Goal: Obtain resource: Obtain resource

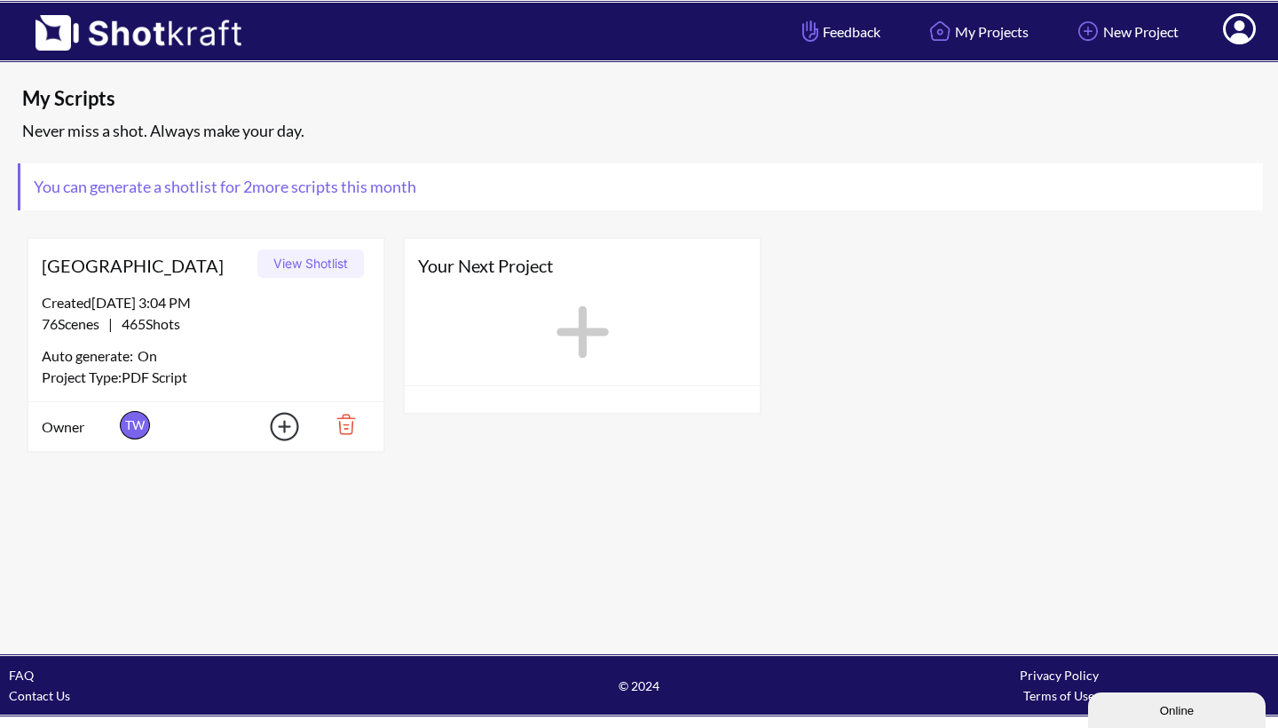
click at [333, 264] on button "View Shotlist" at bounding box center [310, 263] width 107 height 28
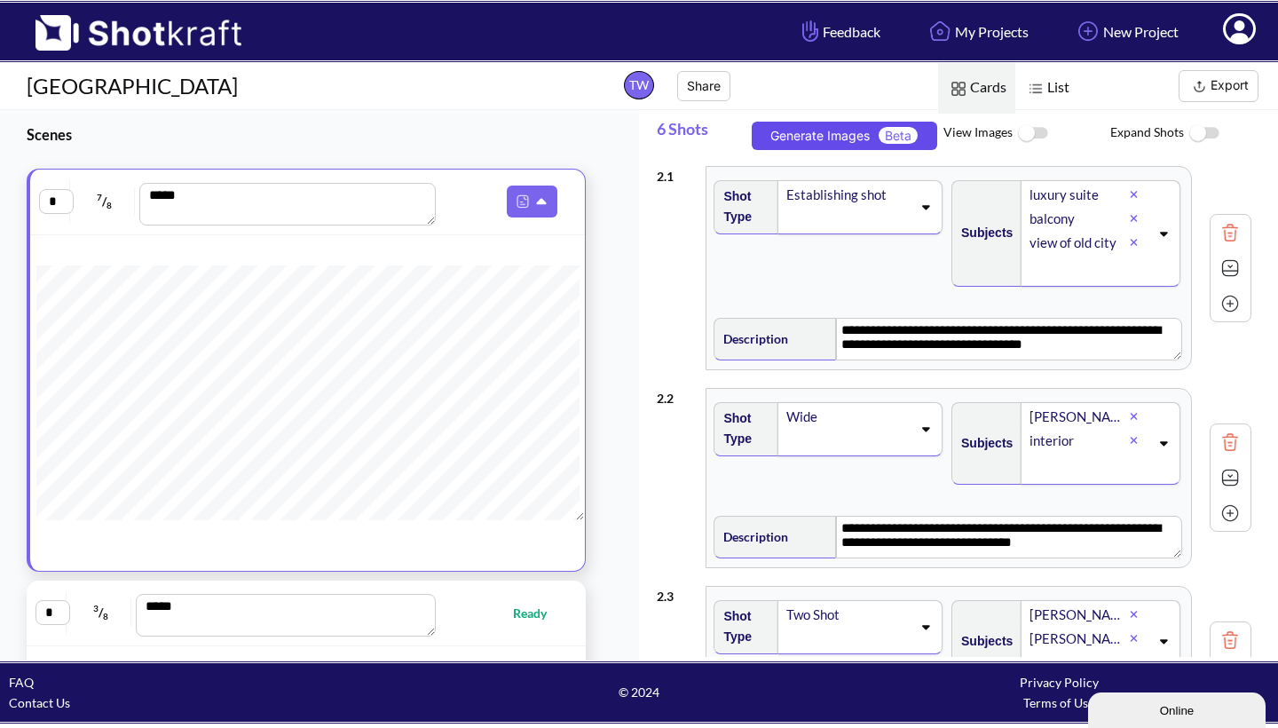
click at [807, 128] on button "Generate Images Beta" at bounding box center [845, 136] width 186 height 28
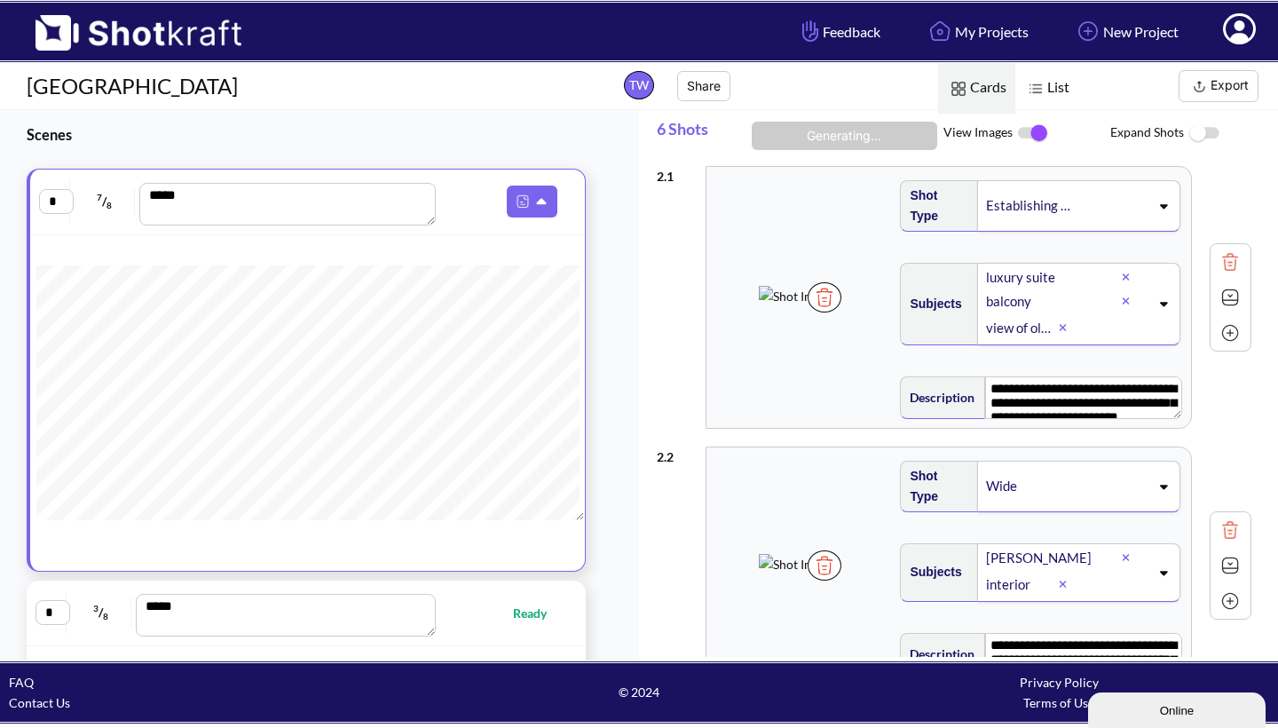
click at [1232, 89] on button "Export" at bounding box center [1219, 86] width 80 height 32
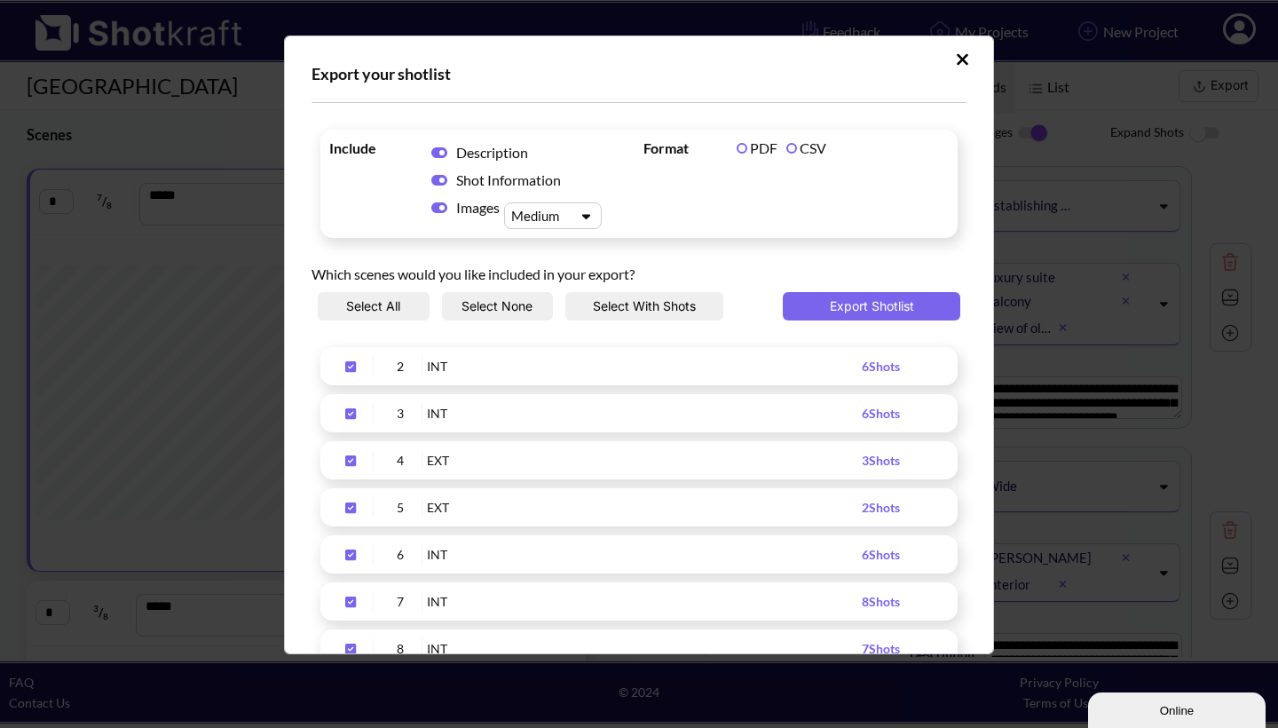
click at [435, 151] on icon "Upload Script" at bounding box center [439, 152] width 16 height 11
click at [431, 178] on icon "Upload Script" at bounding box center [439, 180] width 16 height 14
click at [850, 304] on button "Export Shotlist" at bounding box center [872, 306] width 178 height 28
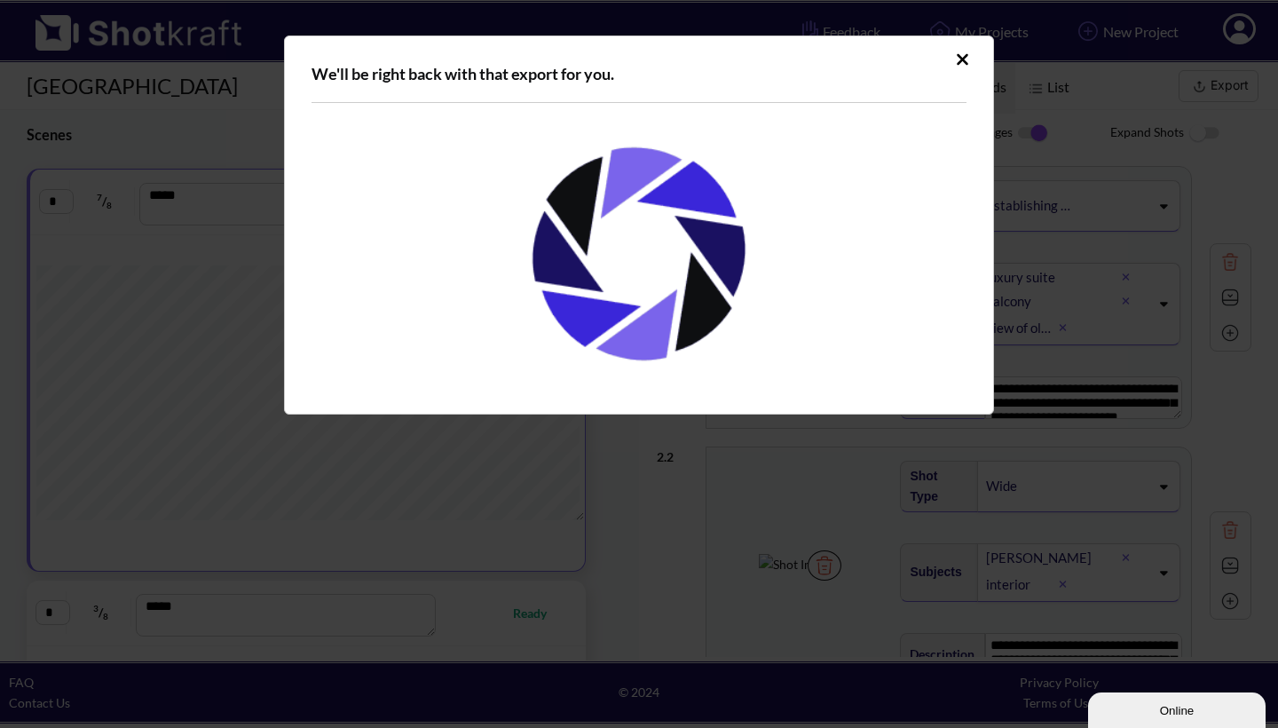
click at [966, 57] on icon "Upload Script" at bounding box center [963, 59] width 12 height 12
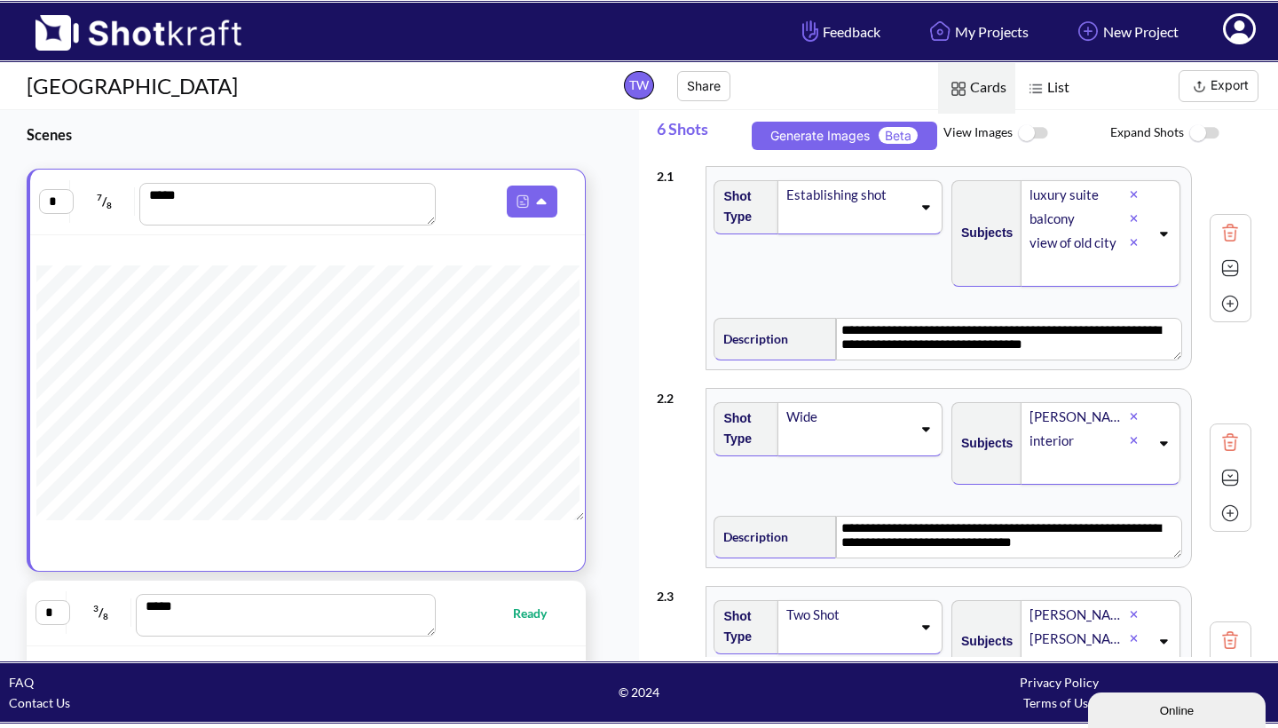
click at [1046, 133] on img at bounding box center [1033, 134] width 40 height 38
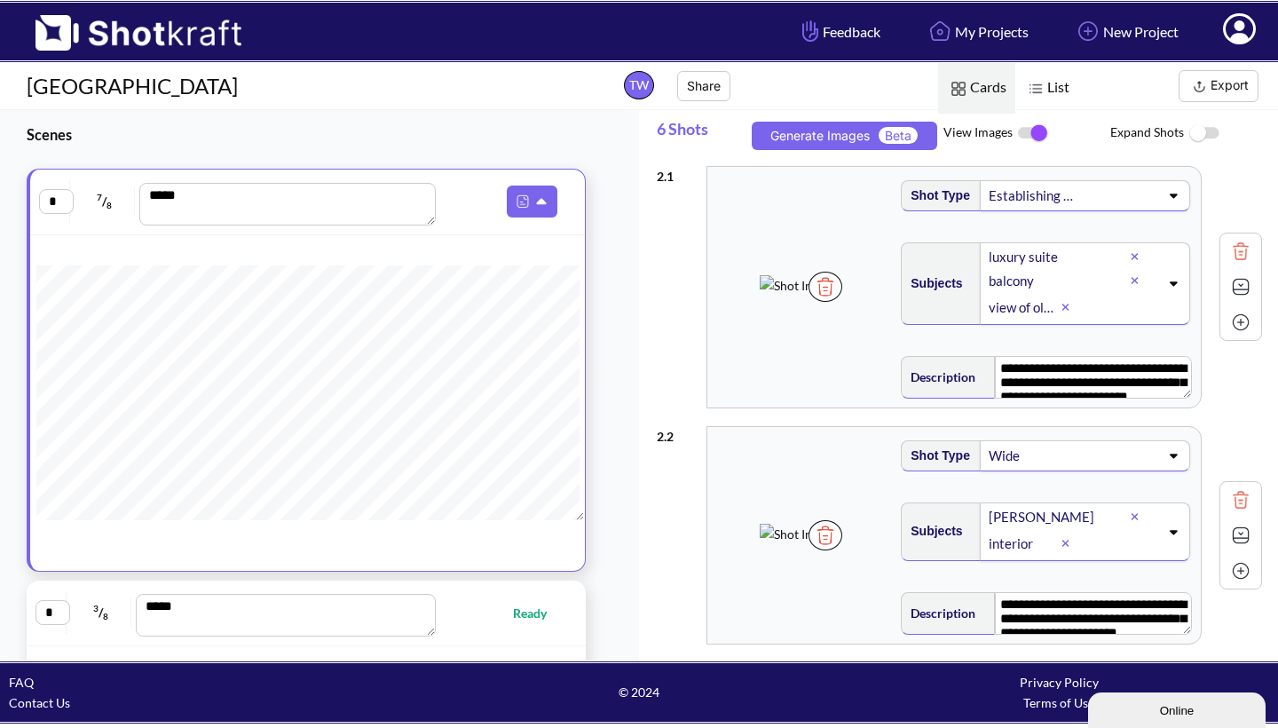
click at [1229, 296] on img at bounding box center [1241, 286] width 27 height 27
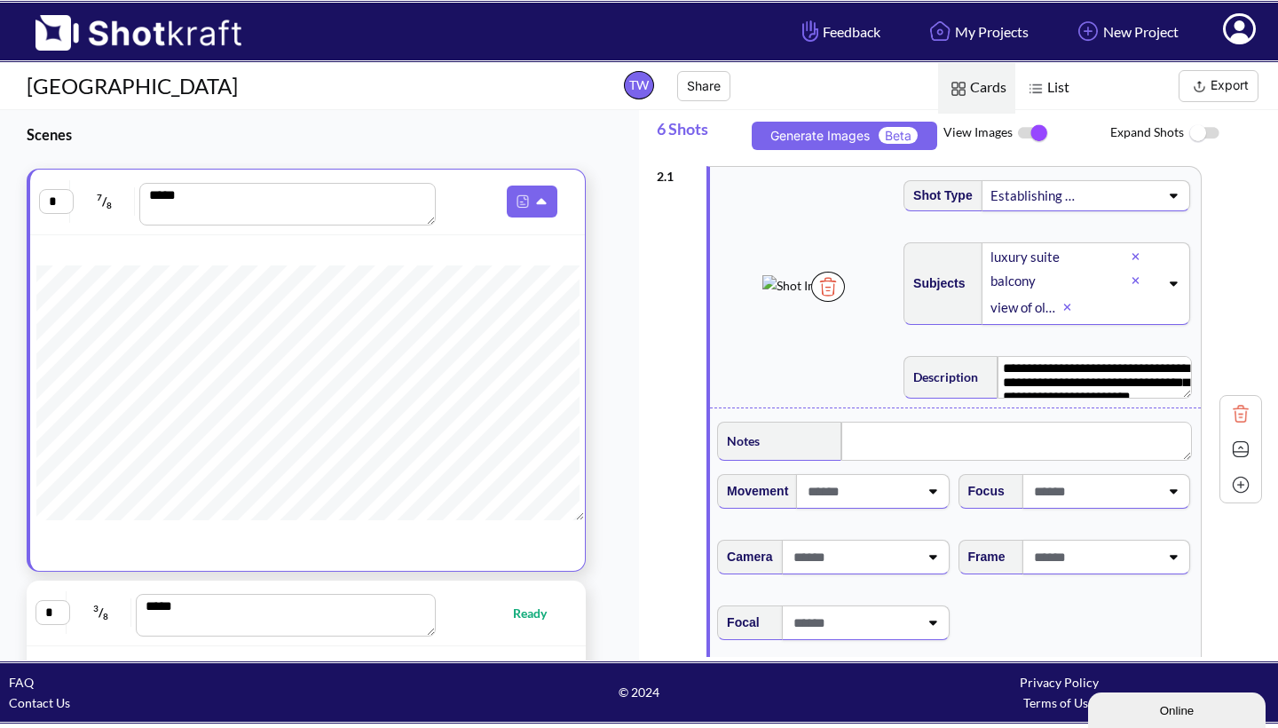
click at [1229, 297] on div "**********" at bounding box center [959, 449] width 605 height 584
click at [1228, 462] on img at bounding box center [1241, 449] width 27 height 27
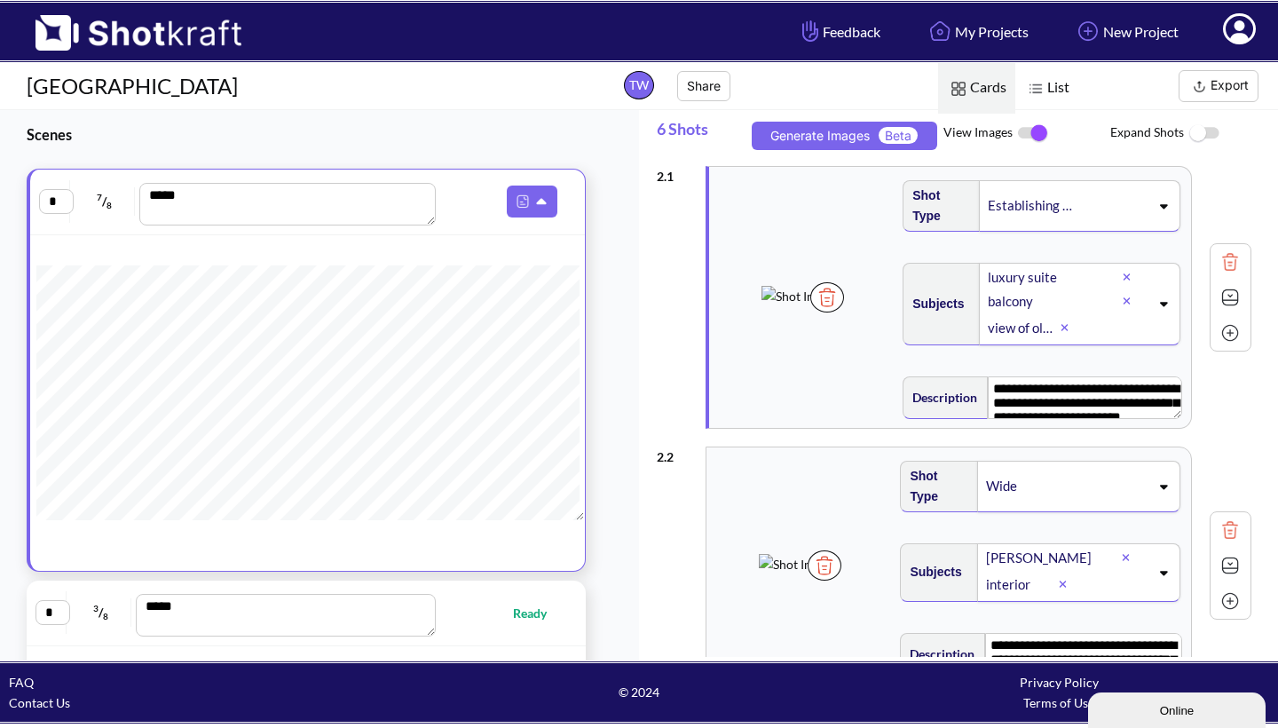
click at [1236, 81] on button "Export" at bounding box center [1219, 86] width 80 height 32
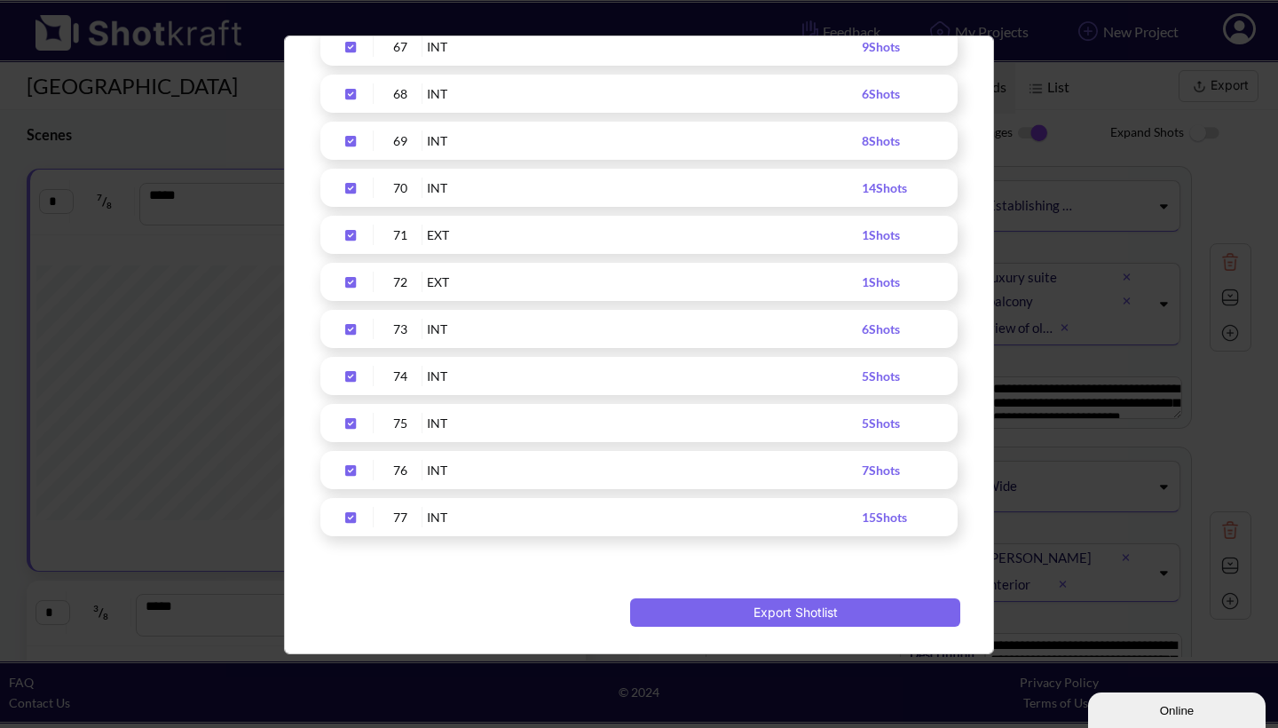
scroll to position [3378, 0]
click at [767, 611] on button "Export Shotlist" at bounding box center [795, 612] width 330 height 28
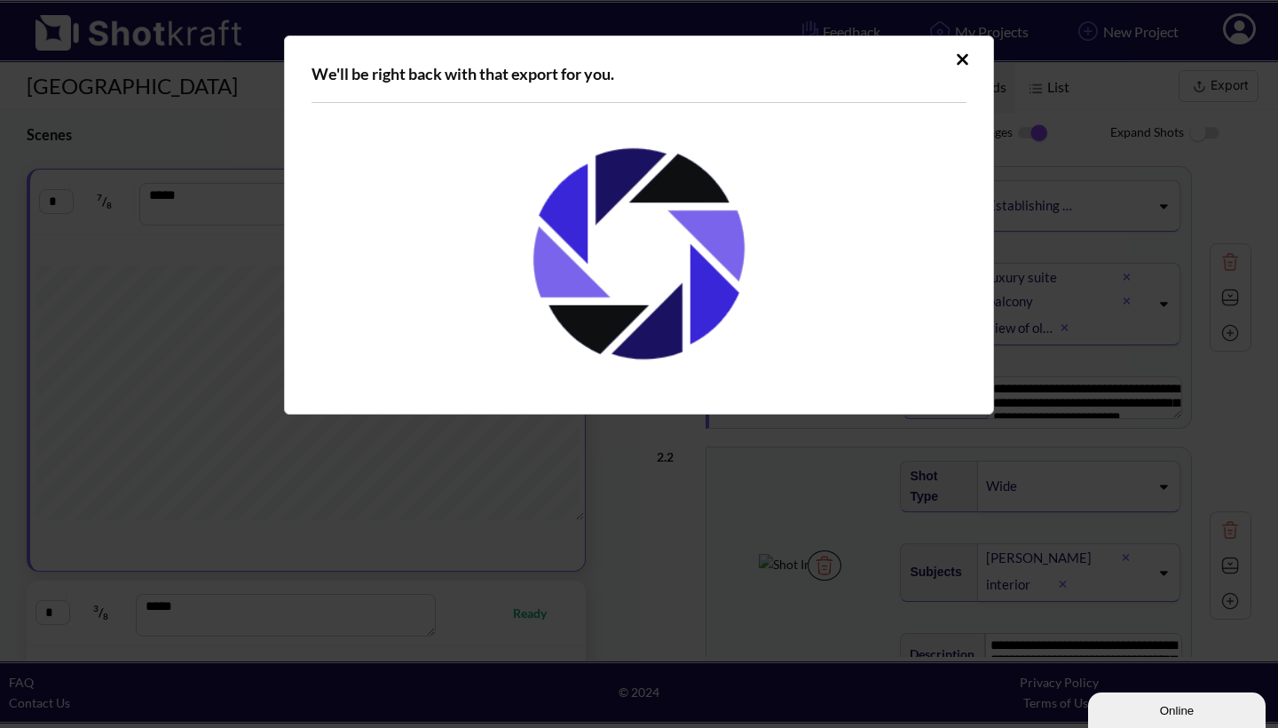
click at [767, 611] on div "We'll be right back with that export for you." at bounding box center [639, 364] width 1278 height 728
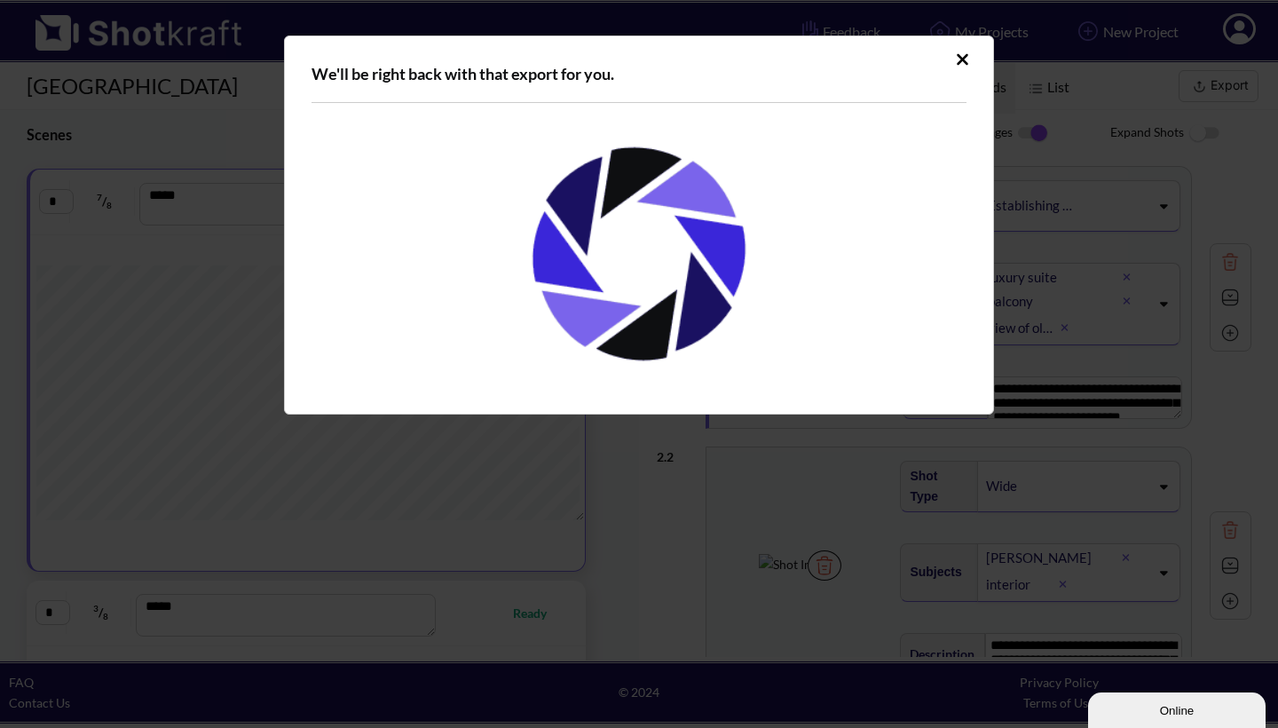
click at [958, 61] on icon "Upload Script" at bounding box center [962, 60] width 13 height 18
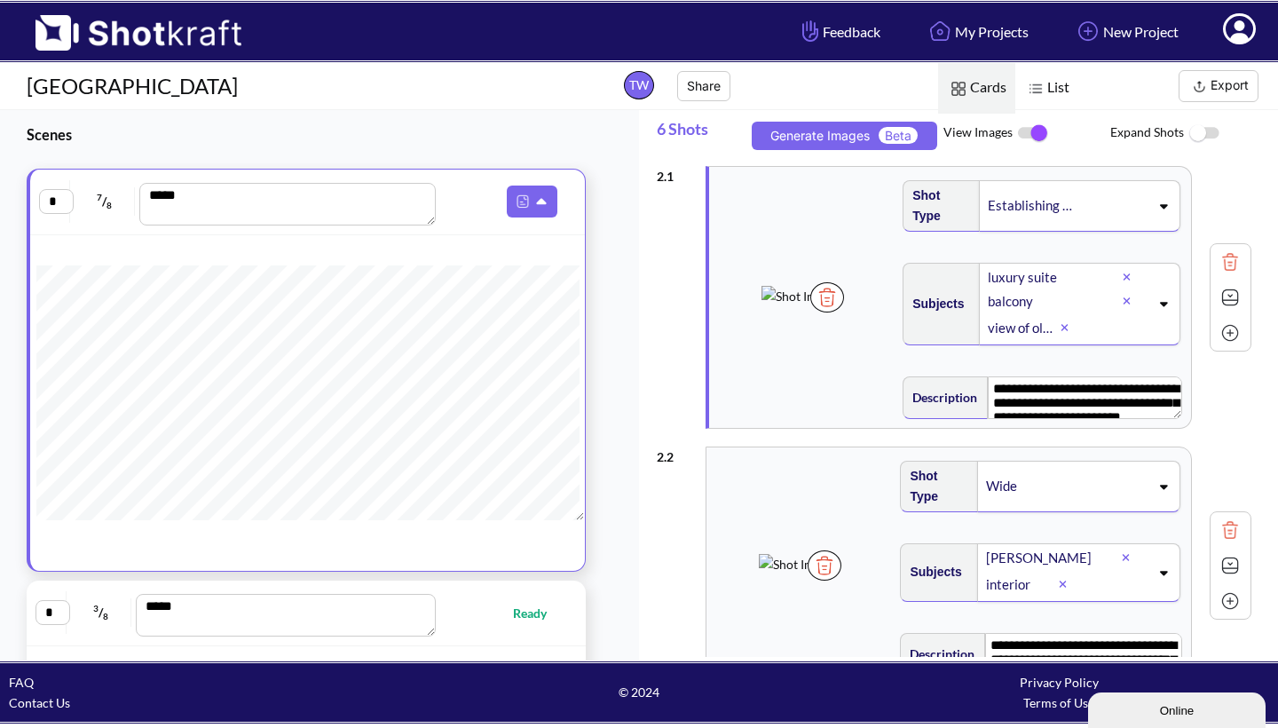
click at [1218, 86] on button "Export" at bounding box center [1219, 86] width 80 height 32
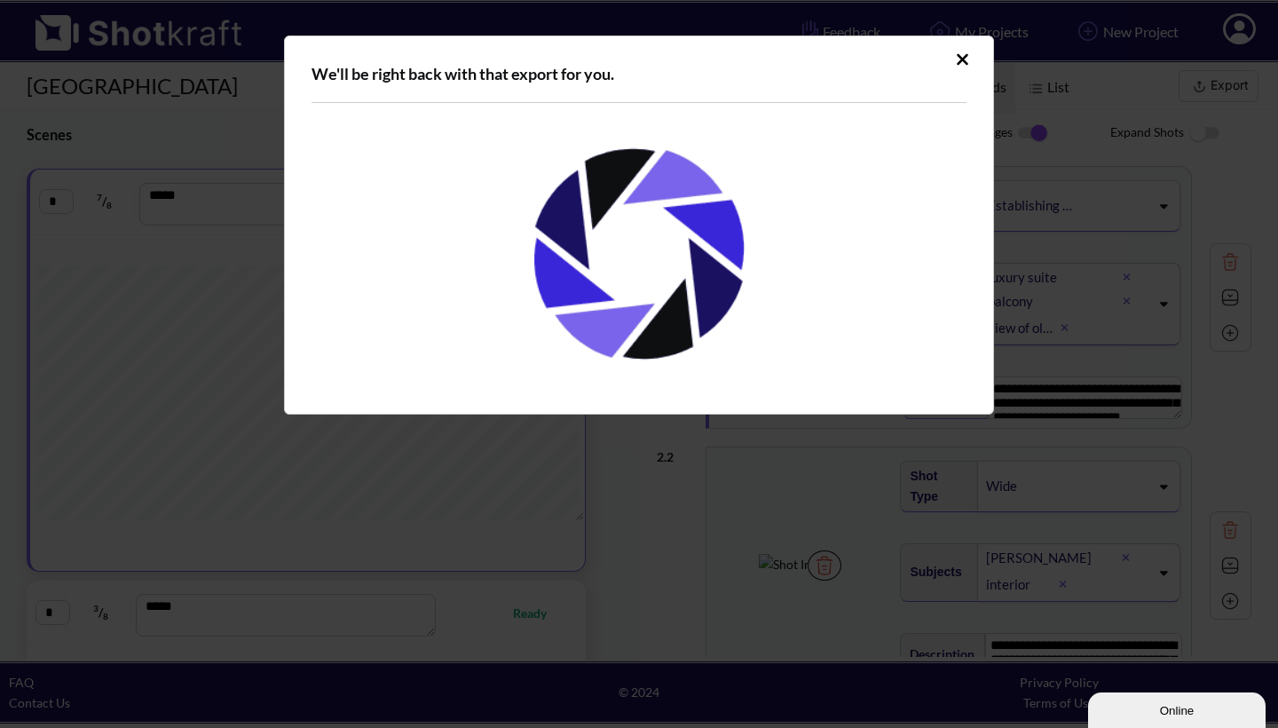
click at [960, 57] on icon "Upload Script" at bounding box center [963, 59] width 12 height 12
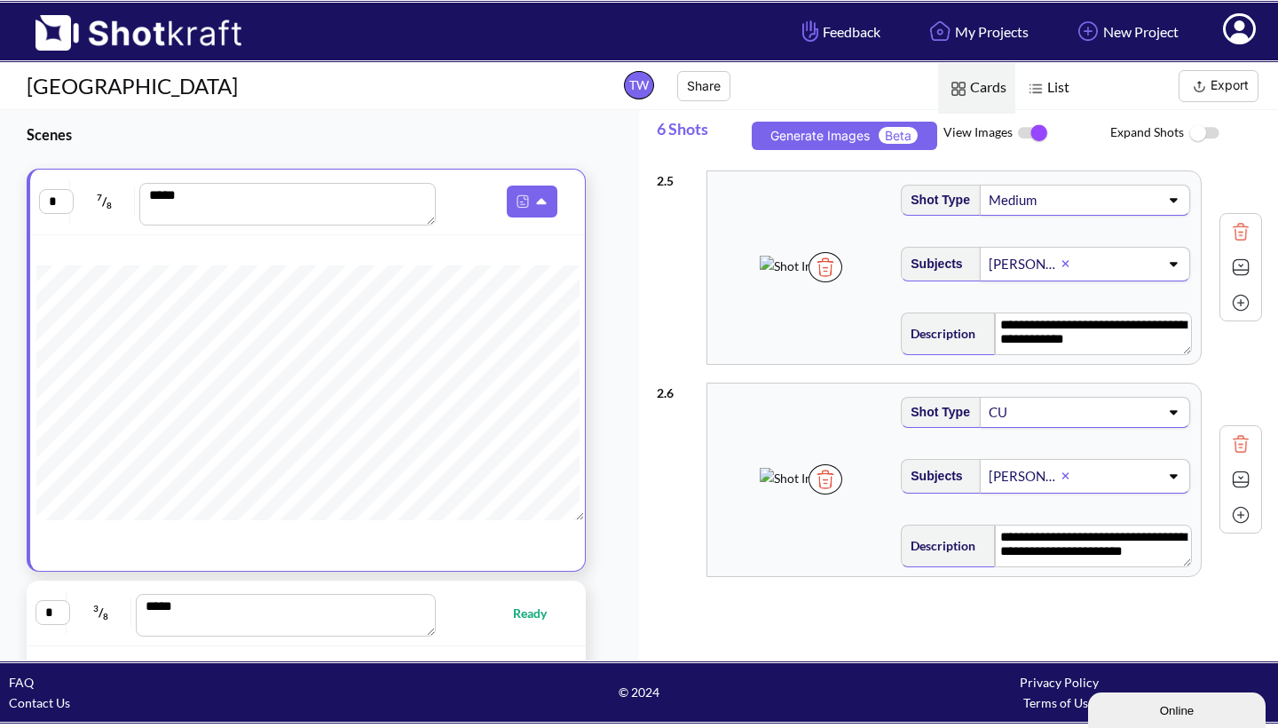
scroll to position [1063, 0]
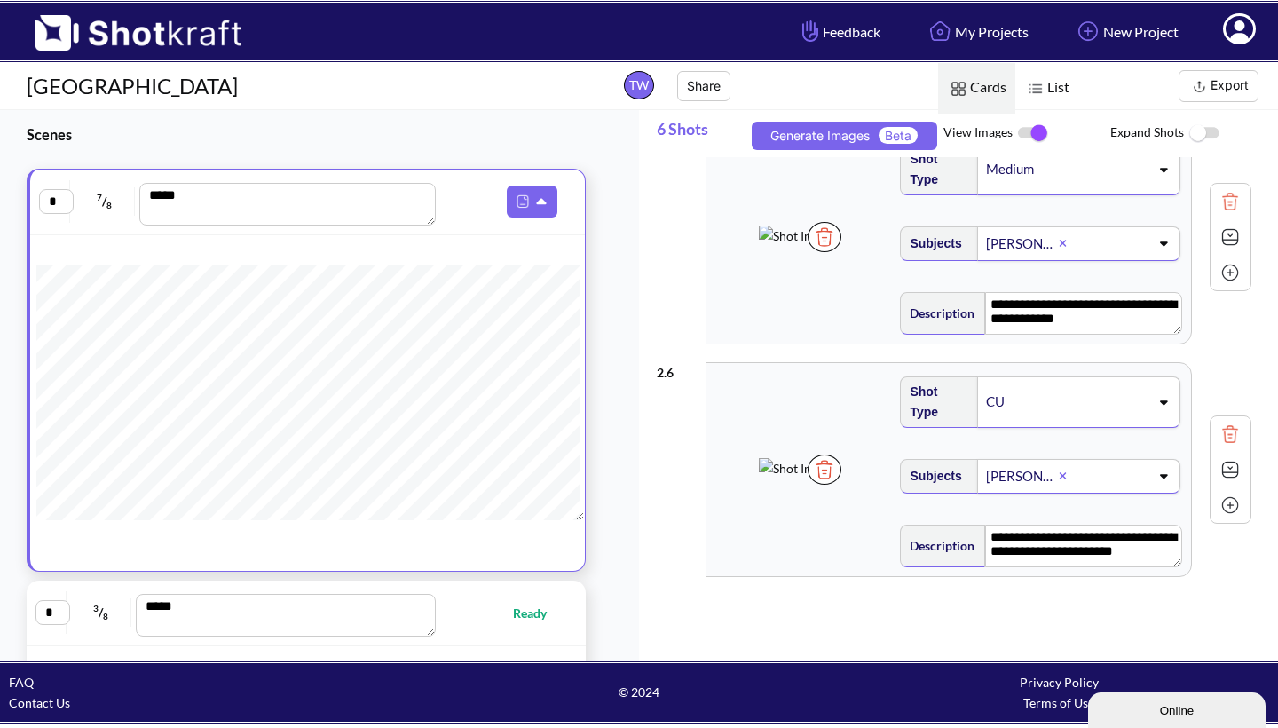
click at [1237, 87] on button "Export" at bounding box center [1219, 86] width 80 height 32
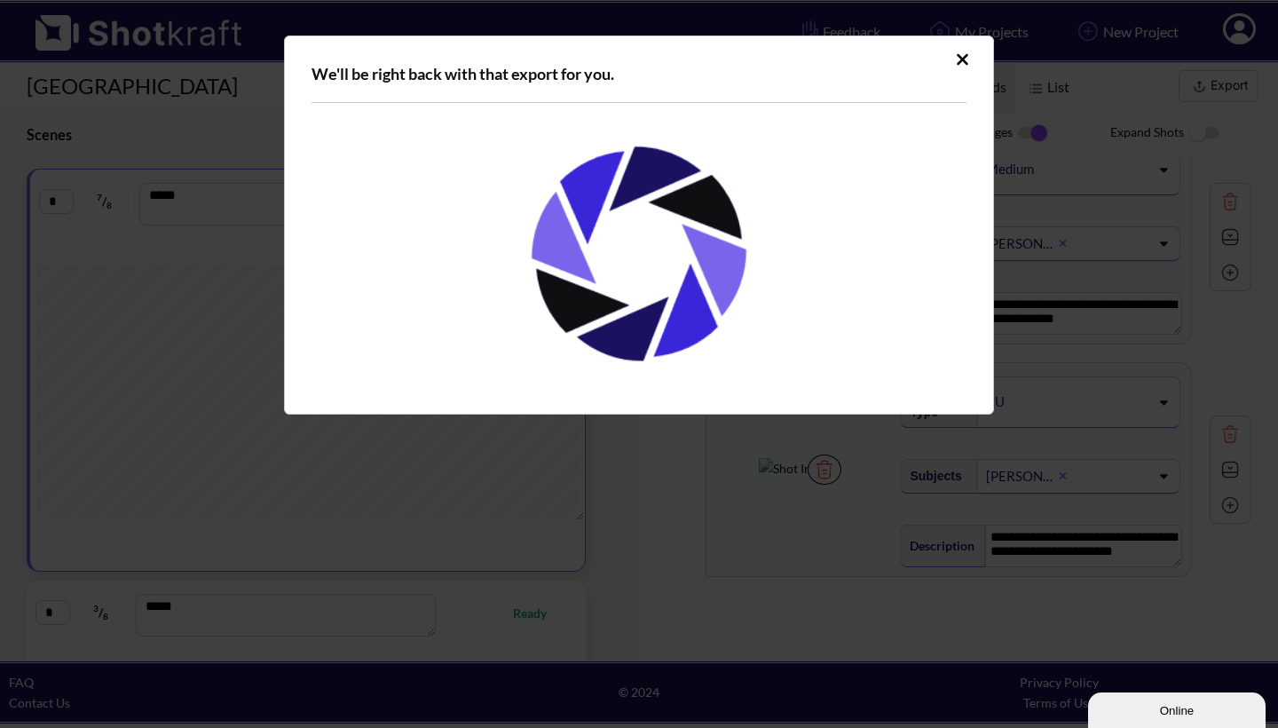
click at [967, 55] on icon "Upload Script" at bounding box center [963, 59] width 12 height 12
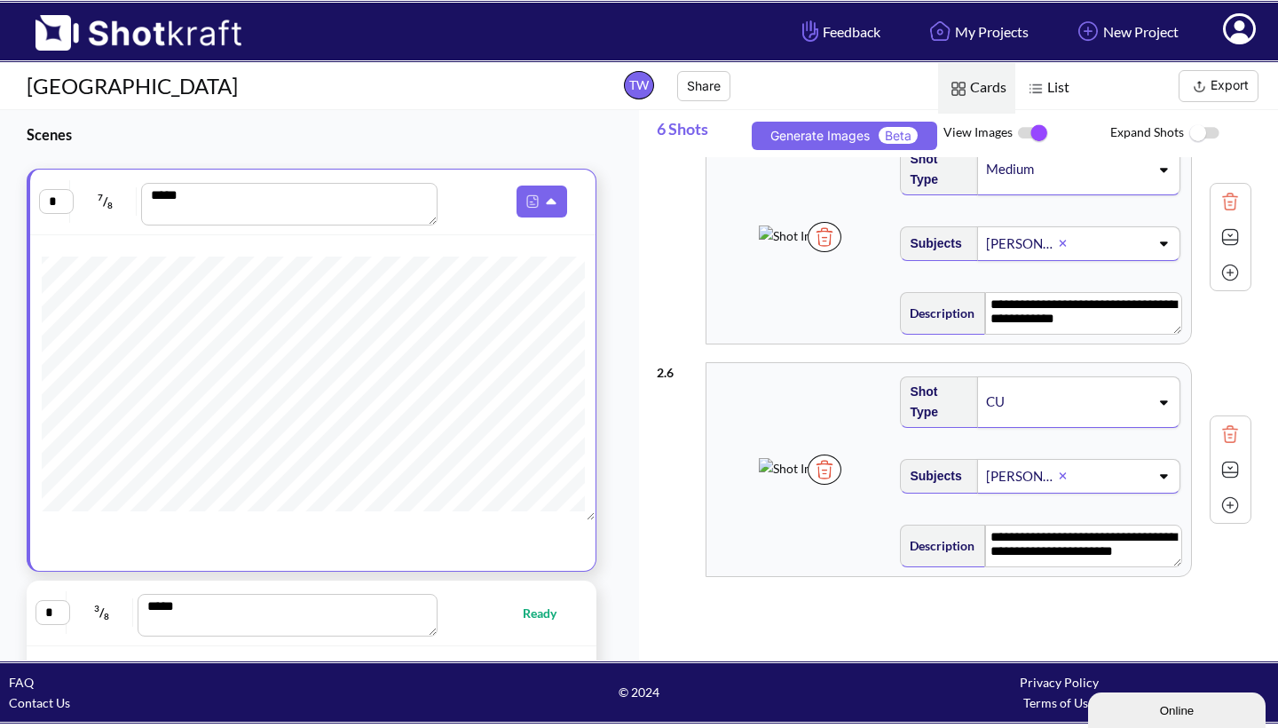
scroll to position [457, 0]
click at [547, 202] on icon at bounding box center [552, 202] width 10 height 6
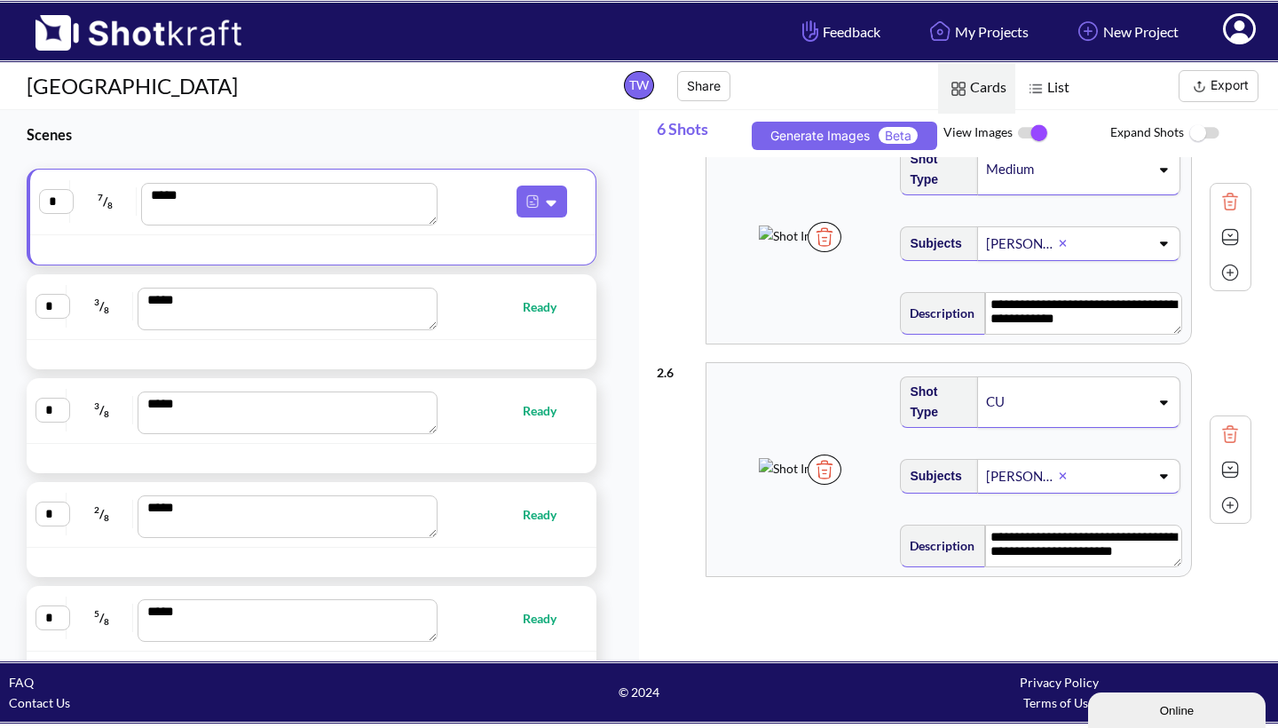
click at [533, 310] on span "Ready" at bounding box center [548, 306] width 51 height 20
type textarea "**********"
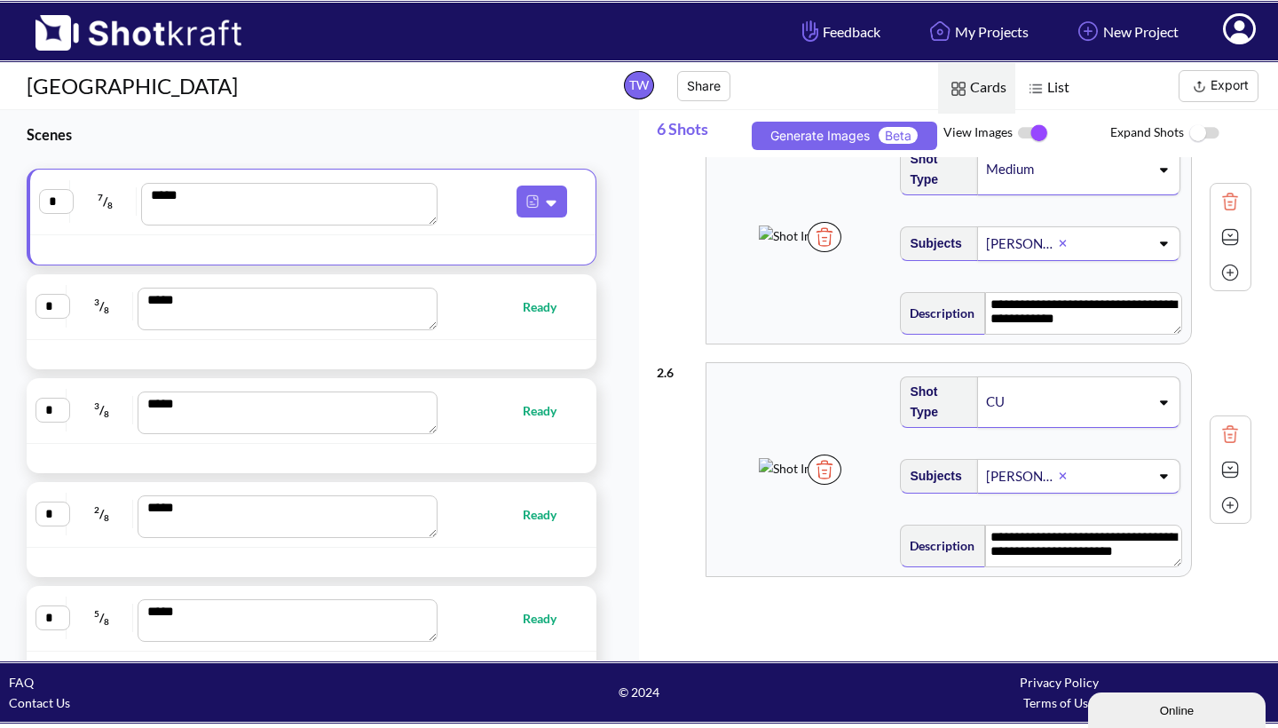
type textarea "**********"
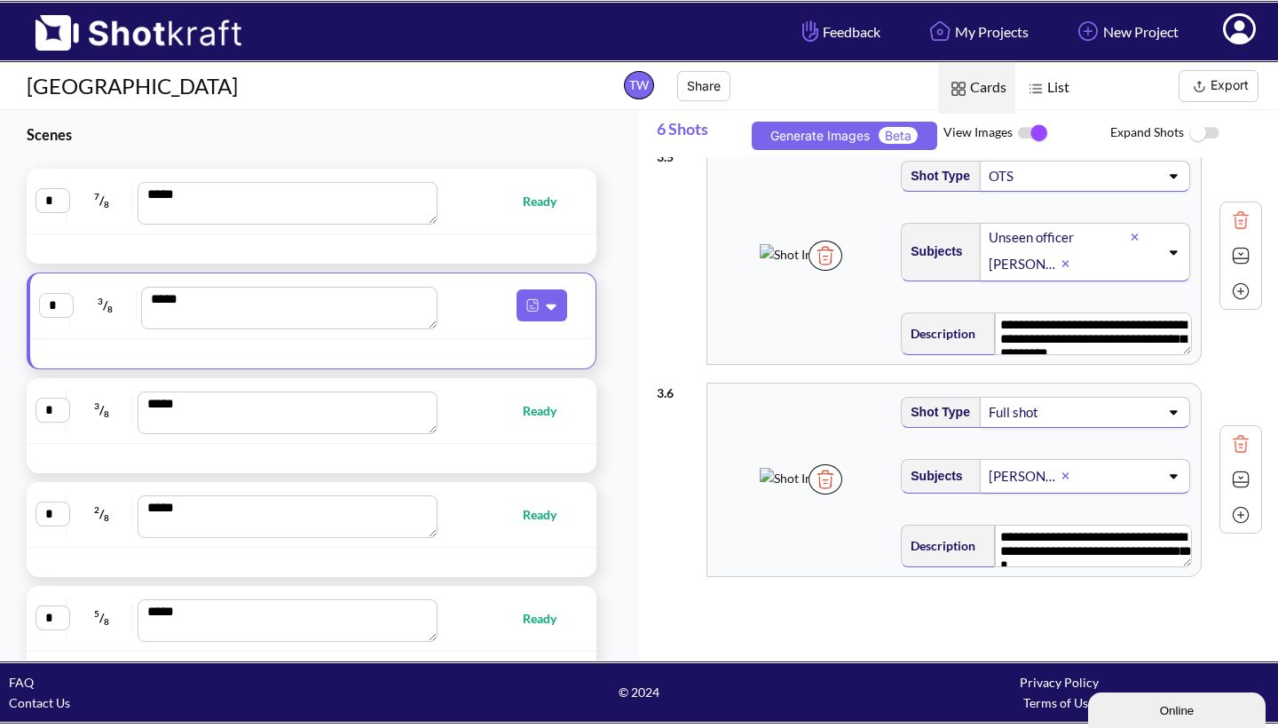
scroll to position [1134, 0]
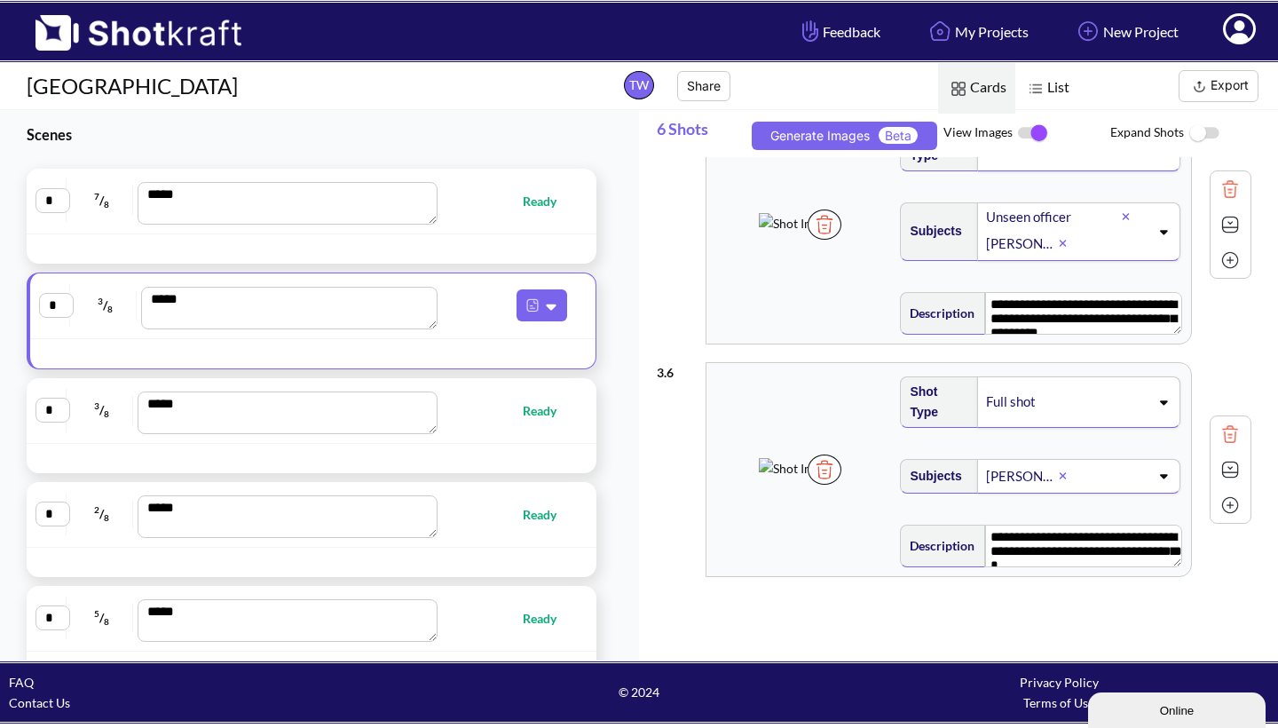
click at [1245, 32] on icon at bounding box center [1239, 28] width 33 height 31
click at [1194, 91] on link "Log Out" at bounding box center [1190, 93] width 147 height 28
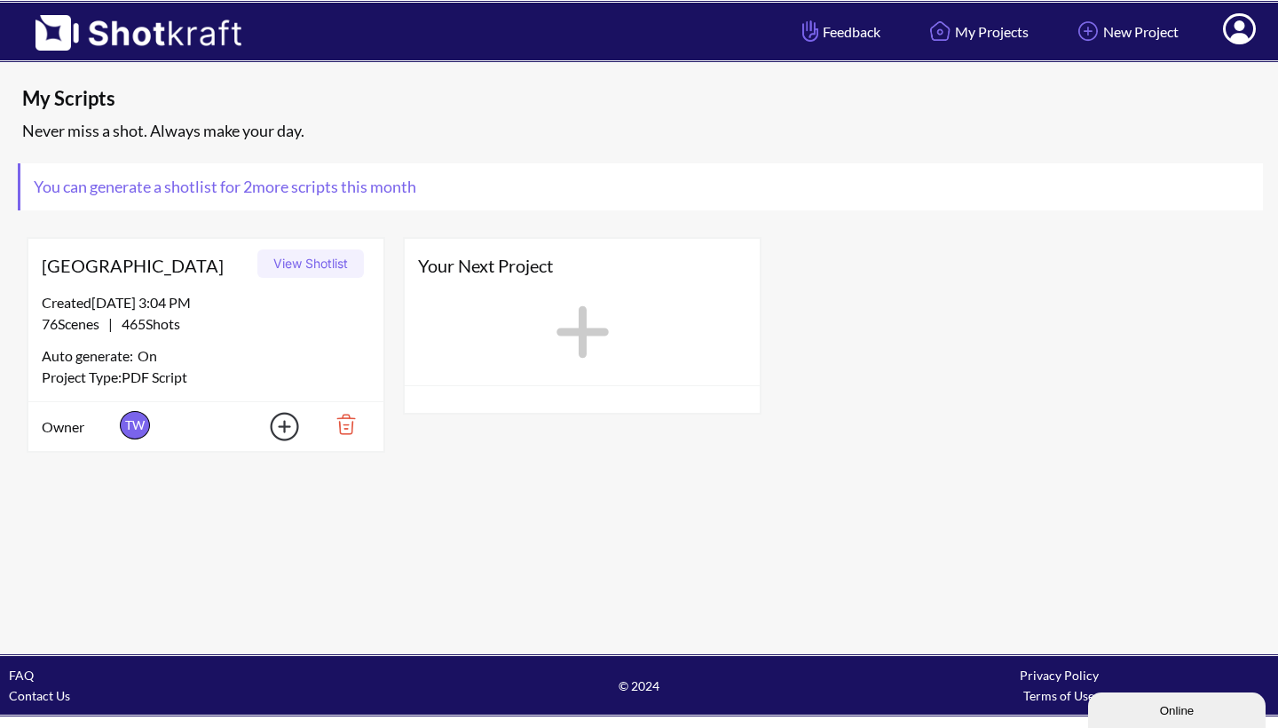
click at [309, 267] on button "View Shotlist" at bounding box center [310, 263] width 107 height 28
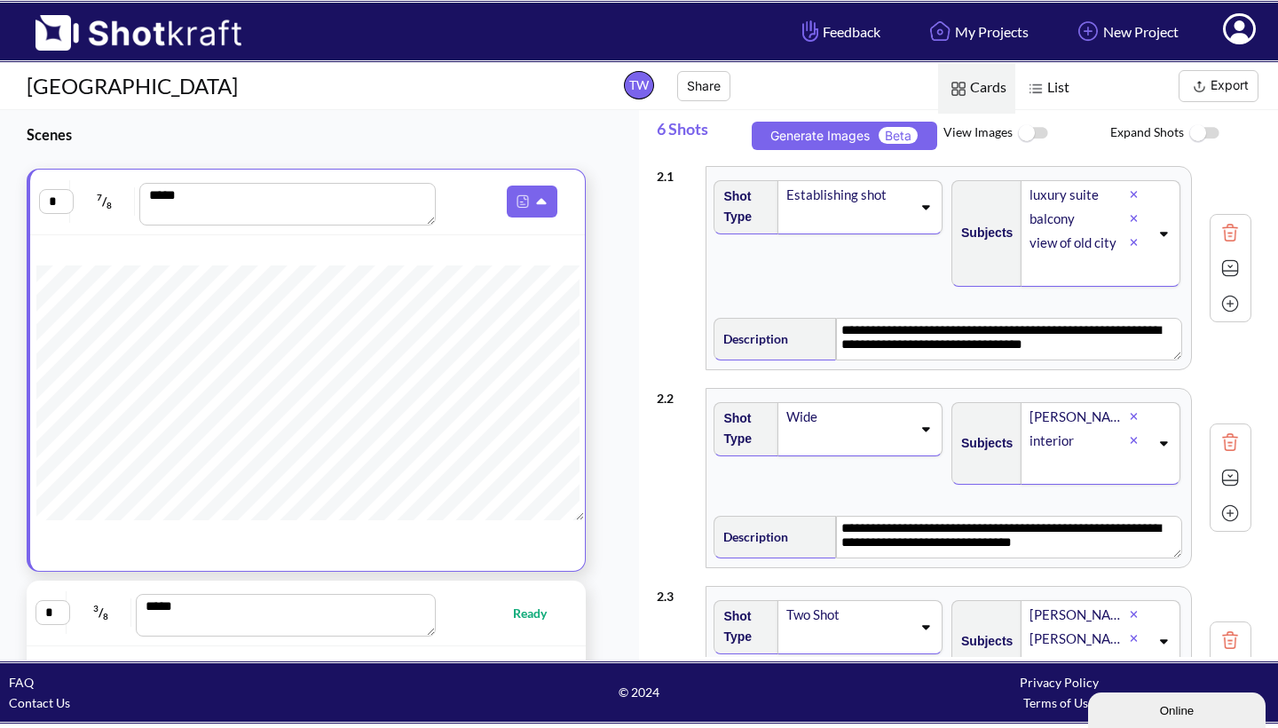
click at [1045, 131] on img at bounding box center [1033, 134] width 40 height 38
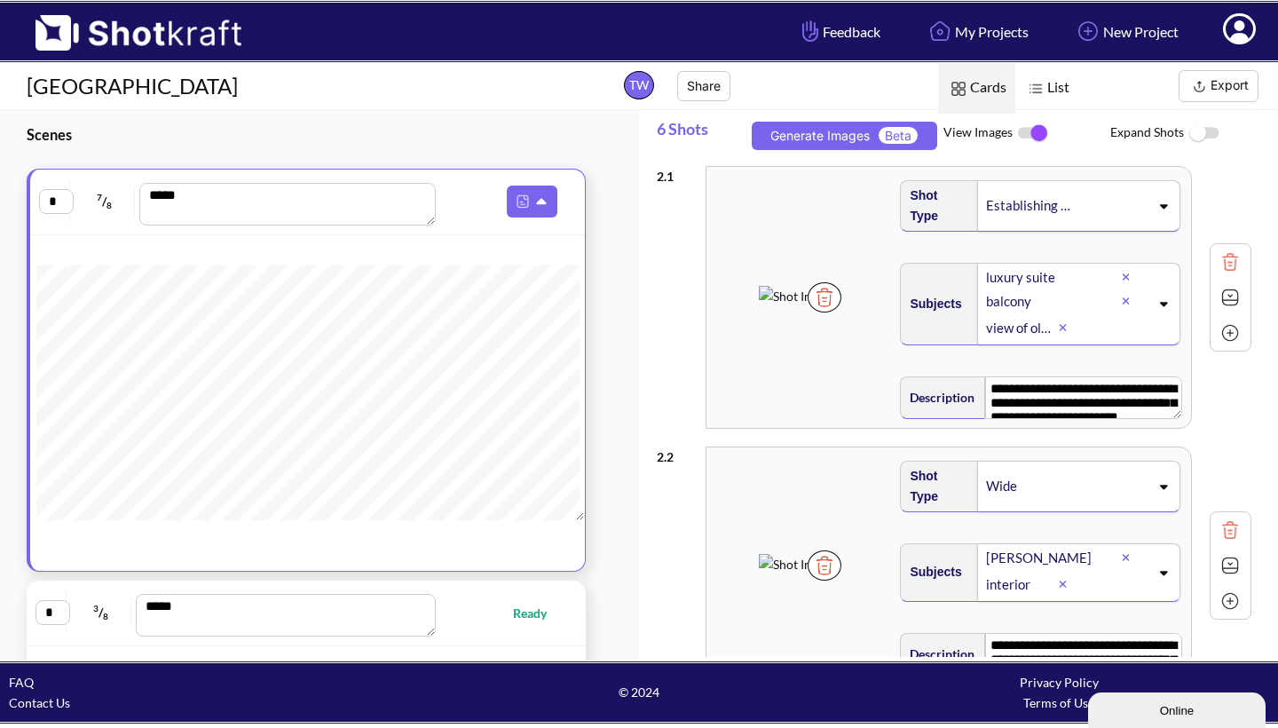
click at [1238, 82] on button "Export" at bounding box center [1219, 86] width 80 height 32
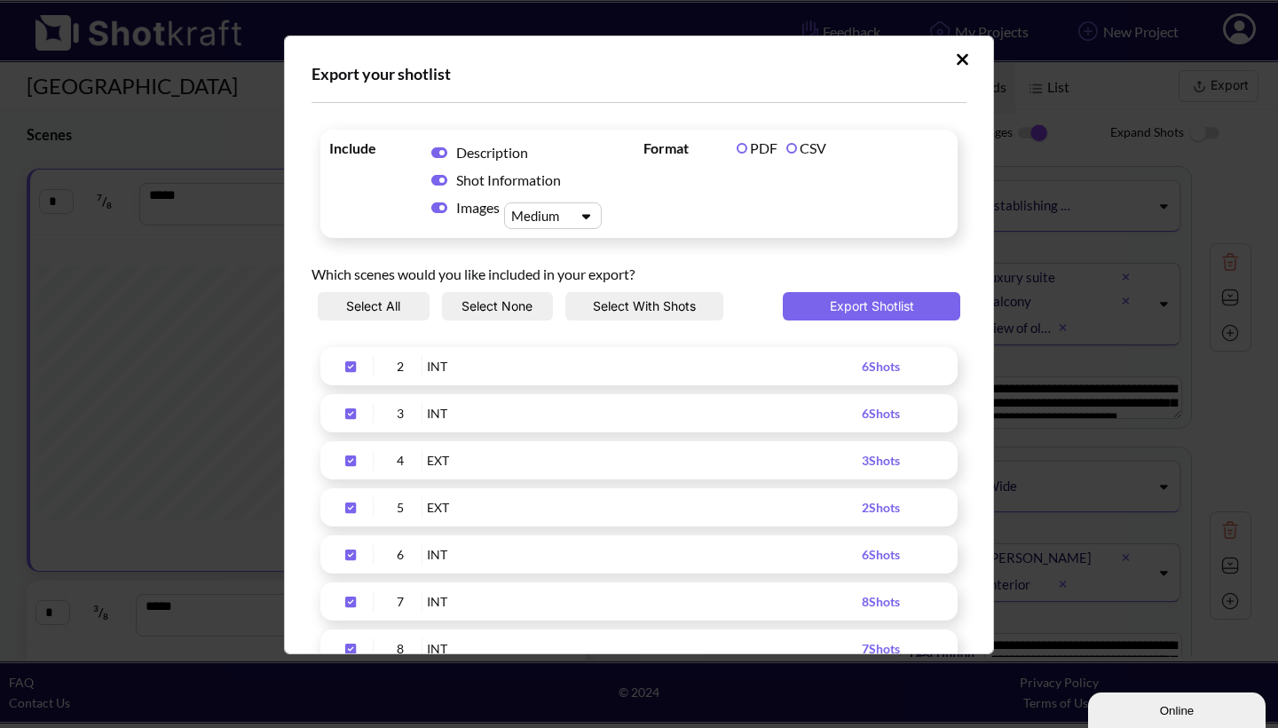
click at [437, 148] on icon "Upload Script" at bounding box center [439, 152] width 16 height 11
click at [436, 176] on icon "Upload Script" at bounding box center [439, 180] width 16 height 11
click at [589, 216] on icon "Upload Script" at bounding box center [586, 216] width 8 height 5
click at [557, 295] on div "Large" at bounding box center [558, 298] width 80 height 26
click at [798, 365] on div "INT" at bounding box center [644, 366] width 435 height 20
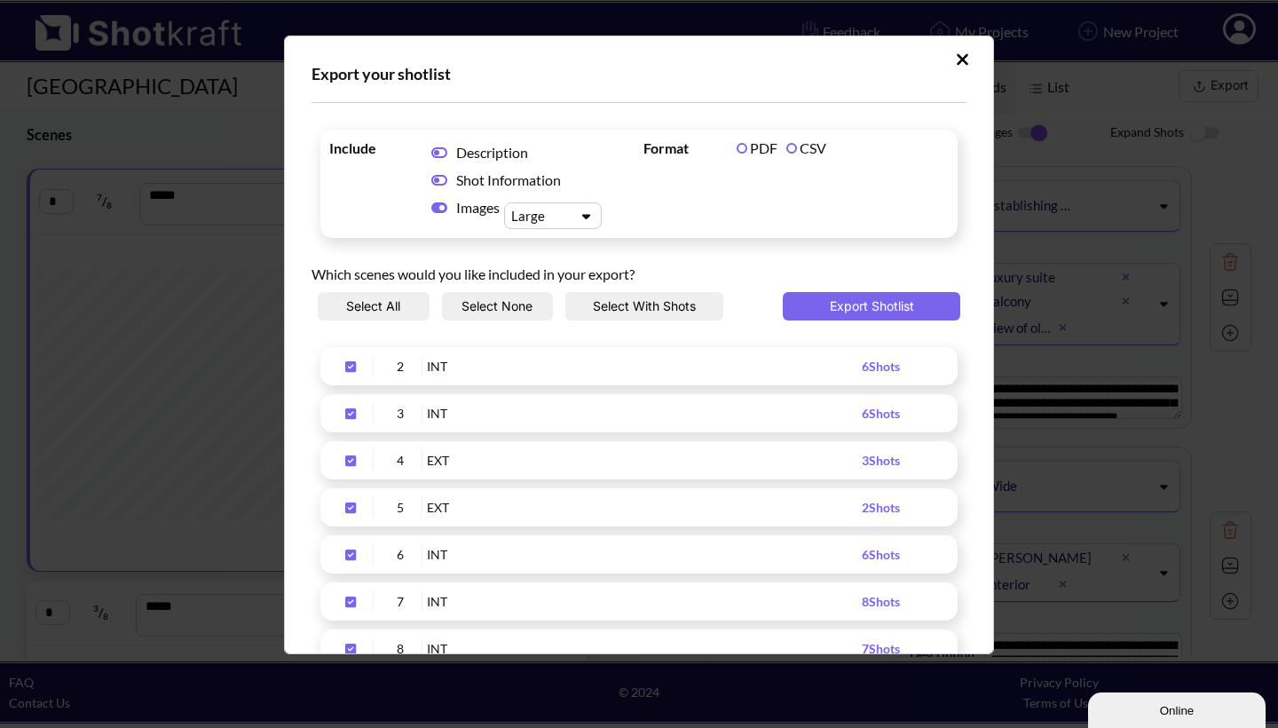
click at [389, 301] on button "Select All" at bounding box center [374, 306] width 112 height 28
click at [606, 365] on div "INT" at bounding box center [644, 366] width 435 height 20
click at [882, 366] on span "6 Shots" at bounding box center [881, 366] width 38 height 15
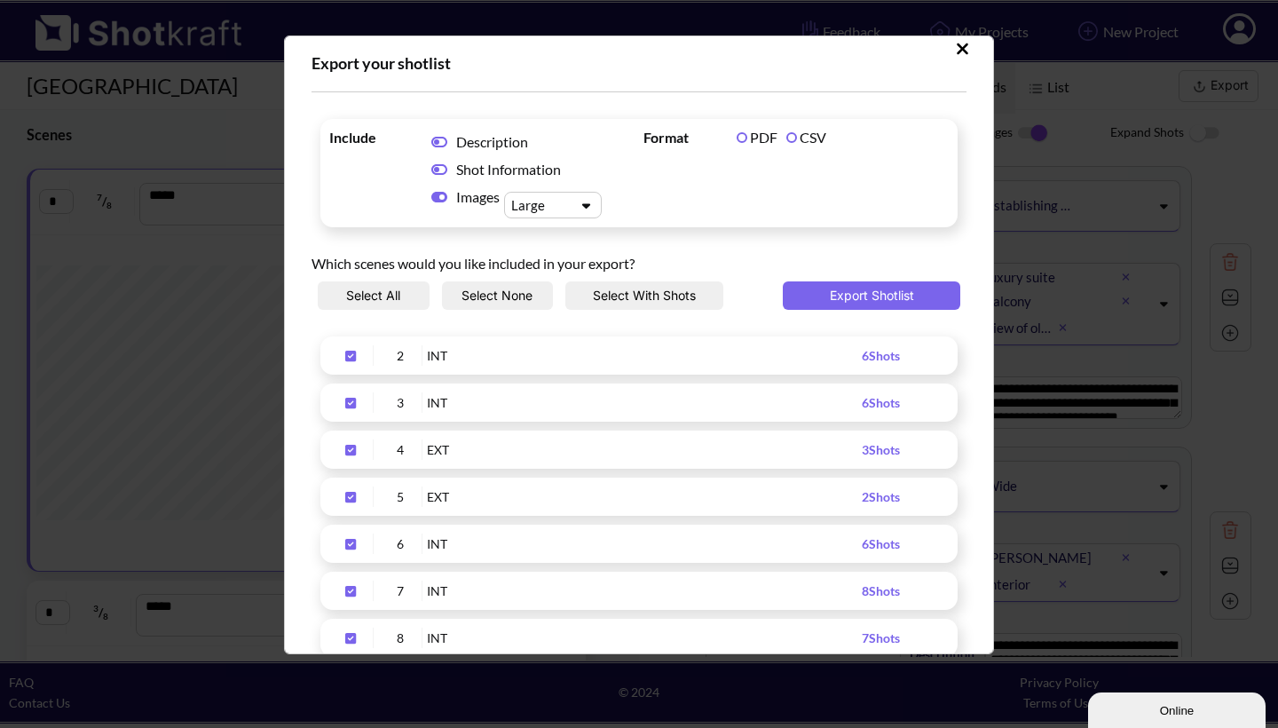
scroll to position [13, 0]
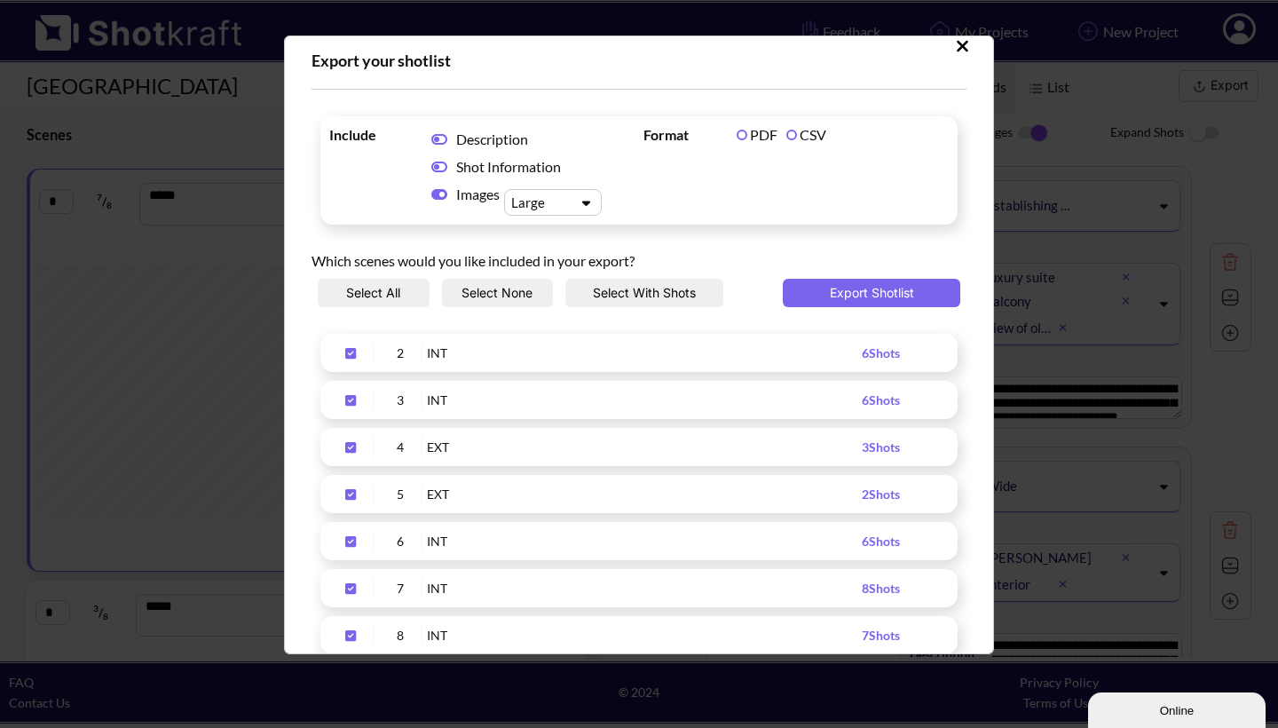
click at [406, 288] on button "Select All" at bounding box center [374, 293] width 112 height 28
click at [434, 193] on icon "Upload Script" at bounding box center [439, 194] width 16 height 11
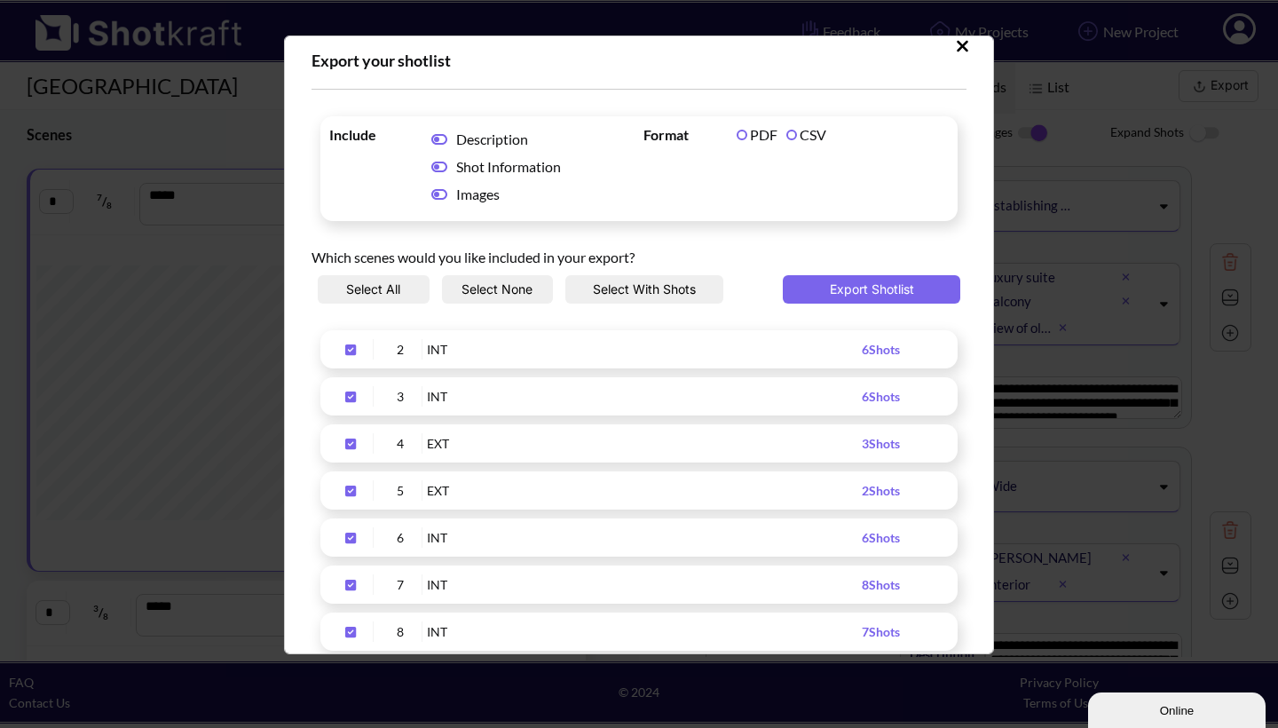
click at [391, 290] on button "Select All" at bounding box center [374, 289] width 112 height 28
click at [447, 191] on icon "Upload Script" at bounding box center [439, 194] width 16 height 14
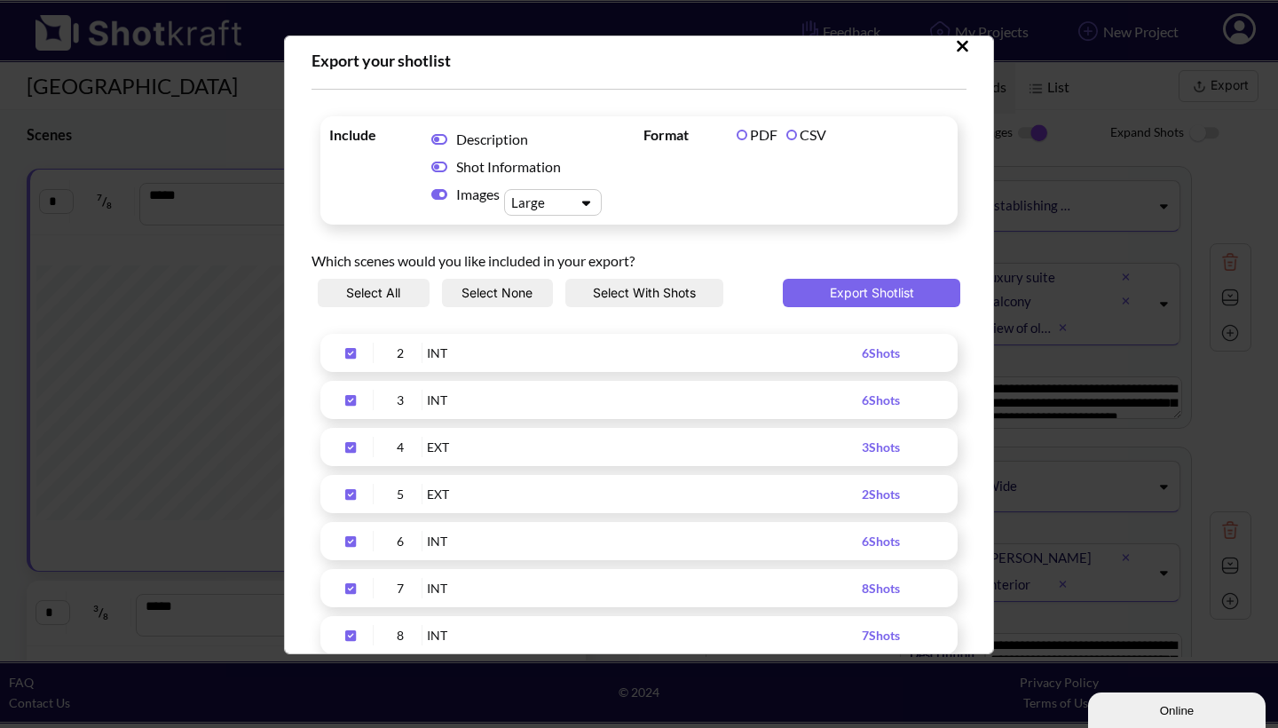
click at [793, 136] on label "CSV" at bounding box center [806, 134] width 40 height 17
click at [737, 136] on label "PDF" at bounding box center [757, 134] width 41 height 17
click at [379, 290] on button "Select All" at bounding box center [374, 293] width 112 height 28
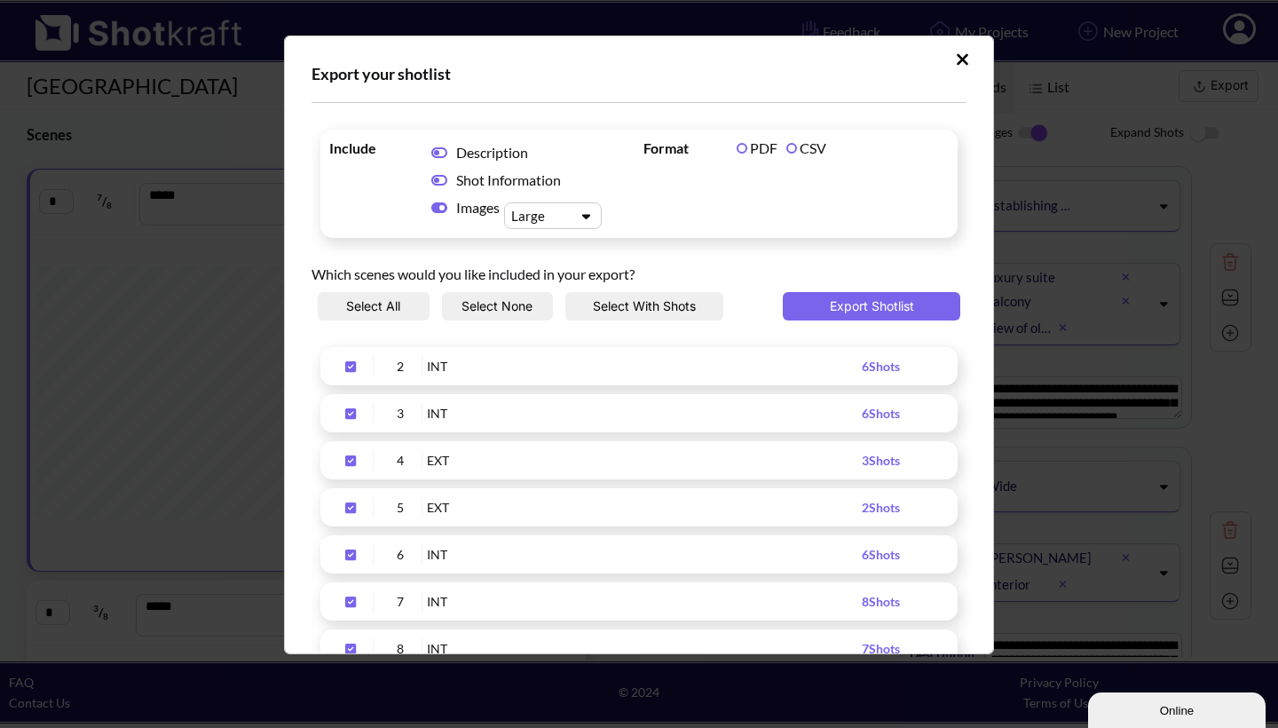
scroll to position [0, 0]
click at [352, 415] on icon "Upload Script" at bounding box center [350, 413] width 11 height 11
click at [352, 460] on icon "Upload Script" at bounding box center [350, 460] width 11 height 11
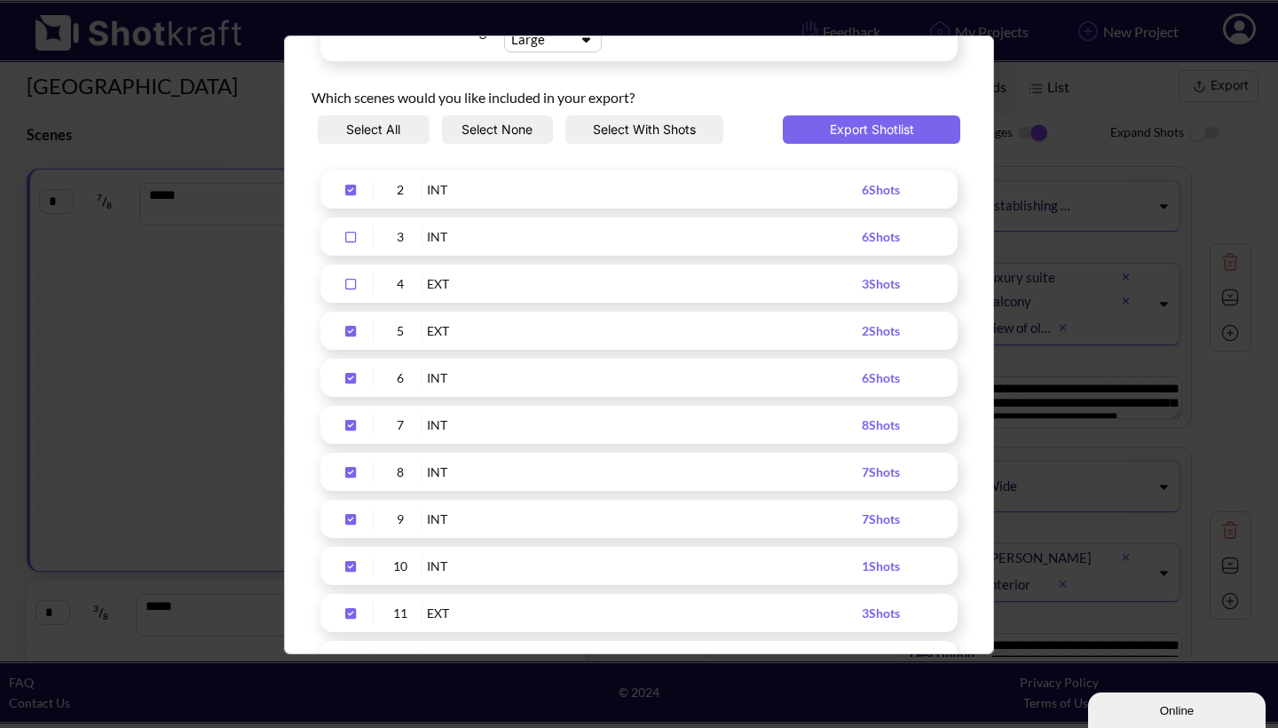
scroll to position [185, 0]
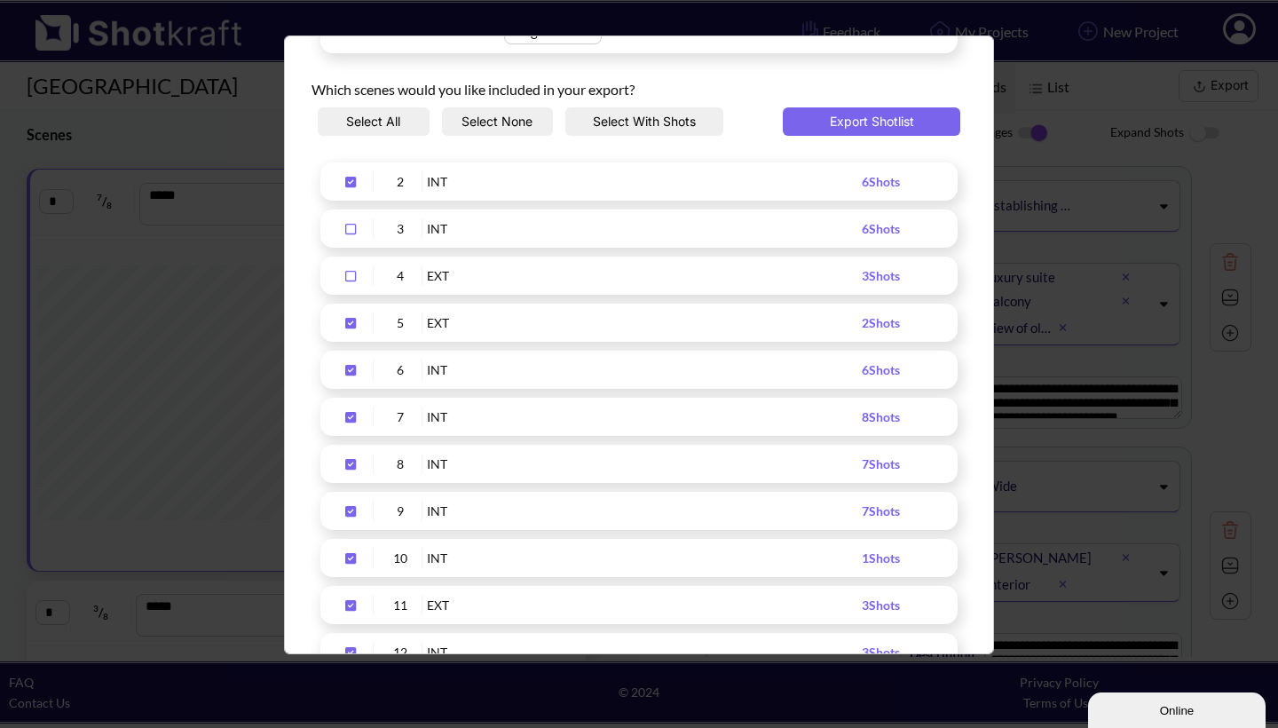
click at [352, 323] on icon "Upload Script" at bounding box center [350, 323] width 11 height 11
click at [351, 370] on icon "Upload Script" at bounding box center [350, 370] width 11 height 11
click at [348, 415] on icon "Upload Script" at bounding box center [350, 417] width 11 height 11
click at [351, 459] on icon "Upload Script" at bounding box center [350, 464] width 11 height 11
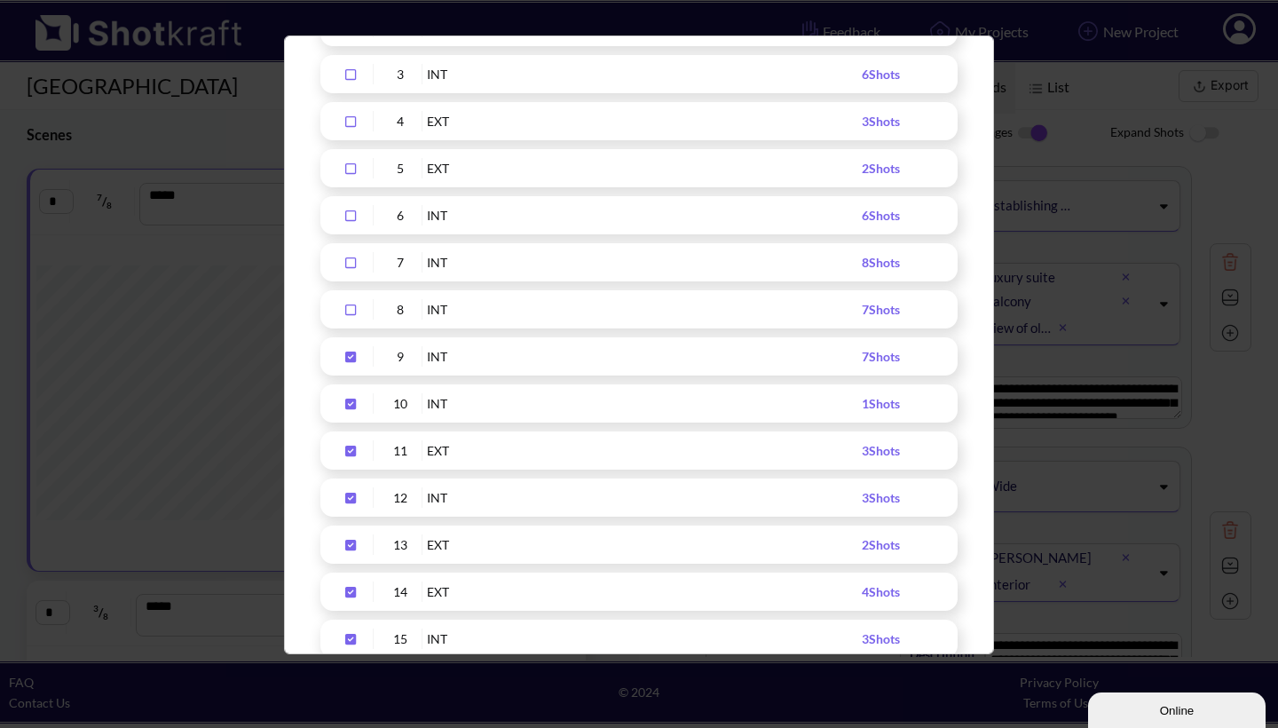
scroll to position [341, 0]
click at [349, 355] on icon "Upload Script" at bounding box center [350, 355] width 28 height 12
click at [352, 399] on icon "Upload Script" at bounding box center [350, 402] width 11 height 11
click at [351, 454] on icon "Upload Script" at bounding box center [350, 449] width 11 height 11
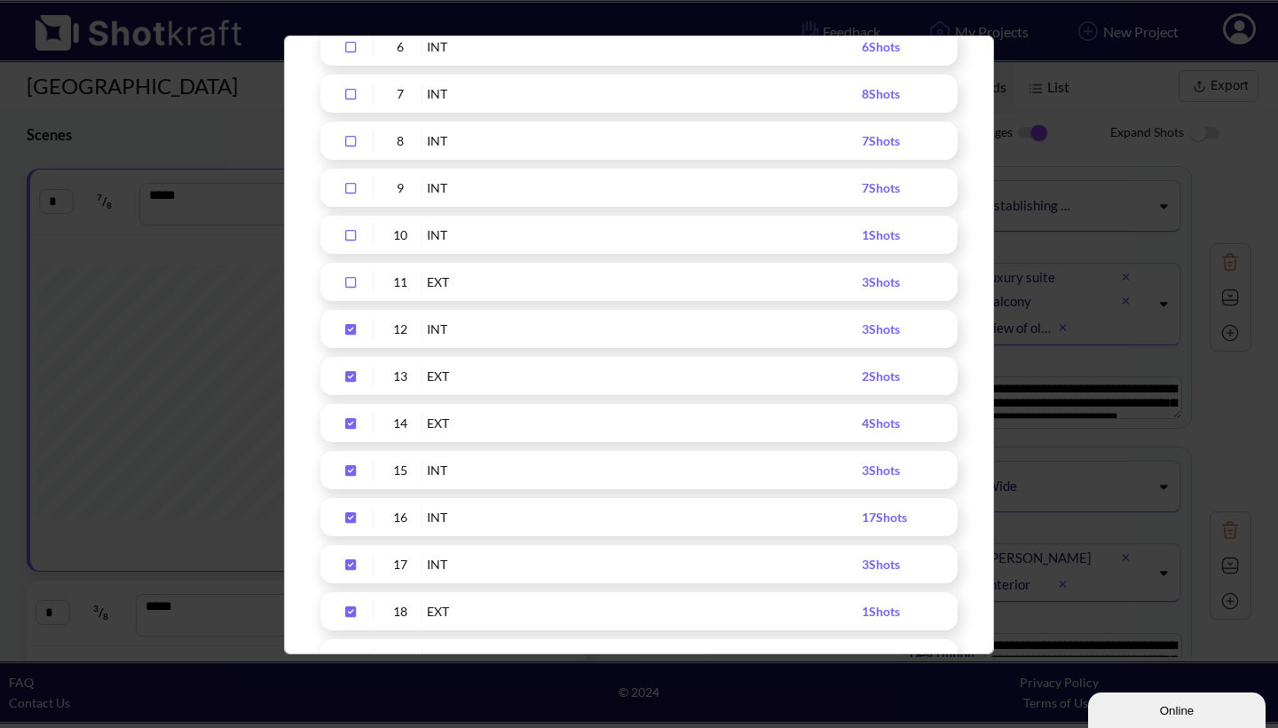
scroll to position [514, 0]
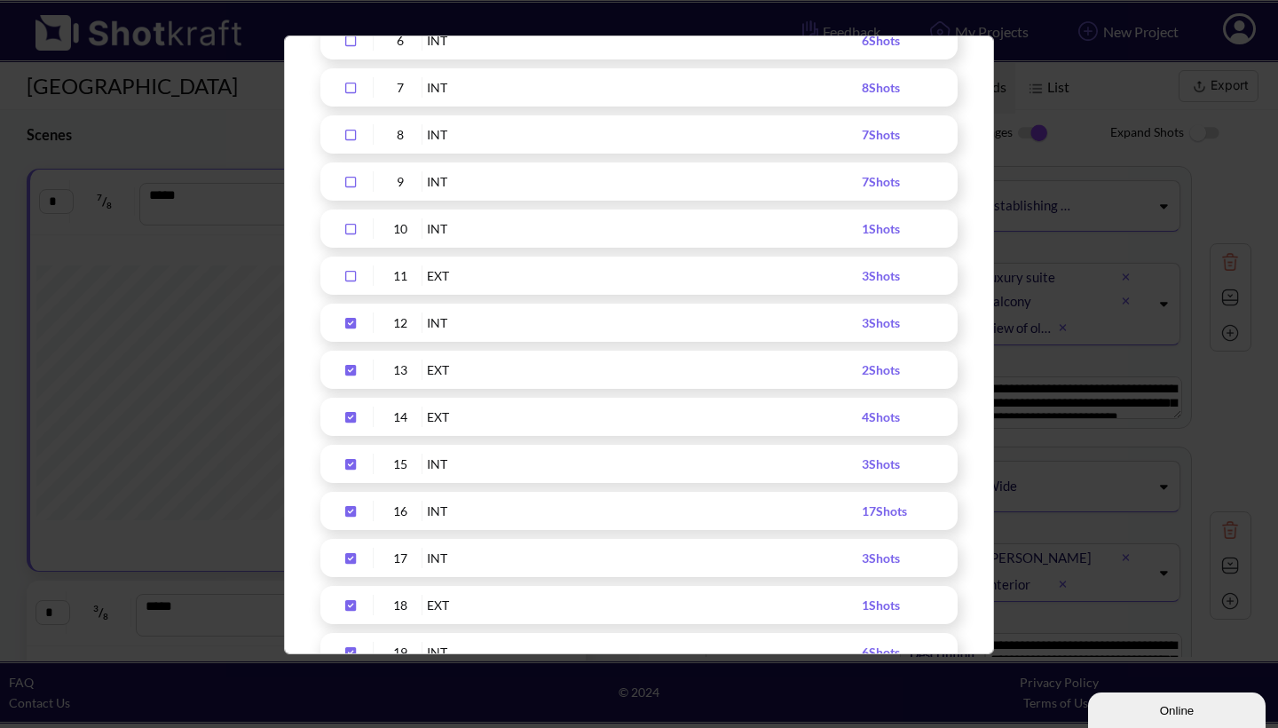
click at [347, 321] on icon "Upload Script" at bounding box center [350, 323] width 11 height 11
click at [349, 368] on icon "Upload Script" at bounding box center [350, 370] width 11 height 11
click at [352, 419] on icon "Upload Script" at bounding box center [350, 417] width 11 height 11
click at [350, 462] on icon "Upload Script" at bounding box center [350, 464] width 11 height 11
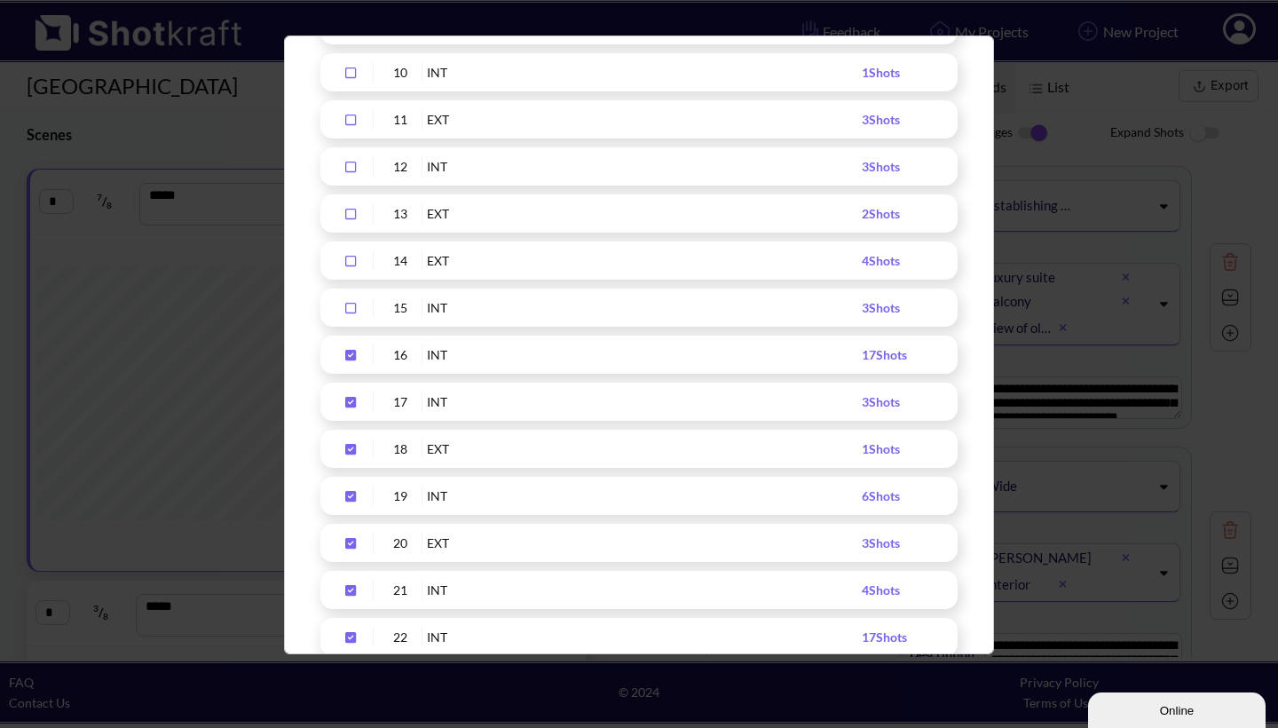
scroll to position [772, 0]
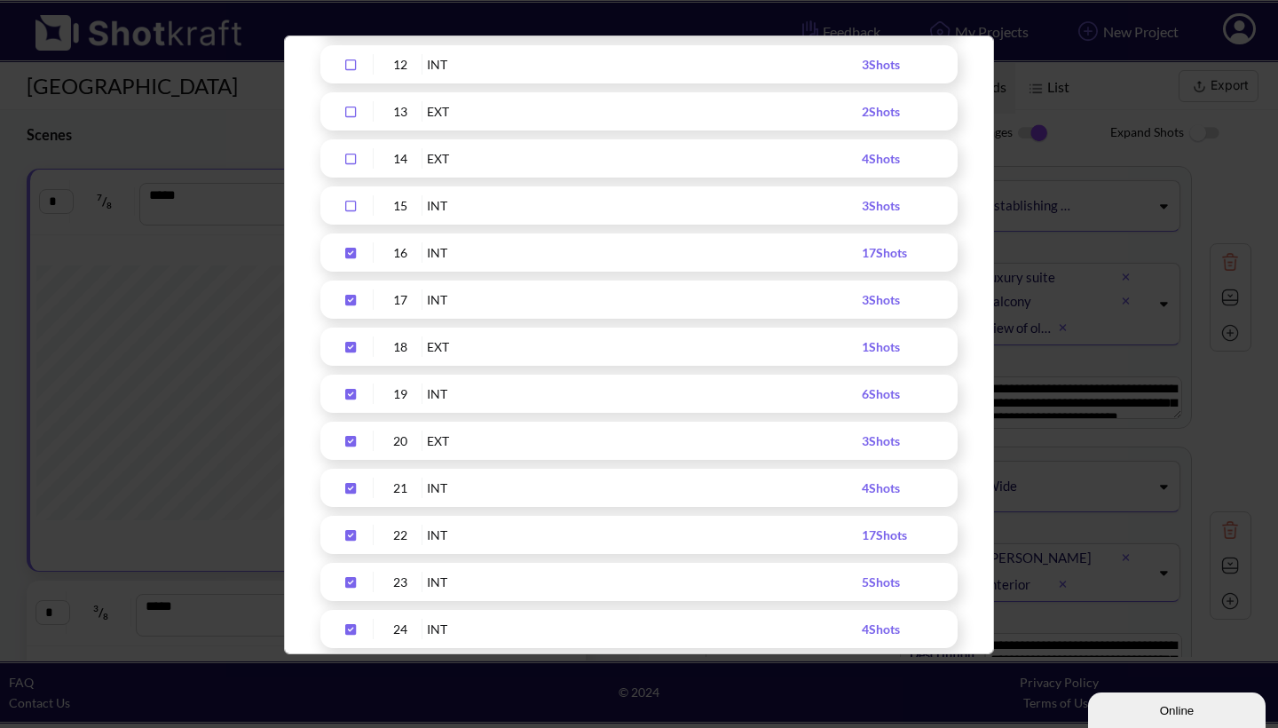
click at [355, 255] on icon "Upload Script" at bounding box center [350, 253] width 11 height 11
click at [355, 302] on icon "Upload Script" at bounding box center [350, 300] width 11 height 11
click at [351, 350] on icon "Upload Script" at bounding box center [350, 347] width 11 height 11
click at [349, 391] on icon "Upload Script" at bounding box center [350, 394] width 11 height 11
click at [348, 439] on icon "Upload Script" at bounding box center [350, 441] width 11 height 11
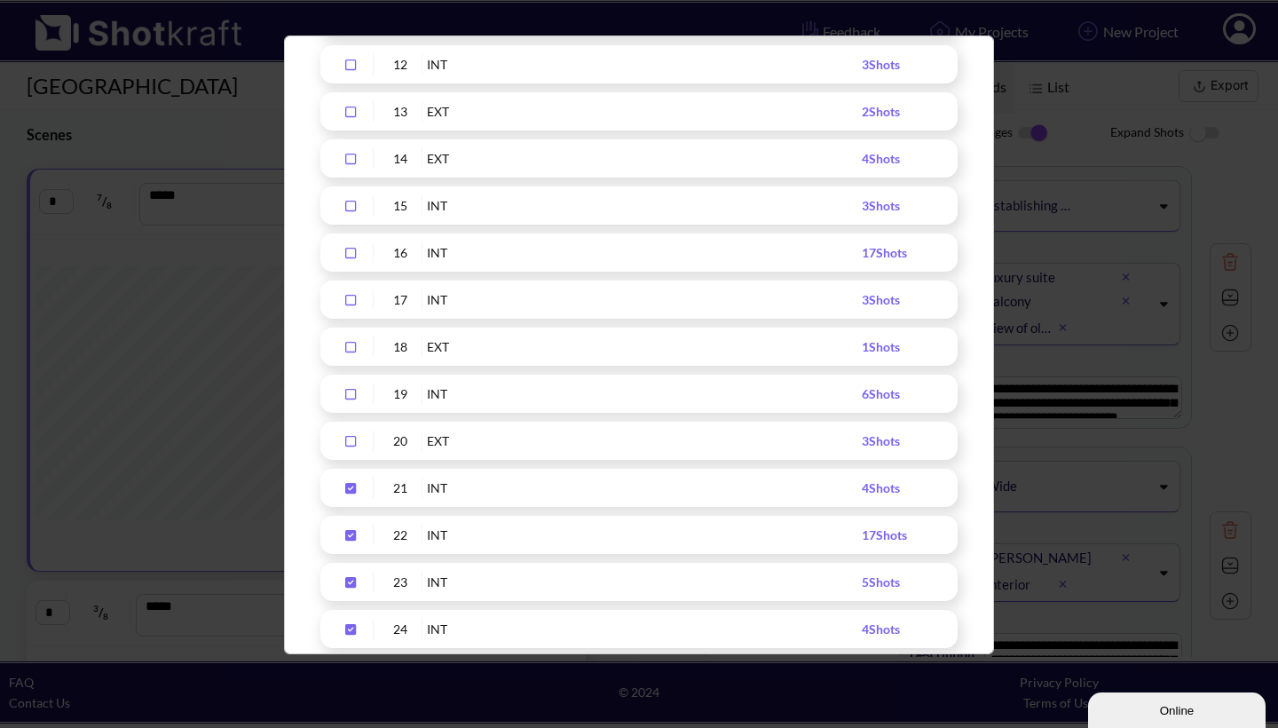
click at [352, 486] on icon "Upload Script" at bounding box center [350, 488] width 11 height 11
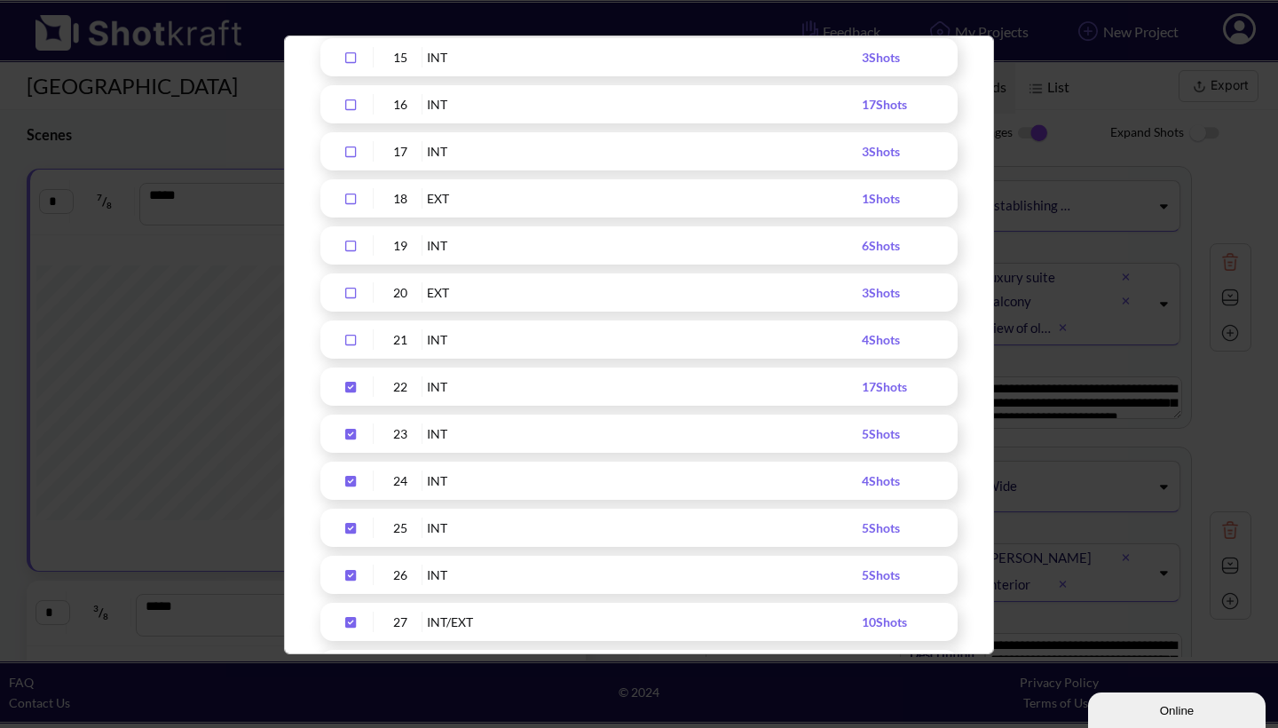
scroll to position [938, 0]
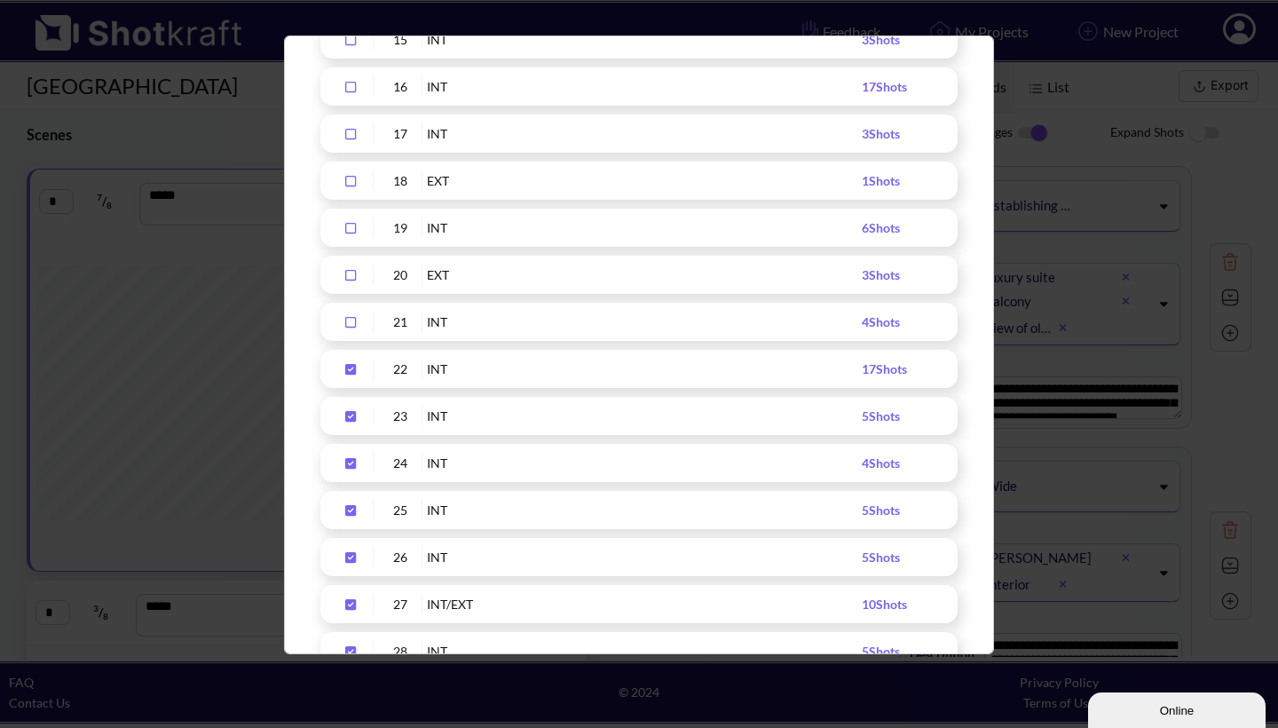
click at [348, 370] on icon "Upload Script" at bounding box center [350, 369] width 11 height 11
click at [350, 417] on icon "Upload Script" at bounding box center [350, 416] width 28 height 12
click at [346, 465] on icon "Upload Script" at bounding box center [350, 463] width 11 height 11
click at [349, 507] on icon "Upload Script" at bounding box center [350, 510] width 11 height 11
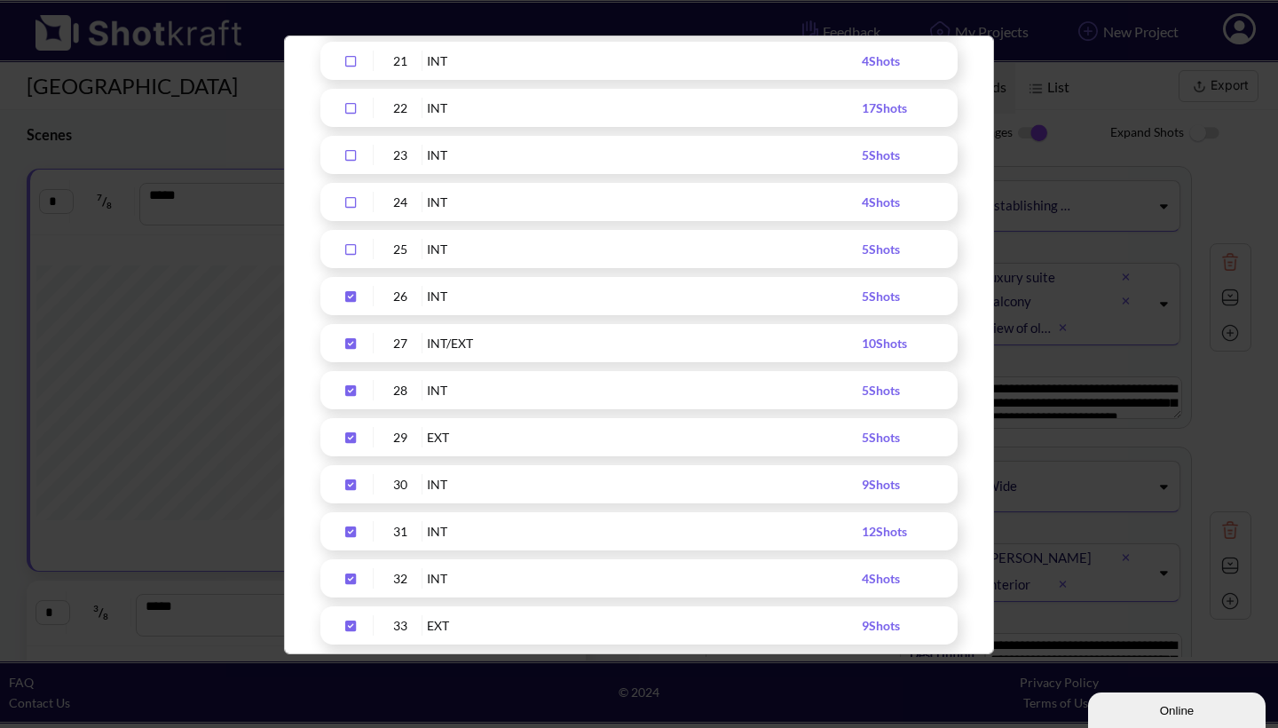
scroll to position [1217, 0]
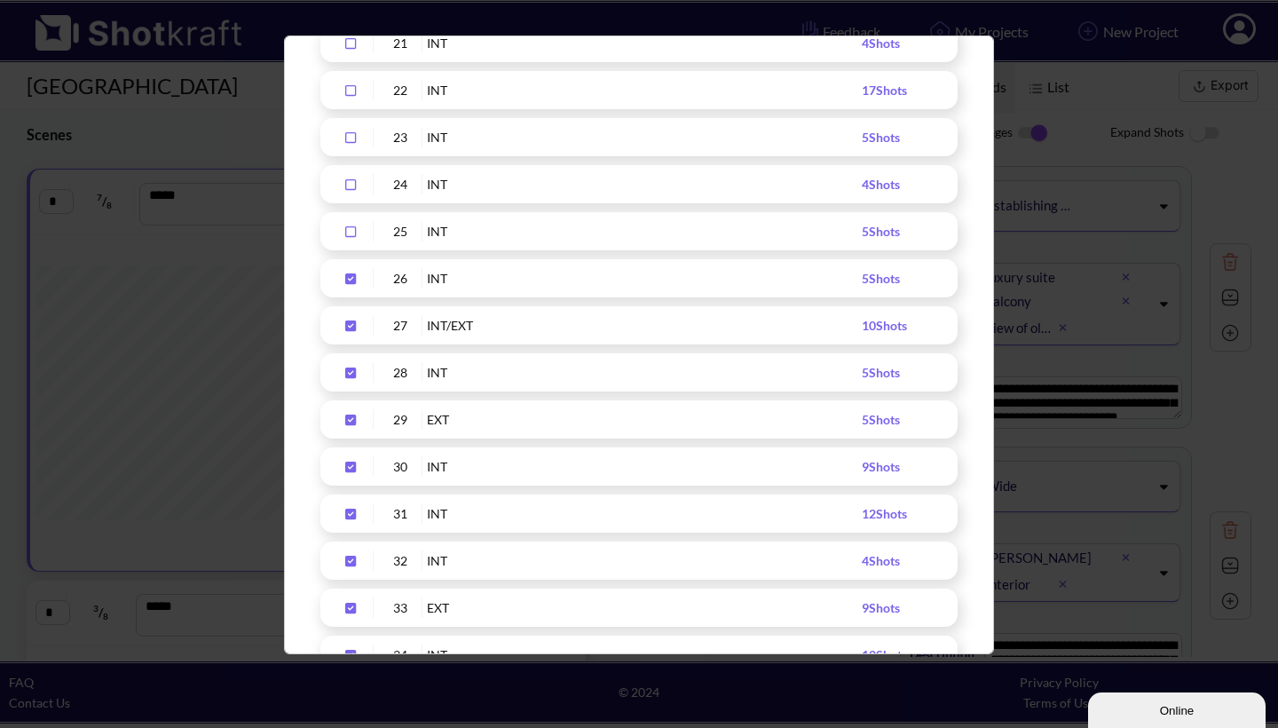
click at [351, 282] on icon "Upload Script" at bounding box center [350, 278] width 11 height 11
click at [352, 326] on icon "Upload Script" at bounding box center [350, 325] width 11 height 11
click at [350, 373] on icon "Upload Script" at bounding box center [350, 373] width 11 height 11
click at [351, 414] on icon "Upload Script" at bounding box center [350, 420] width 28 height 12
click at [350, 467] on icon "Upload Script" at bounding box center [350, 467] width 11 height 11
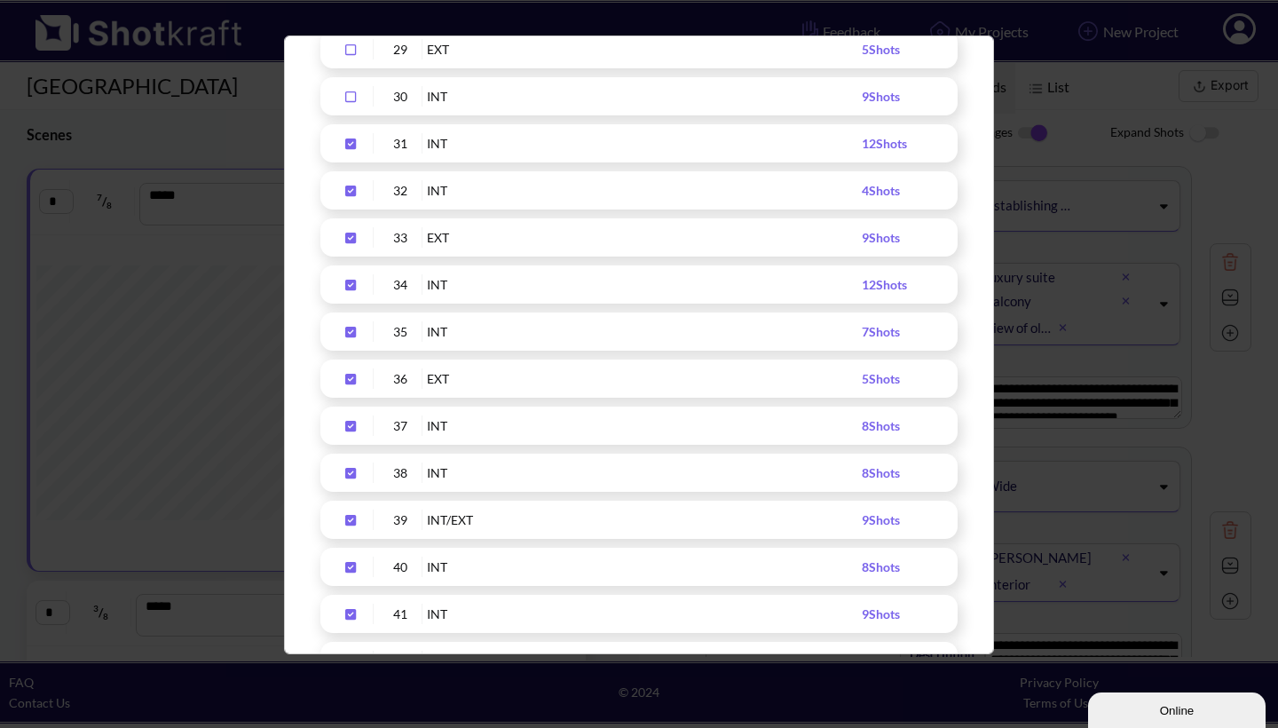
scroll to position [1632, 0]
click at [355, 98] on icon "Upload Script" at bounding box center [350, 98] width 11 height 11
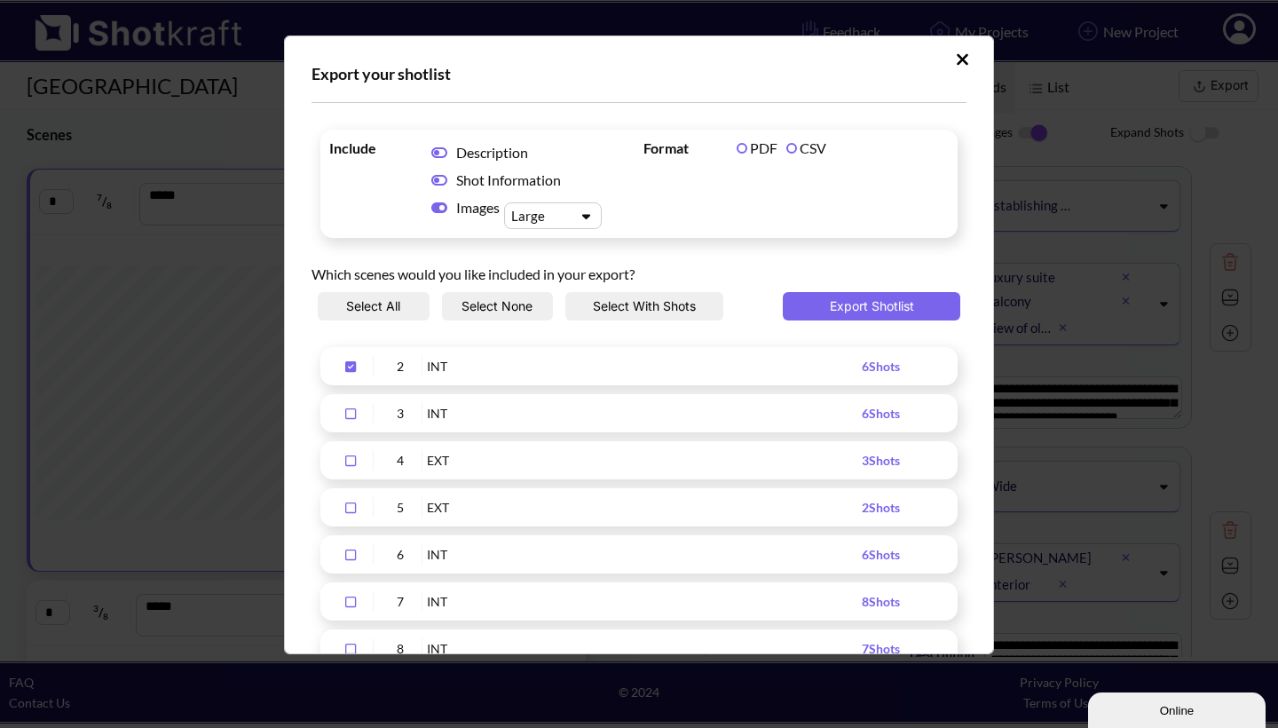
scroll to position [0, 0]
click at [506, 304] on button "Select None" at bounding box center [498, 306] width 112 height 28
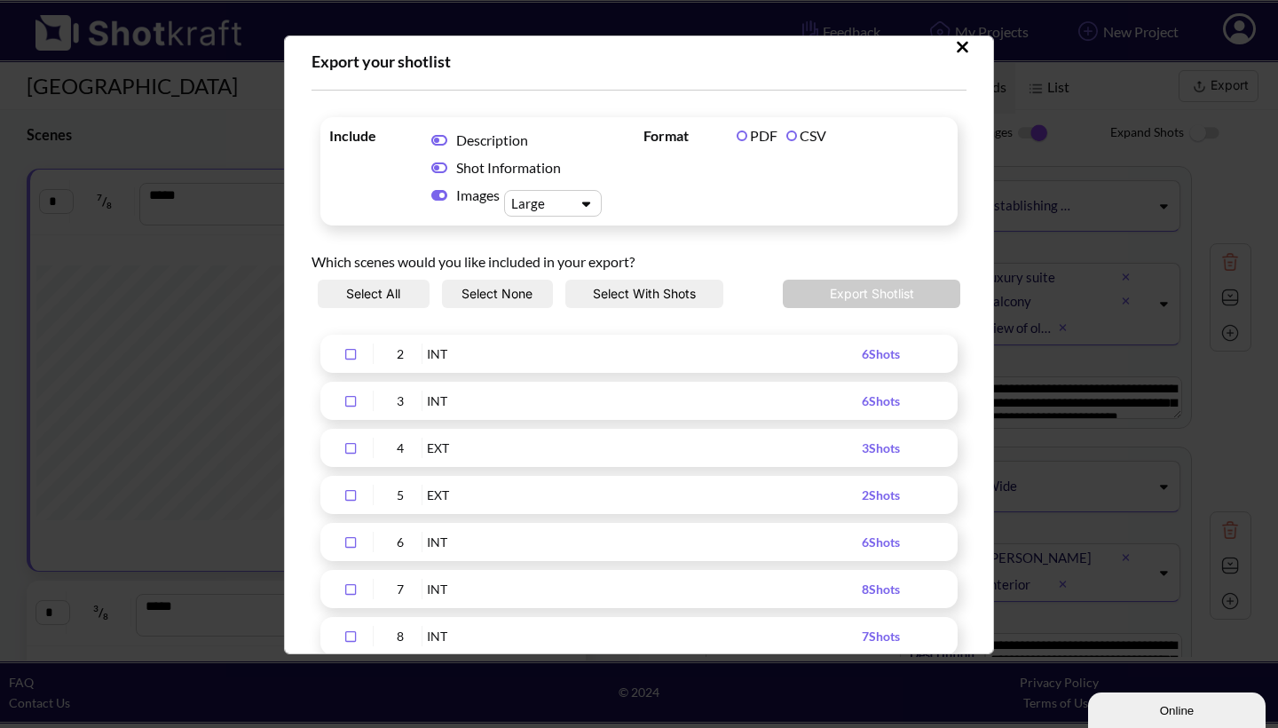
scroll to position [10, 0]
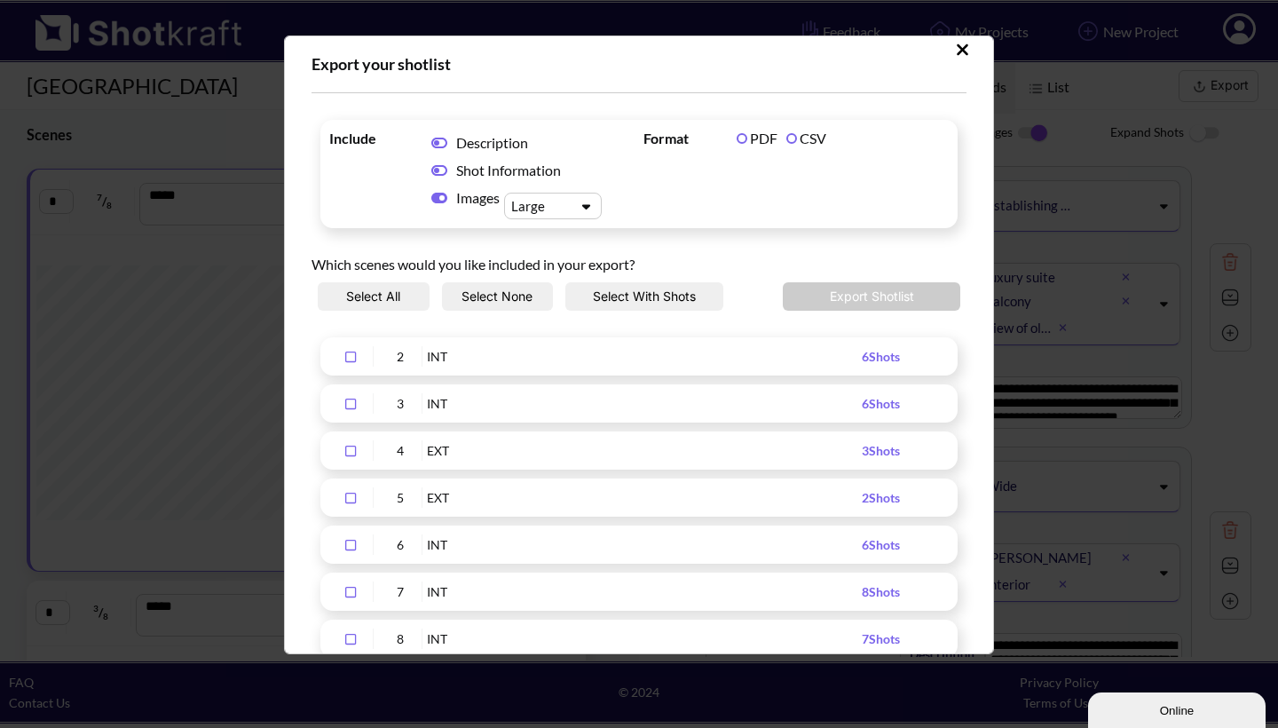
click at [349, 355] on icon "Upload Script" at bounding box center [350, 357] width 28 height 12
click at [849, 296] on button "Export Shotlist" at bounding box center [872, 296] width 178 height 28
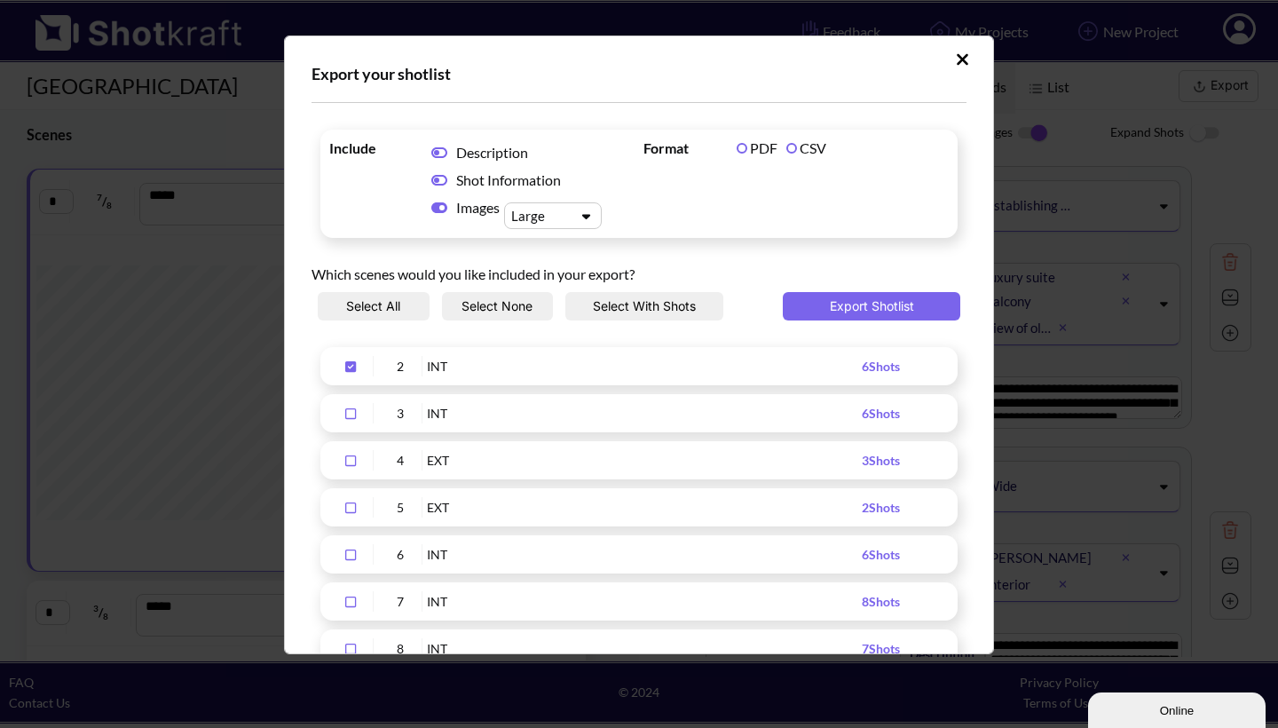
click at [351, 366] on icon "Upload Script" at bounding box center [350, 366] width 11 height 11
click at [350, 409] on icon "Upload Script" at bounding box center [350, 413] width 11 height 11
click at [875, 299] on button "Export Shotlist" at bounding box center [872, 306] width 178 height 28
click at [352, 414] on icon "Upload Script" at bounding box center [350, 413] width 28 height 12
click at [379, 304] on button "Select All" at bounding box center [374, 306] width 112 height 28
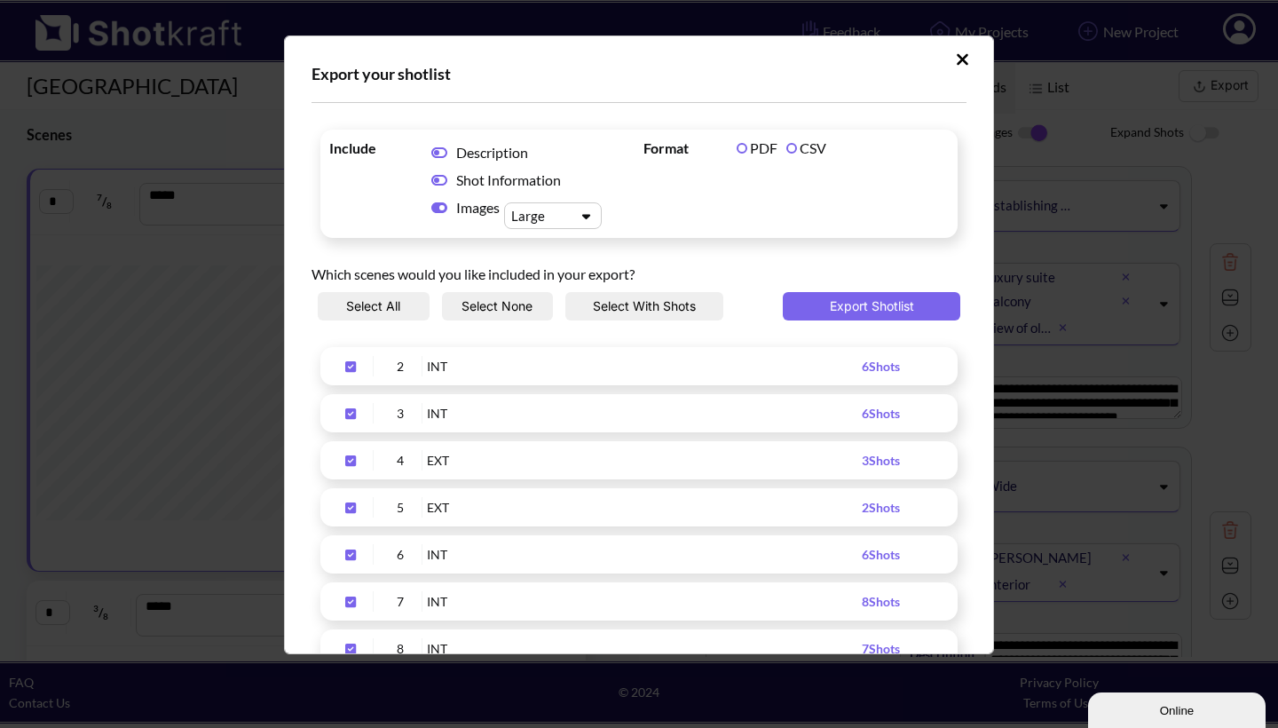
click at [350, 364] on icon "Upload Script" at bounding box center [350, 366] width 11 height 11
click at [352, 411] on icon "Upload Script" at bounding box center [350, 413] width 11 height 11
click at [851, 303] on button "Export Shotlist" at bounding box center [872, 306] width 178 height 28
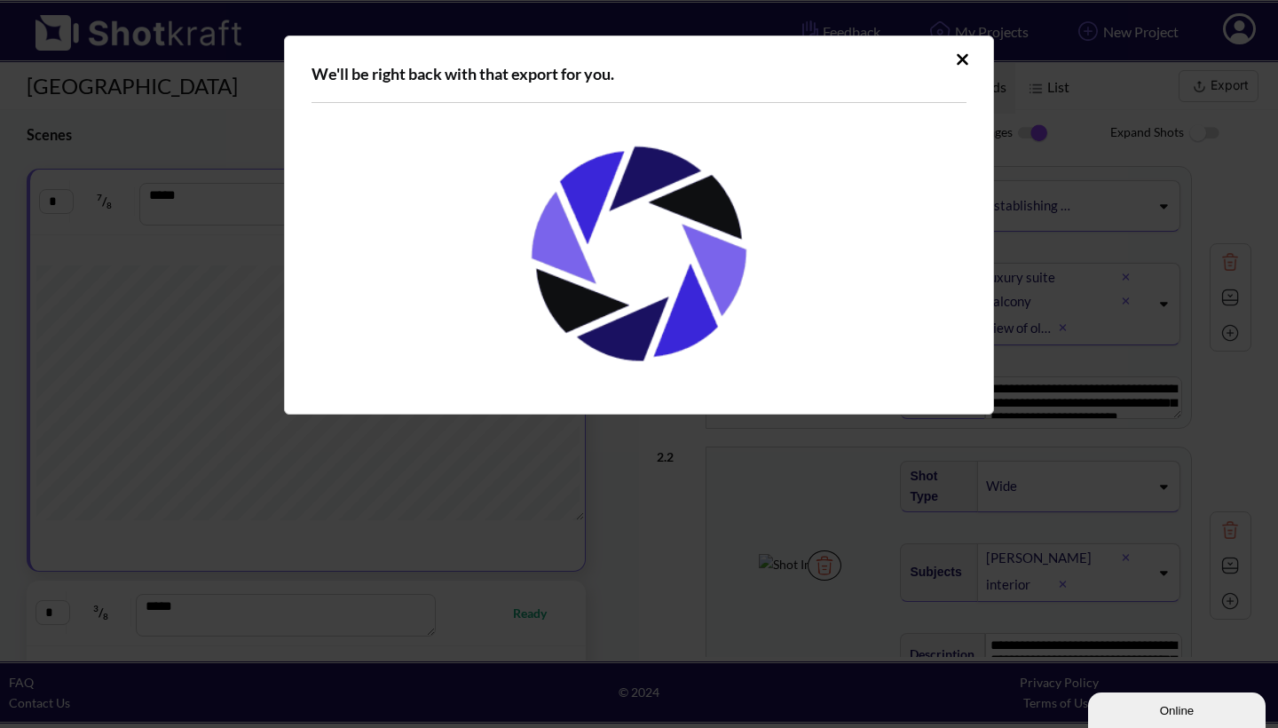
click at [968, 55] on icon "Upload Script" at bounding box center [963, 59] width 12 height 12
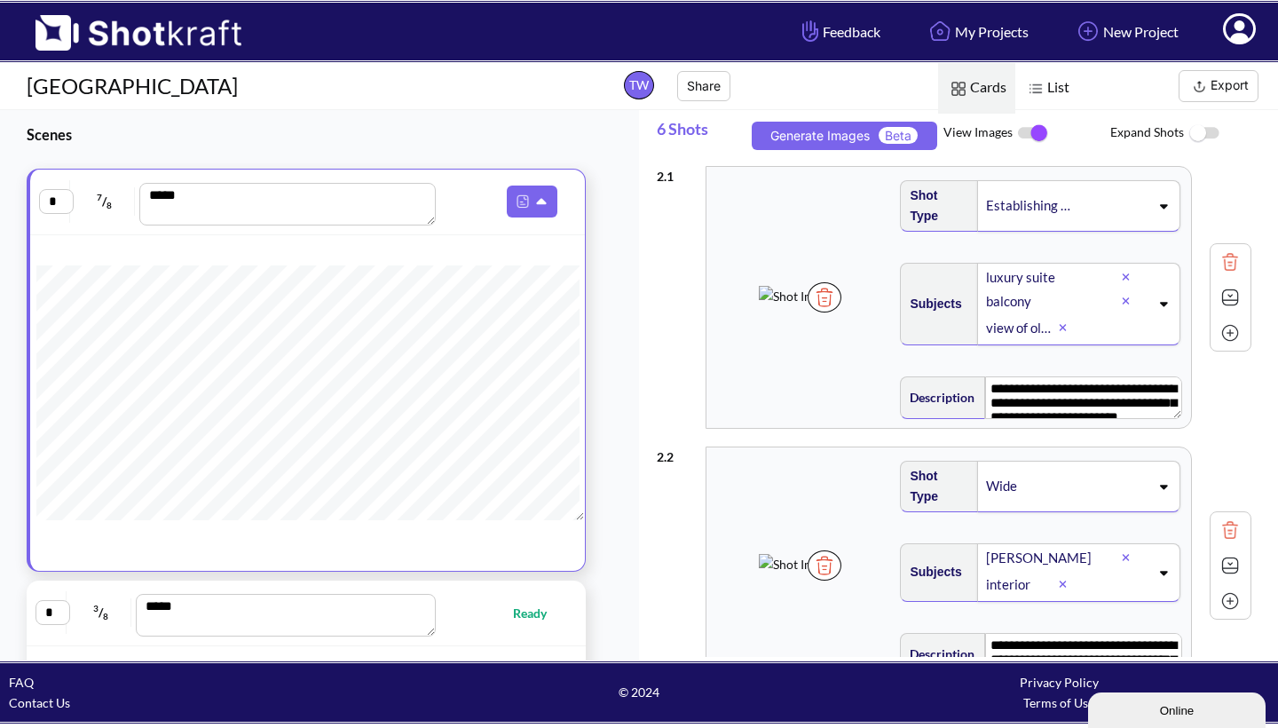
click at [1221, 81] on button "Export" at bounding box center [1219, 86] width 80 height 32
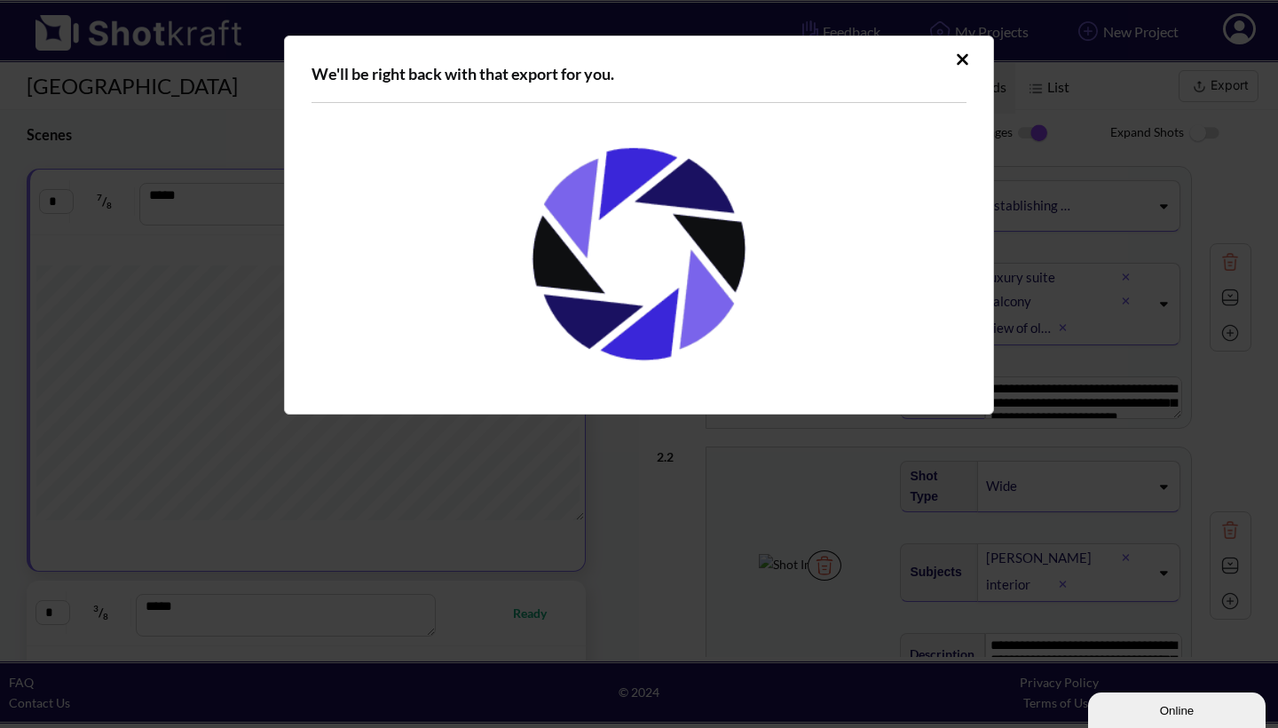
click at [962, 58] on icon "Upload Script" at bounding box center [963, 59] width 12 height 12
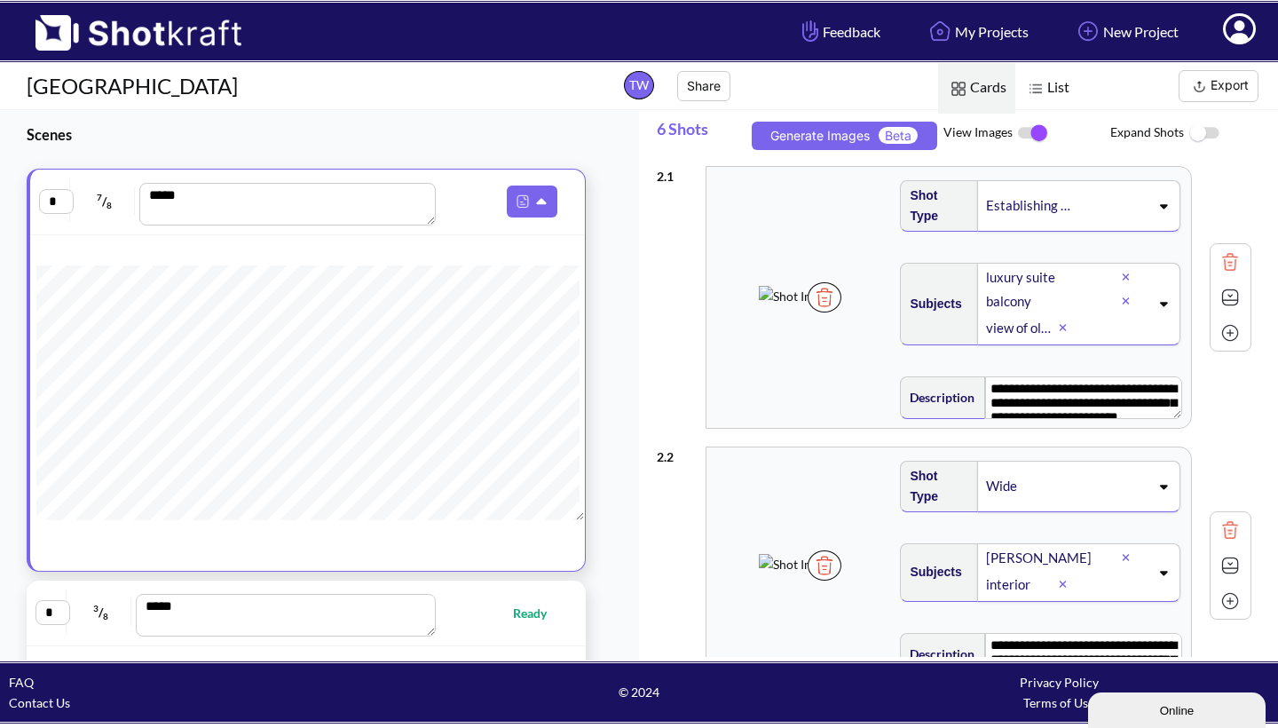
click at [957, 85] on img at bounding box center [958, 88] width 23 height 23
click at [1031, 90] on img at bounding box center [1035, 88] width 23 height 23
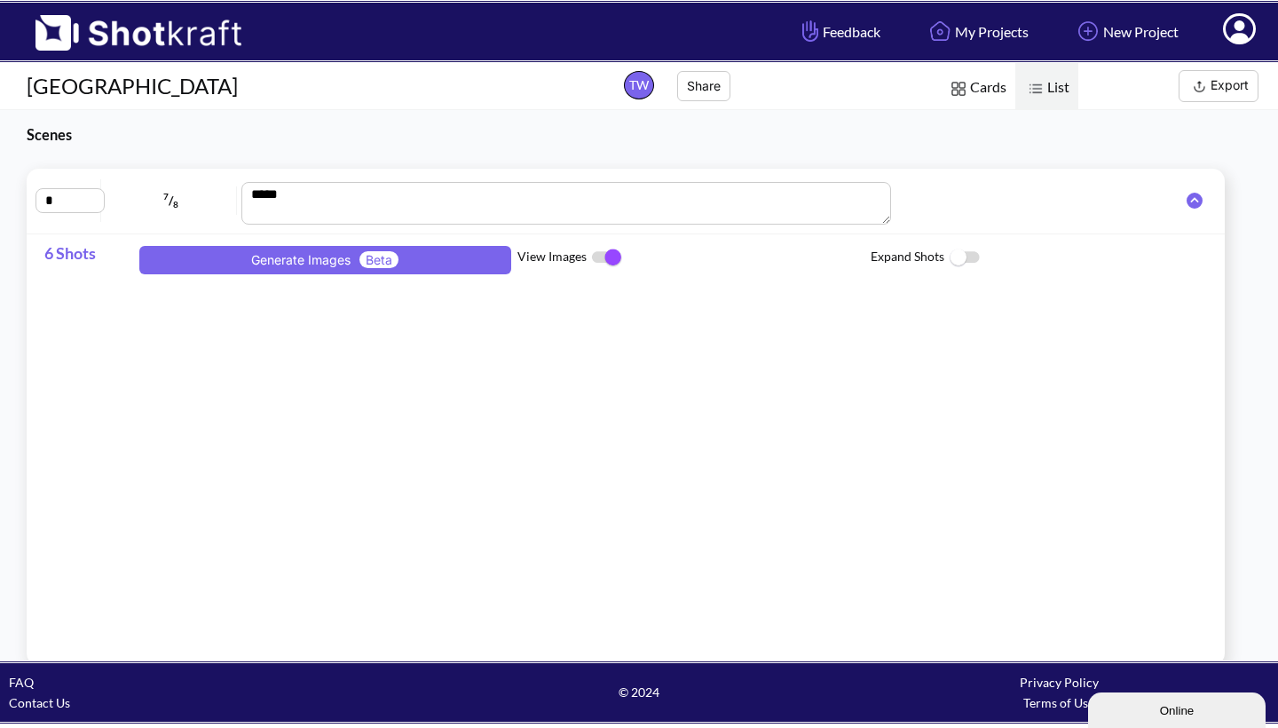
click at [981, 87] on span "Cards" at bounding box center [976, 88] width 77 height 51
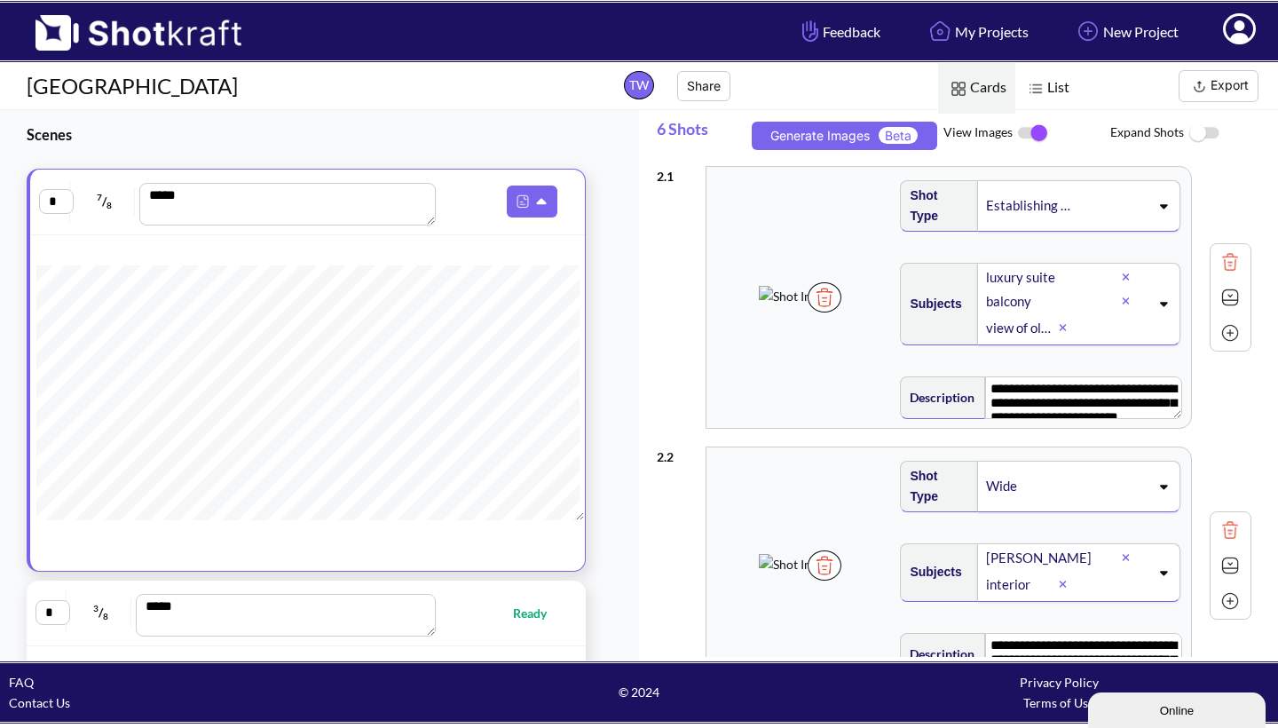
click at [1222, 91] on button "Export" at bounding box center [1219, 86] width 80 height 32
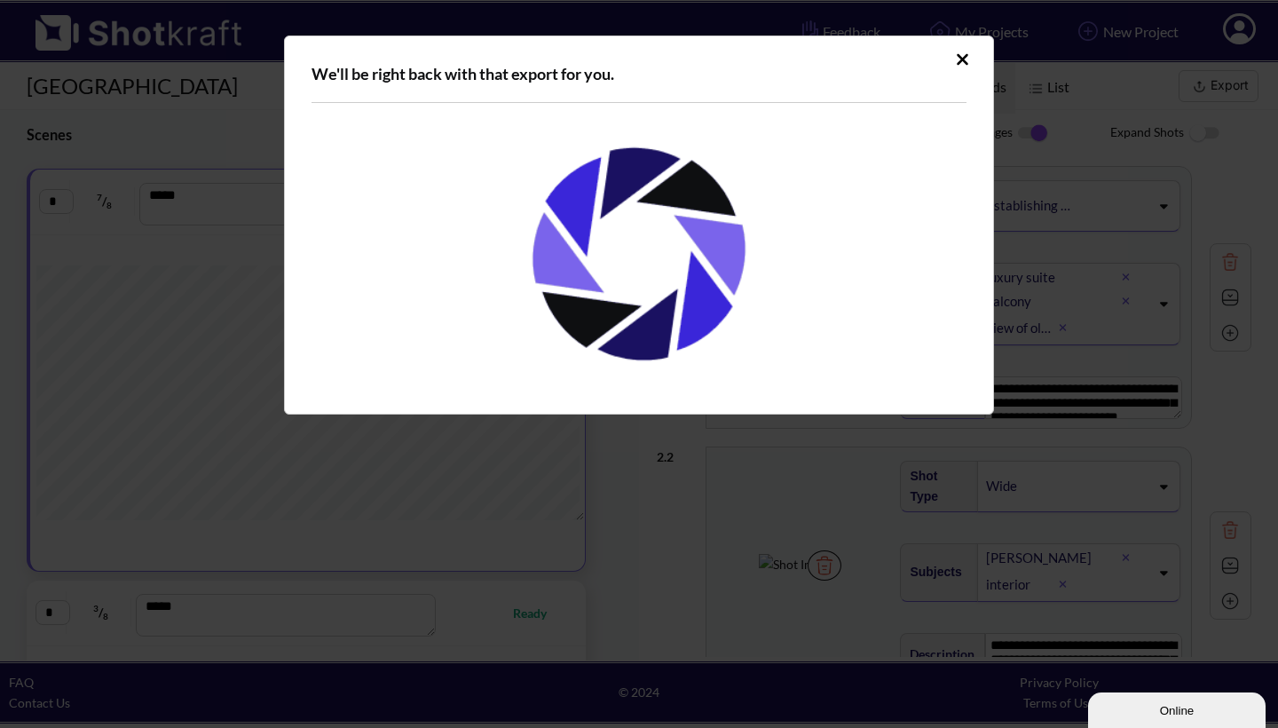
click at [957, 61] on icon "Upload Script" at bounding box center [962, 60] width 13 height 18
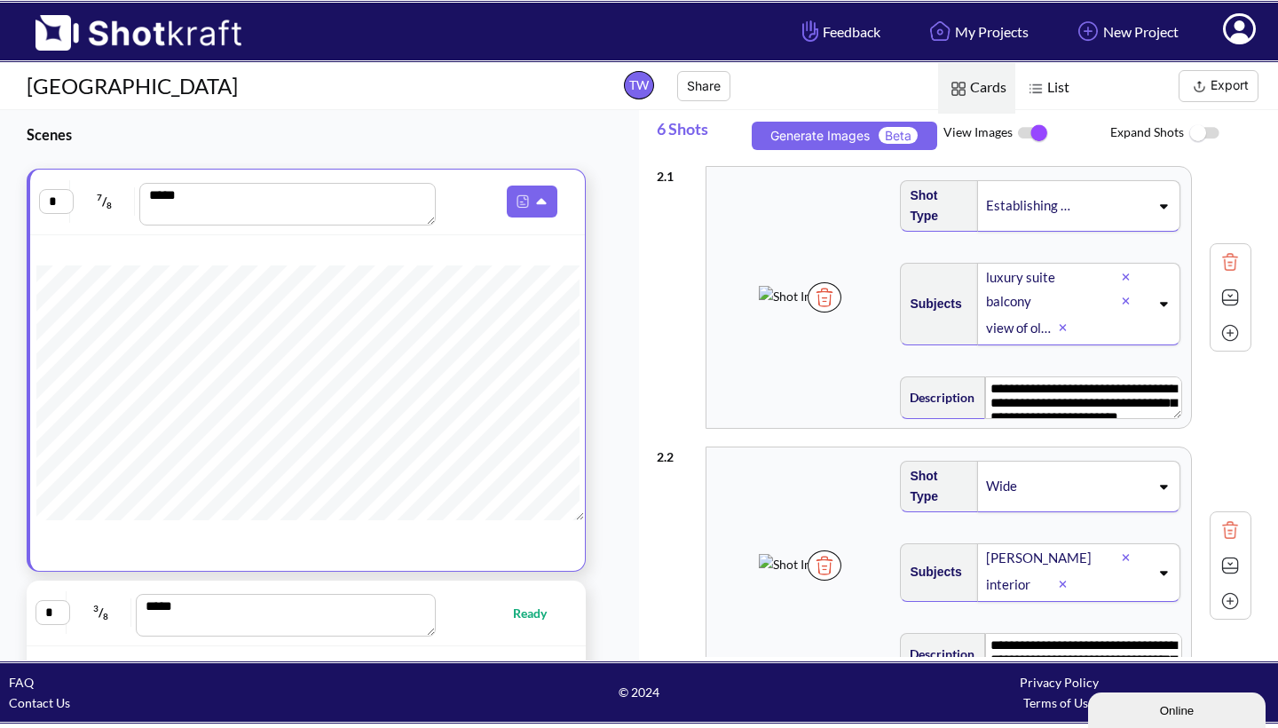
click at [141, 35] on img at bounding box center [129, 27] width 259 height 48
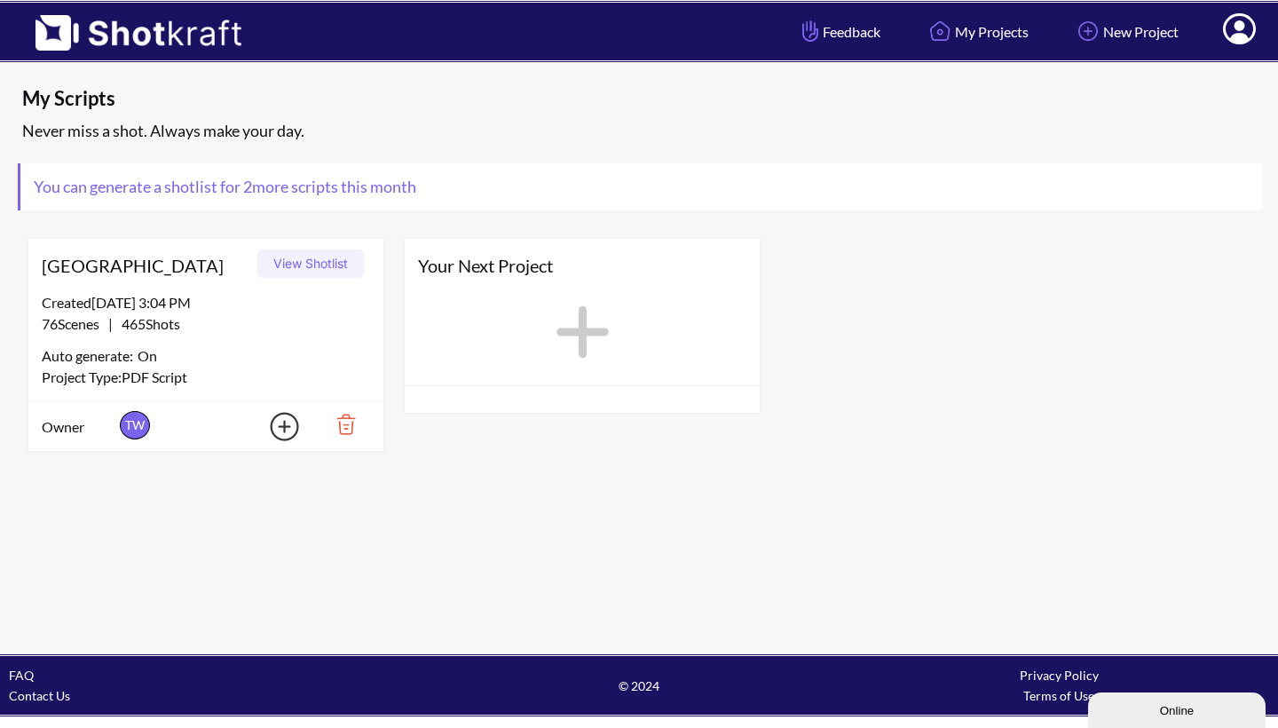
click at [294, 257] on button "View Shotlist" at bounding box center [310, 263] width 107 height 28
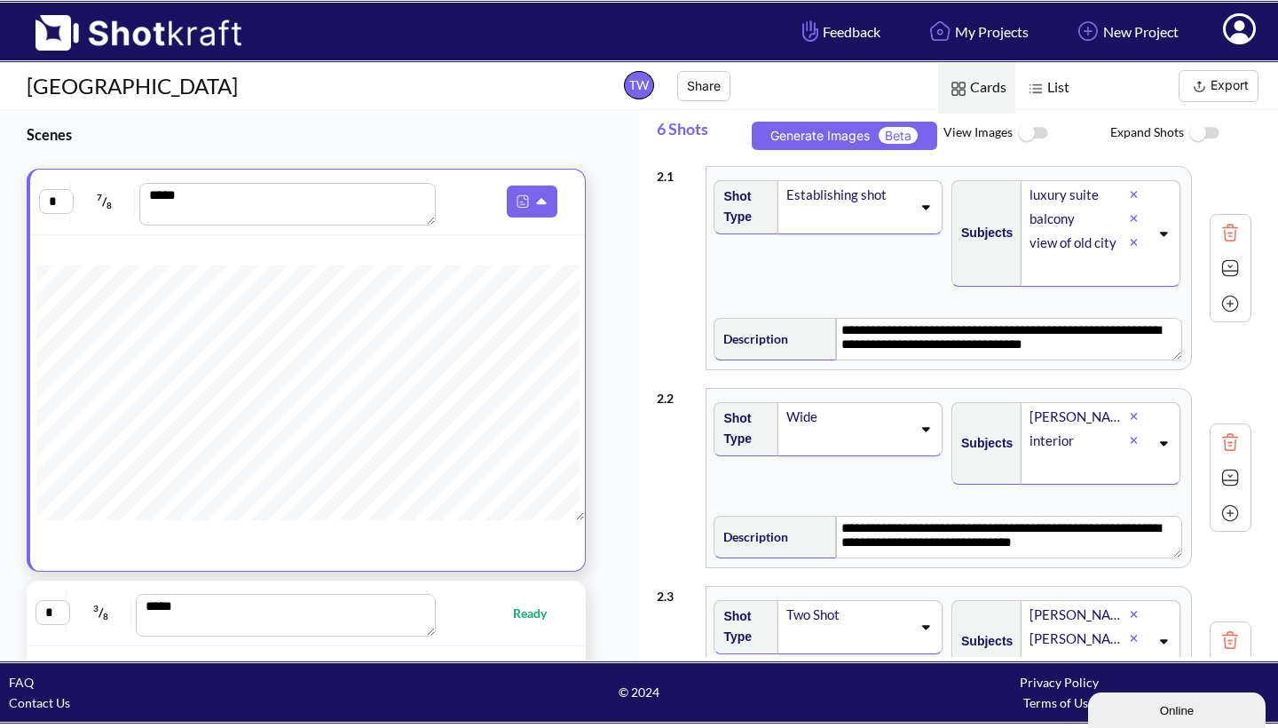
click at [1238, 89] on button "Export" at bounding box center [1219, 86] width 80 height 32
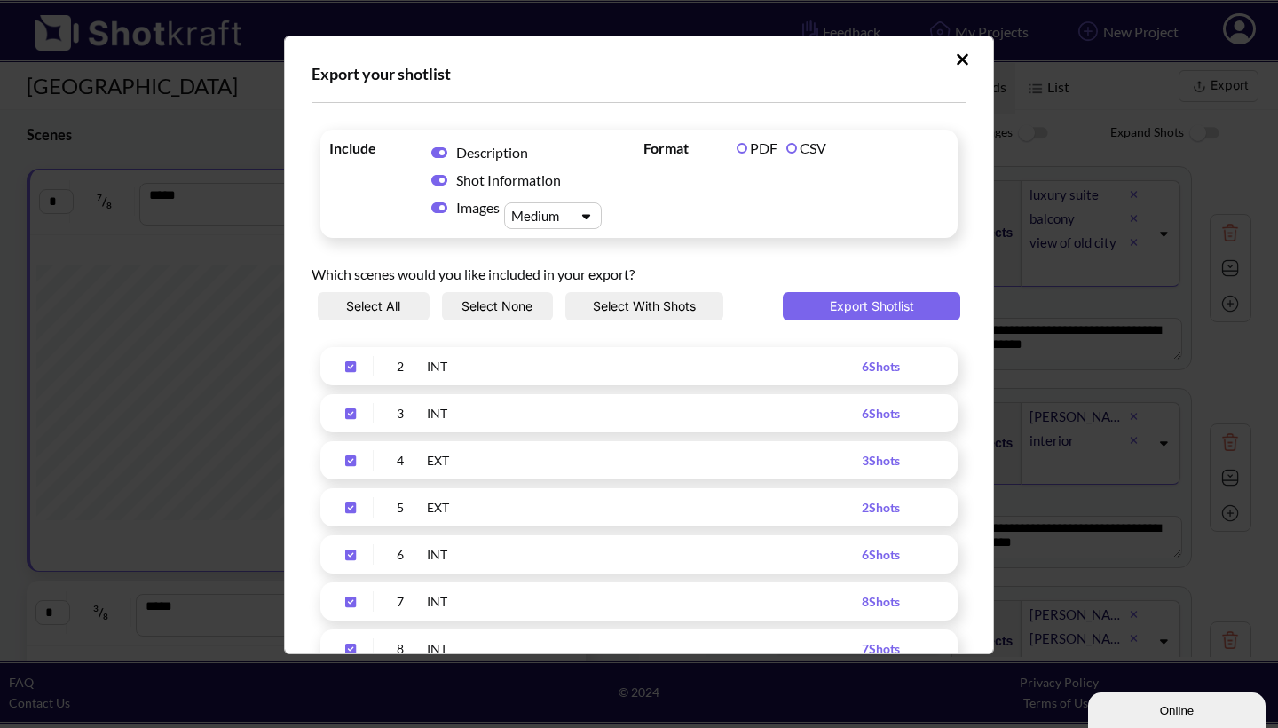
click at [508, 305] on button "Select None" at bounding box center [498, 306] width 112 height 28
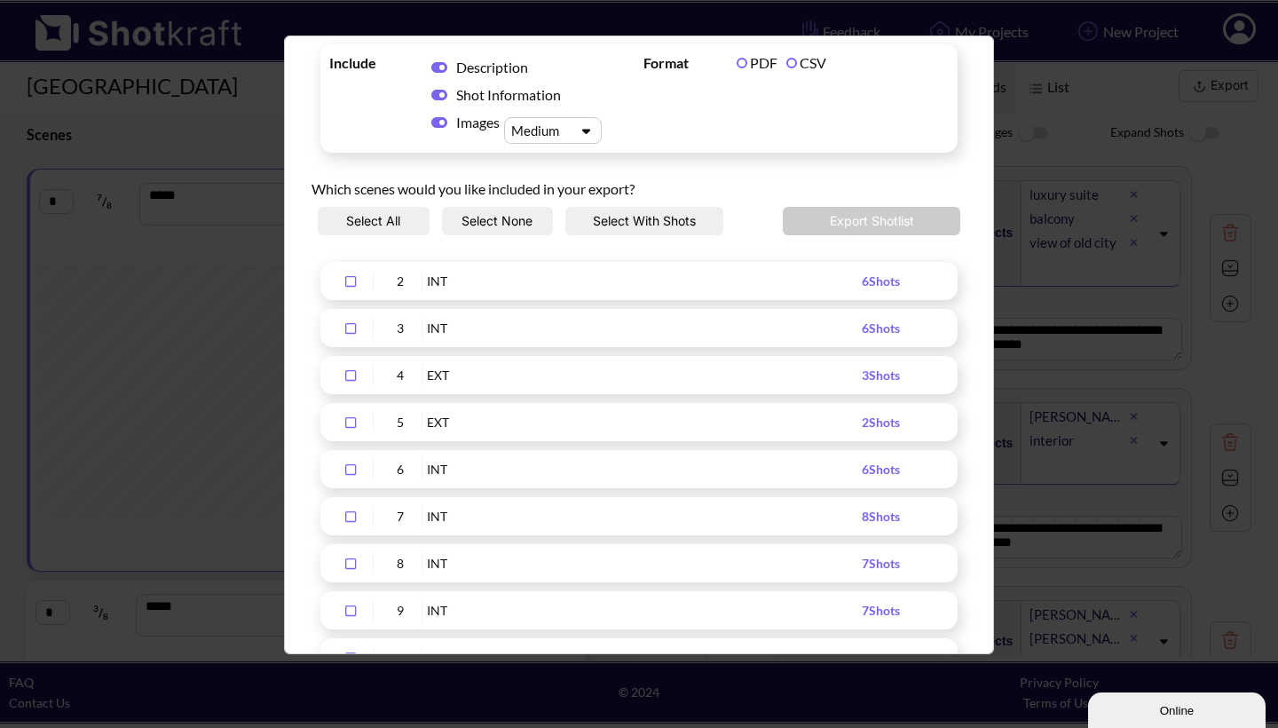
scroll to position [103, 0]
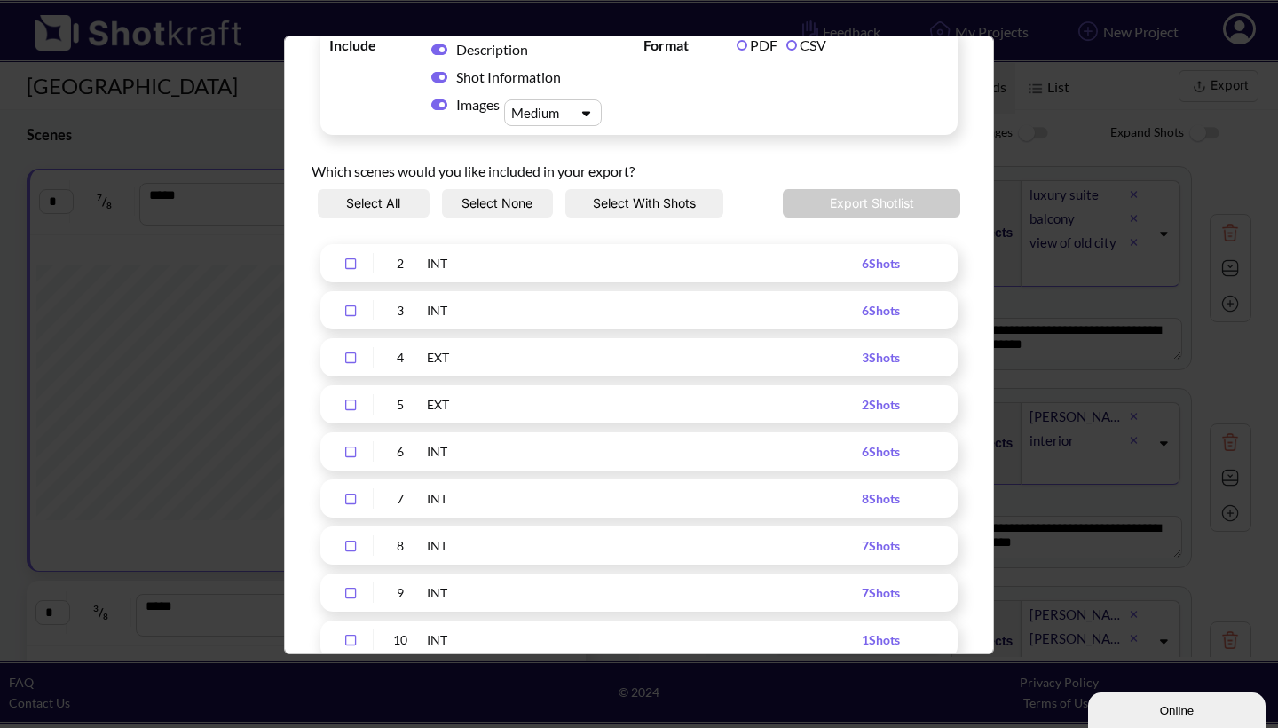
click at [353, 356] on icon "Upload Script" at bounding box center [350, 358] width 28 height 12
click at [349, 405] on icon "Upload Script" at bounding box center [350, 405] width 28 height 12
click at [350, 447] on icon "Upload Script" at bounding box center [350, 452] width 11 height 11
click at [438, 76] on icon "Upload Script" at bounding box center [439, 77] width 16 height 11
click at [842, 199] on button "Export Shotlist" at bounding box center [872, 203] width 178 height 28
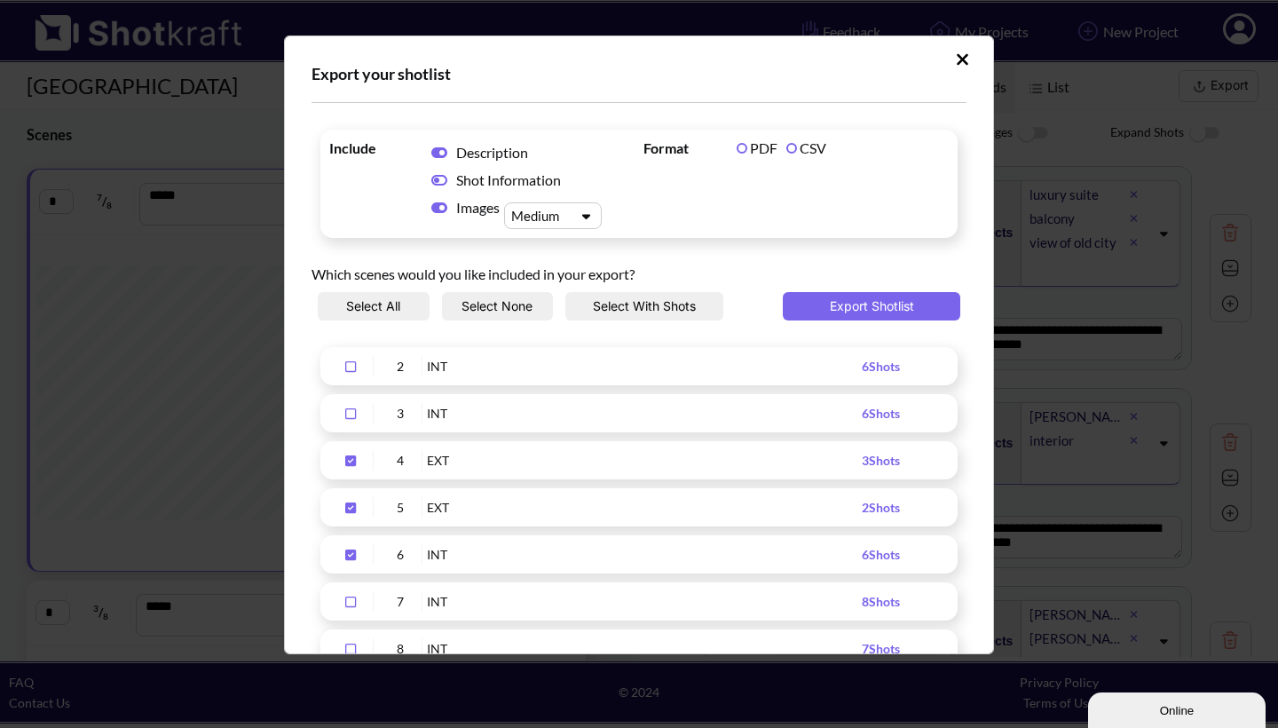
scroll to position [0, 0]
click at [352, 557] on icon "Upload Script" at bounding box center [350, 554] width 11 height 11
click at [351, 507] on icon "Upload Script" at bounding box center [350, 507] width 11 height 11
click at [350, 461] on icon "Upload Script" at bounding box center [350, 460] width 11 height 11
click at [350, 361] on icon "Upload Script" at bounding box center [350, 366] width 11 height 11
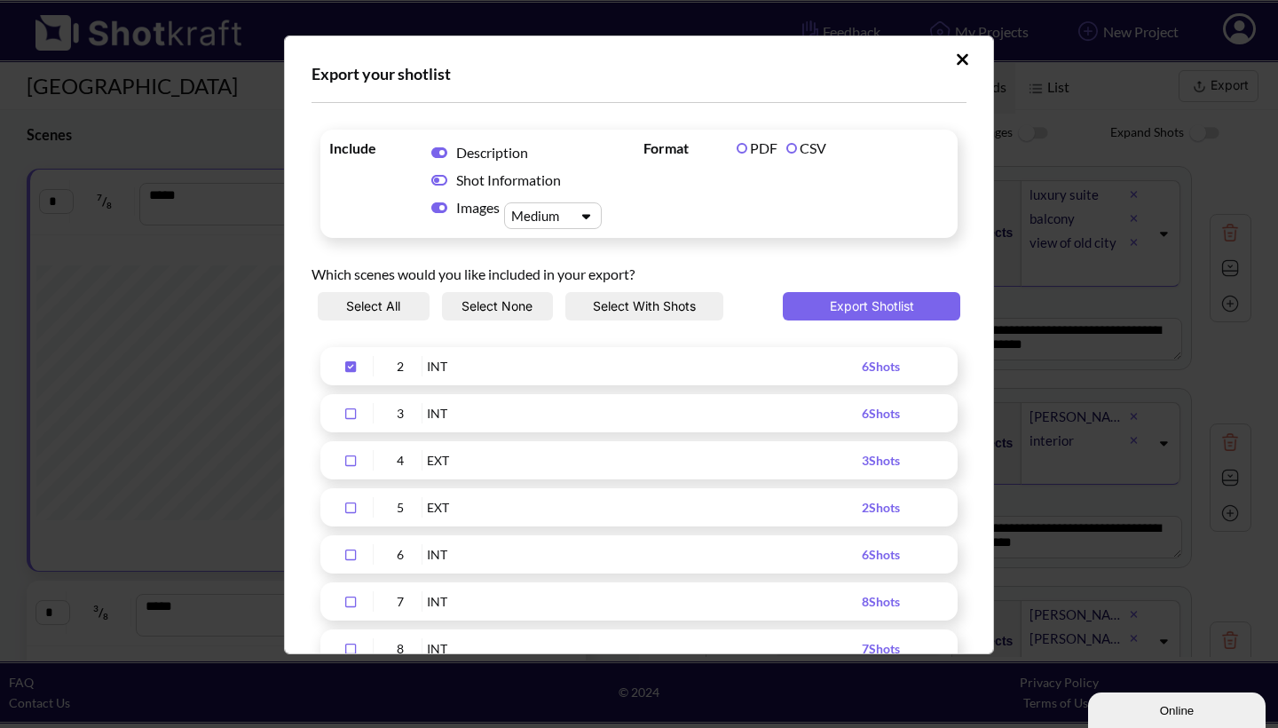
click at [350, 414] on icon "Upload Script" at bounding box center [350, 413] width 28 height 12
click at [586, 215] on icon "Upload Script" at bounding box center [586, 216] width 8 height 5
click at [562, 298] on div "Large" at bounding box center [558, 298] width 80 height 26
click at [836, 302] on button "Export Shotlist" at bounding box center [872, 306] width 178 height 28
click at [353, 361] on icon "Upload Script" at bounding box center [350, 366] width 11 height 11
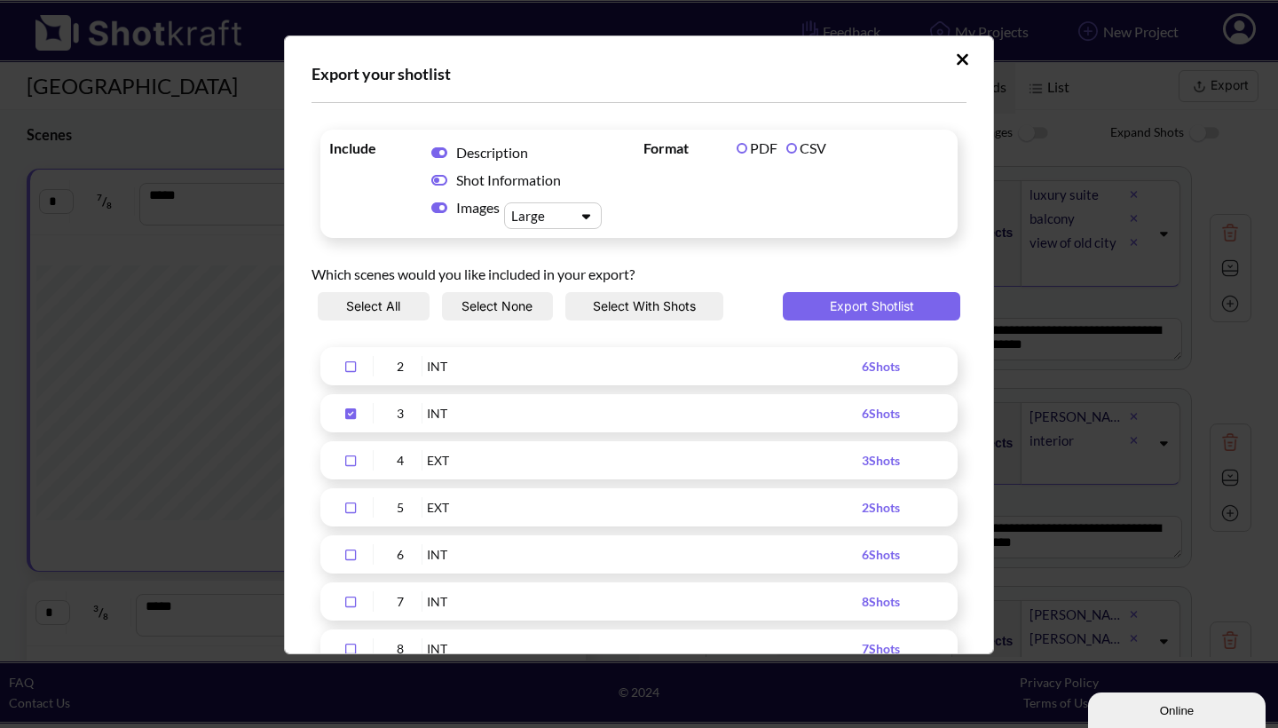
click at [352, 410] on icon "Upload Script" at bounding box center [350, 413] width 11 height 11
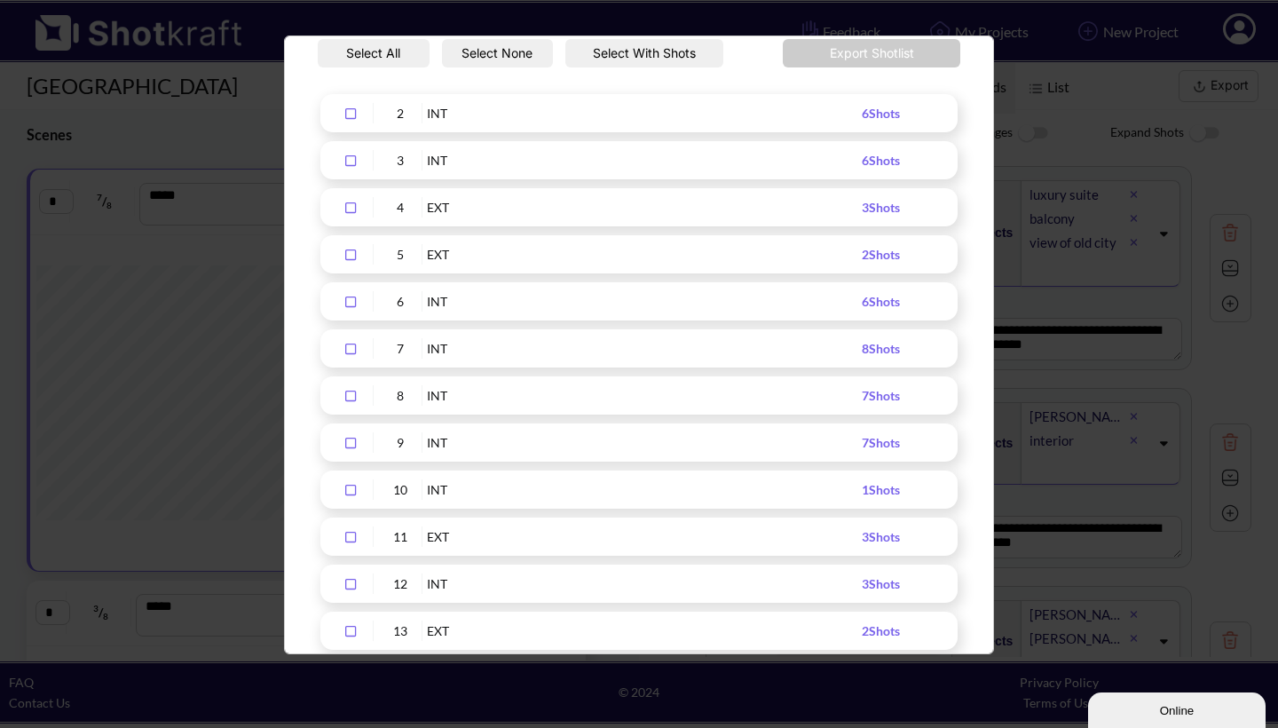
scroll to position [273, 0]
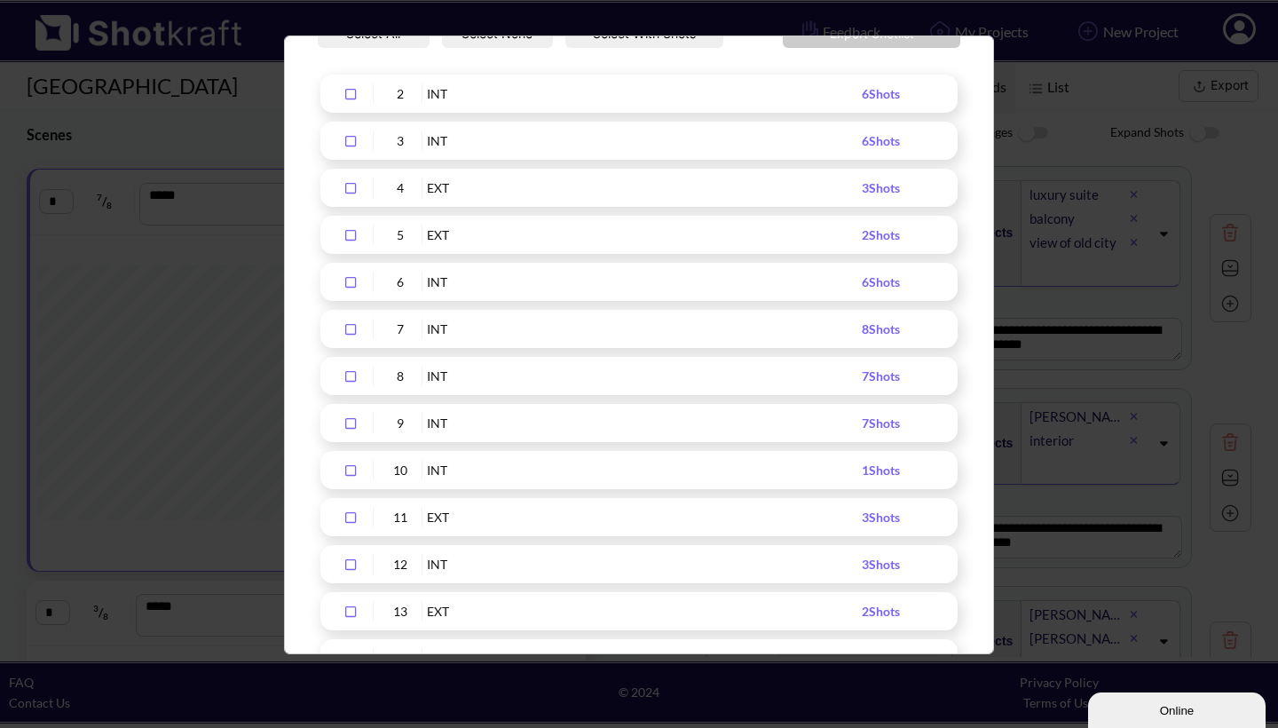
click at [352, 329] on icon "Upload Script" at bounding box center [350, 329] width 28 height 12
click at [351, 375] on icon "Upload Script" at bounding box center [350, 376] width 28 height 12
click at [349, 426] on icon "Upload Script" at bounding box center [350, 423] width 28 height 12
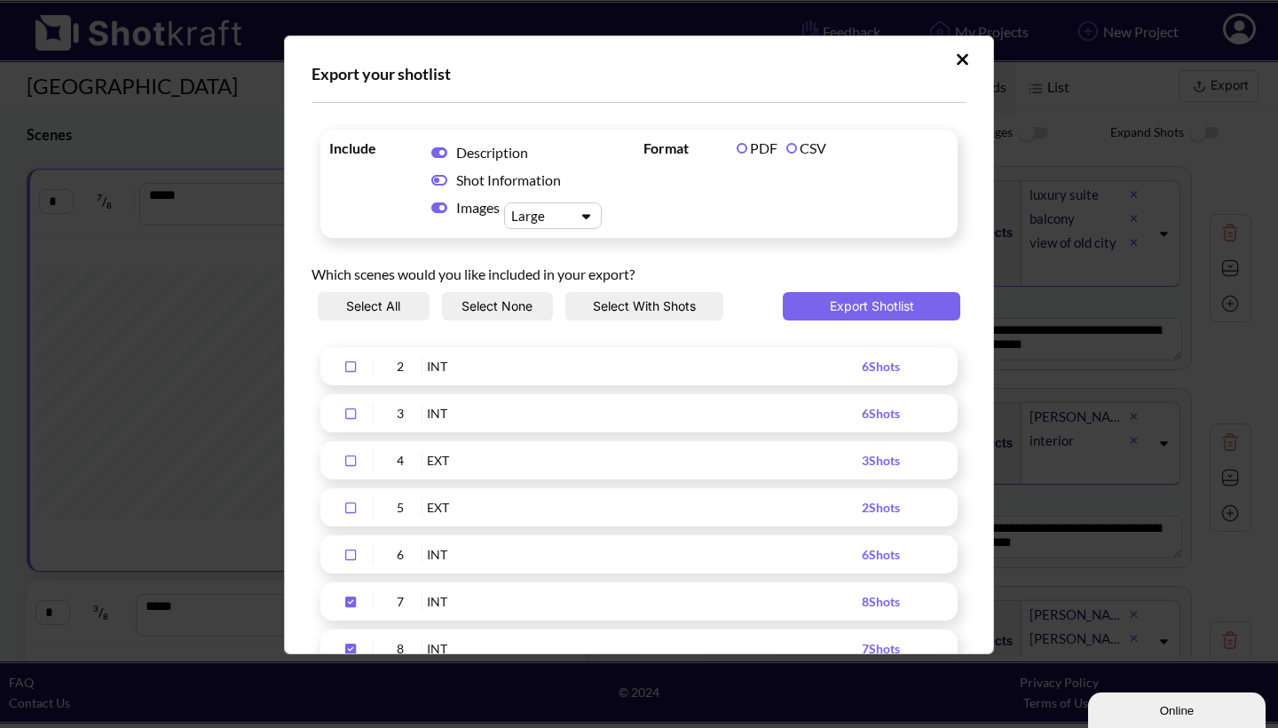
scroll to position [0, 0]
click at [865, 300] on button "Export Shotlist" at bounding box center [872, 306] width 178 height 28
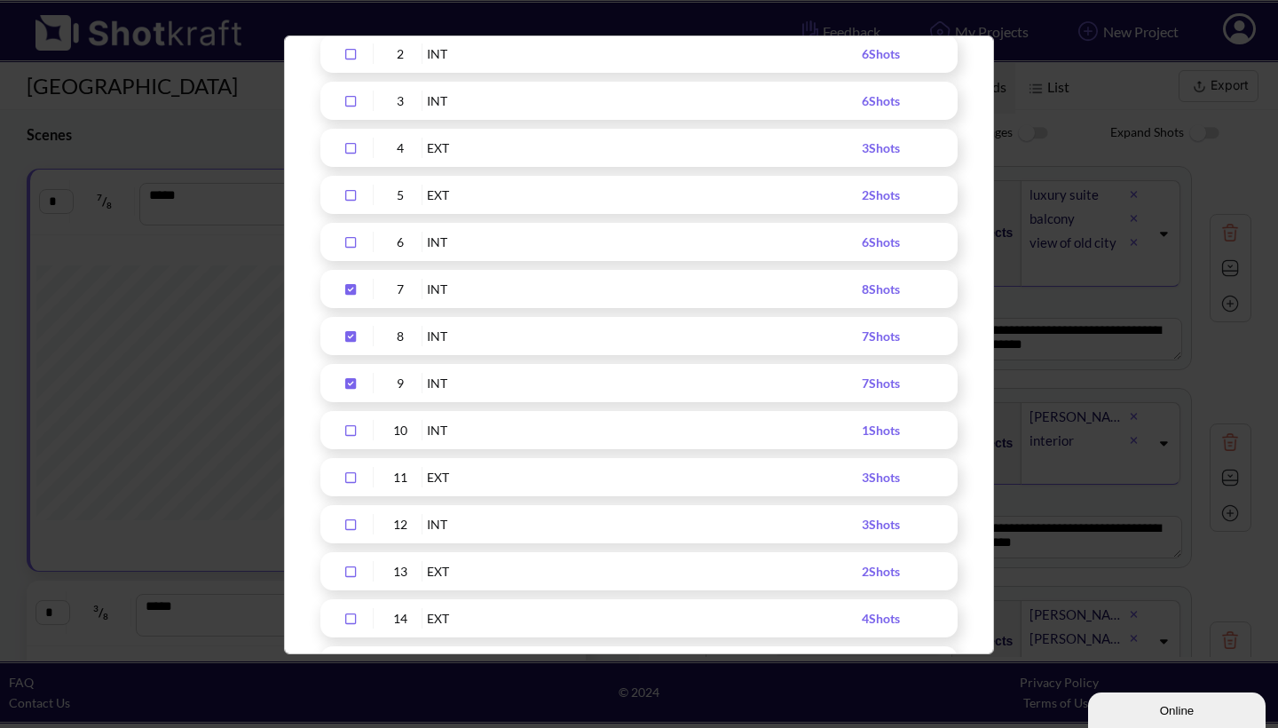
scroll to position [313, 0]
click at [355, 378] on icon "Upload Script" at bounding box center [350, 382] width 11 height 11
click at [352, 336] on icon "Upload Script" at bounding box center [350, 335] width 28 height 12
click at [350, 283] on icon "Upload Script" at bounding box center [350, 288] width 11 height 11
click at [352, 429] on icon "Upload Script" at bounding box center [350, 429] width 28 height 12
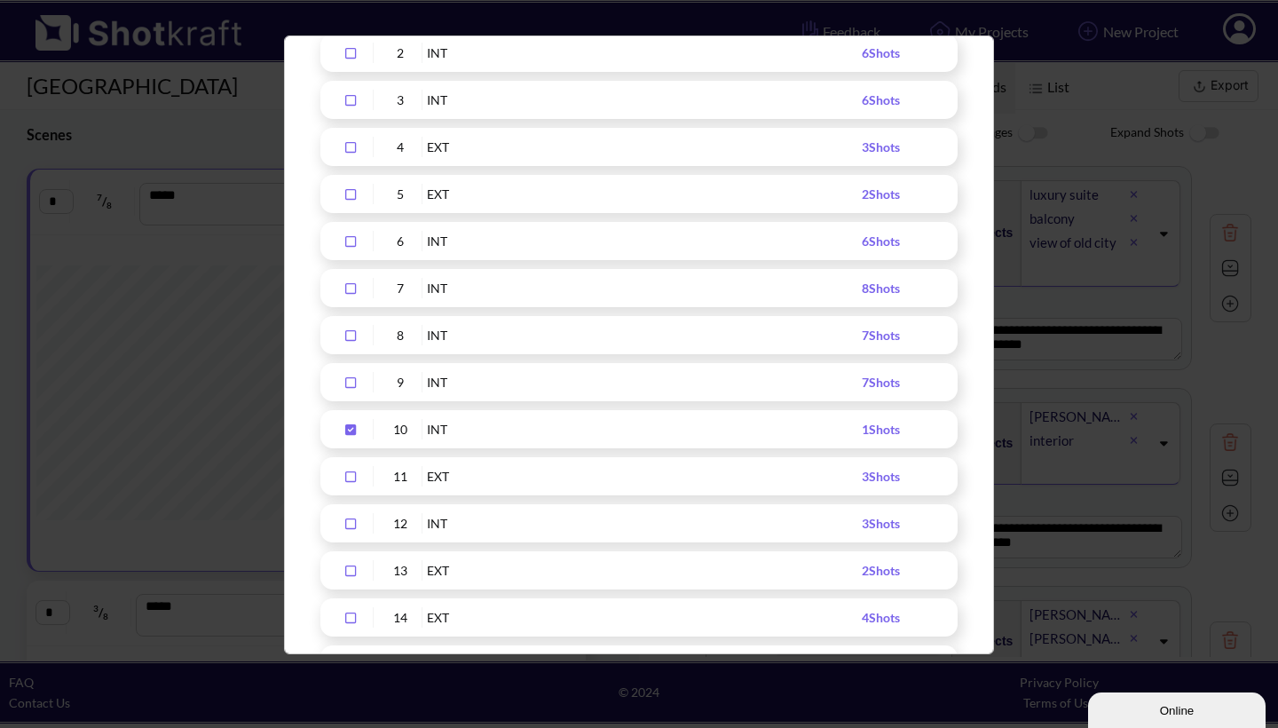
click at [350, 476] on icon "Upload Script" at bounding box center [350, 476] width 28 height 12
click at [349, 518] on icon "Upload Script" at bounding box center [350, 523] width 11 height 11
click at [354, 569] on icon "Upload Script" at bounding box center [350, 571] width 28 height 12
click at [353, 614] on icon "Upload Script" at bounding box center [350, 618] width 28 height 12
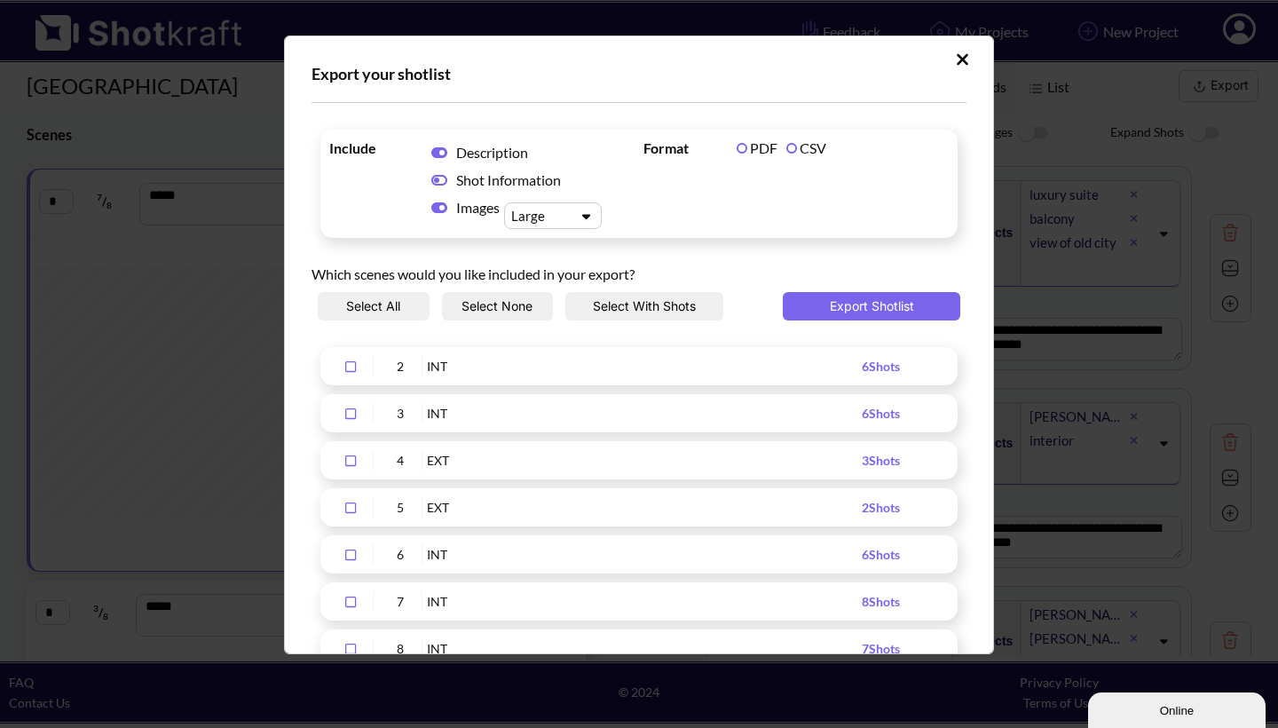
scroll to position [0, 0]
click at [858, 297] on button "Export Shotlist" at bounding box center [872, 306] width 178 height 28
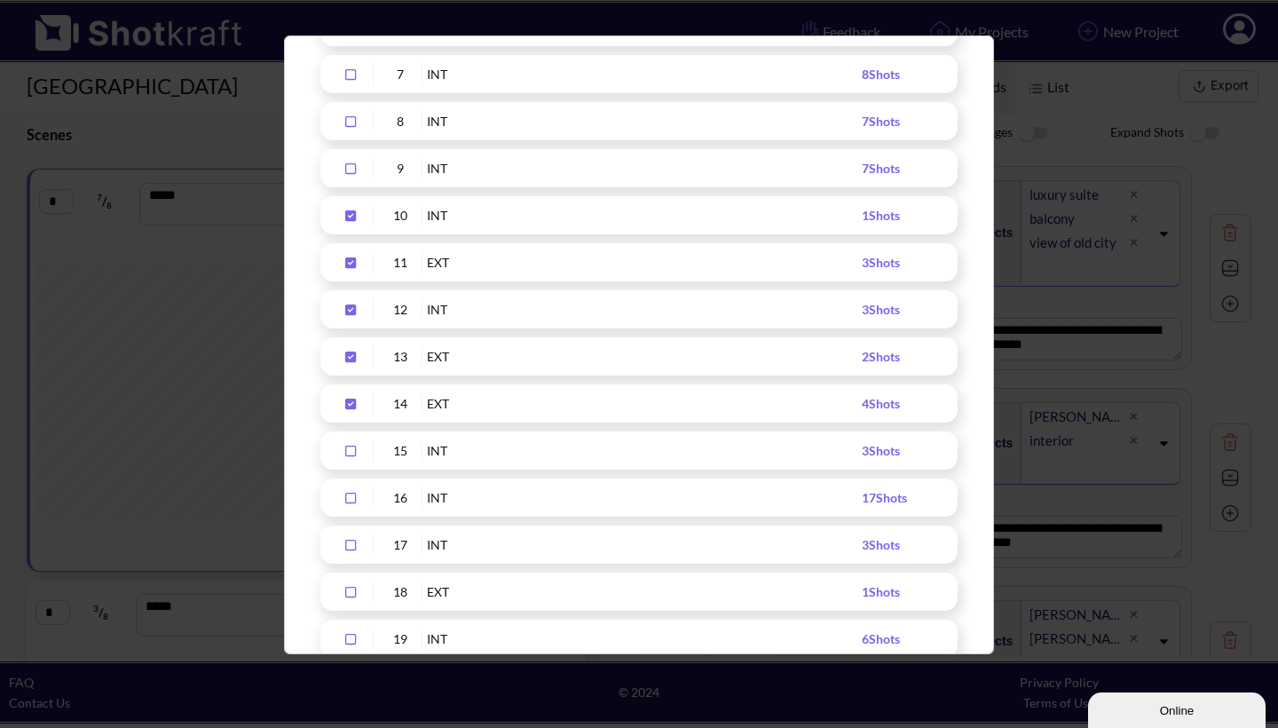
scroll to position [534, 0]
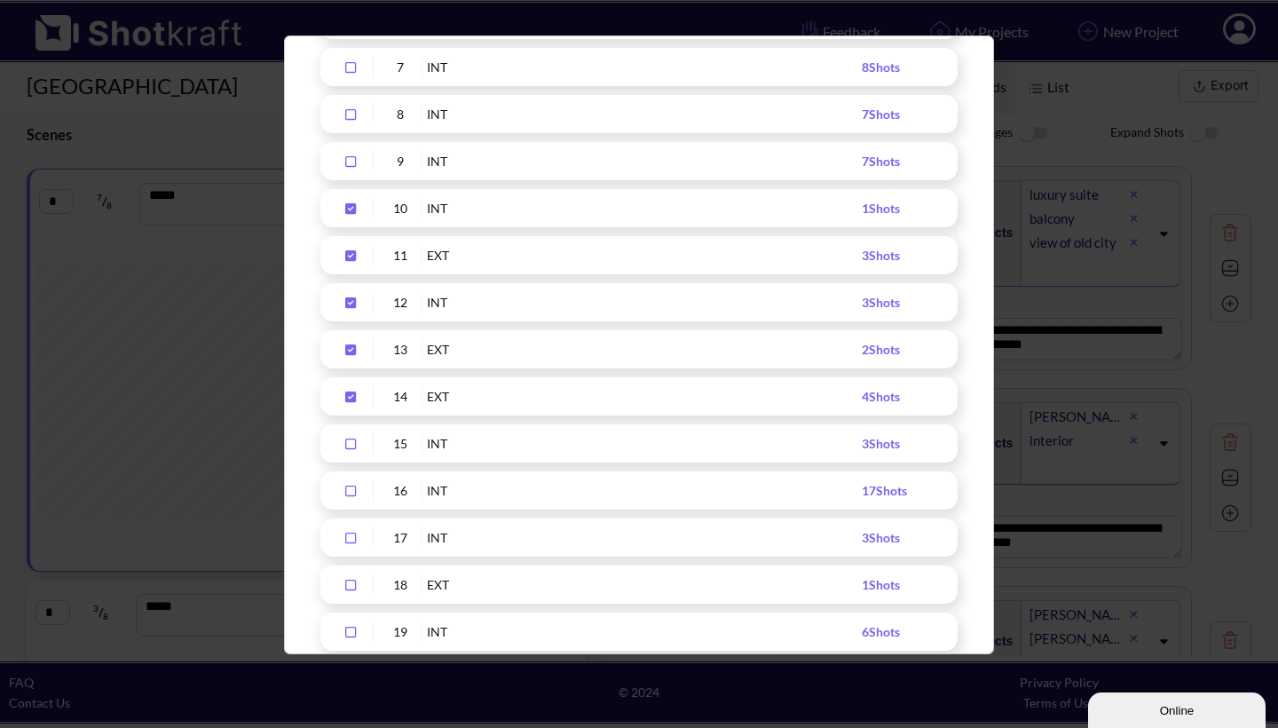
click at [350, 442] on icon "Upload Script" at bounding box center [350, 444] width 28 height 12
click at [351, 489] on icon "Upload Script" at bounding box center [350, 491] width 28 height 12
click at [349, 399] on icon "Upload Script" at bounding box center [350, 396] width 11 height 11
click at [350, 342] on div "Upload Script" at bounding box center [351, 349] width 44 height 20
click at [350, 302] on icon "Upload Script" at bounding box center [350, 302] width 11 height 11
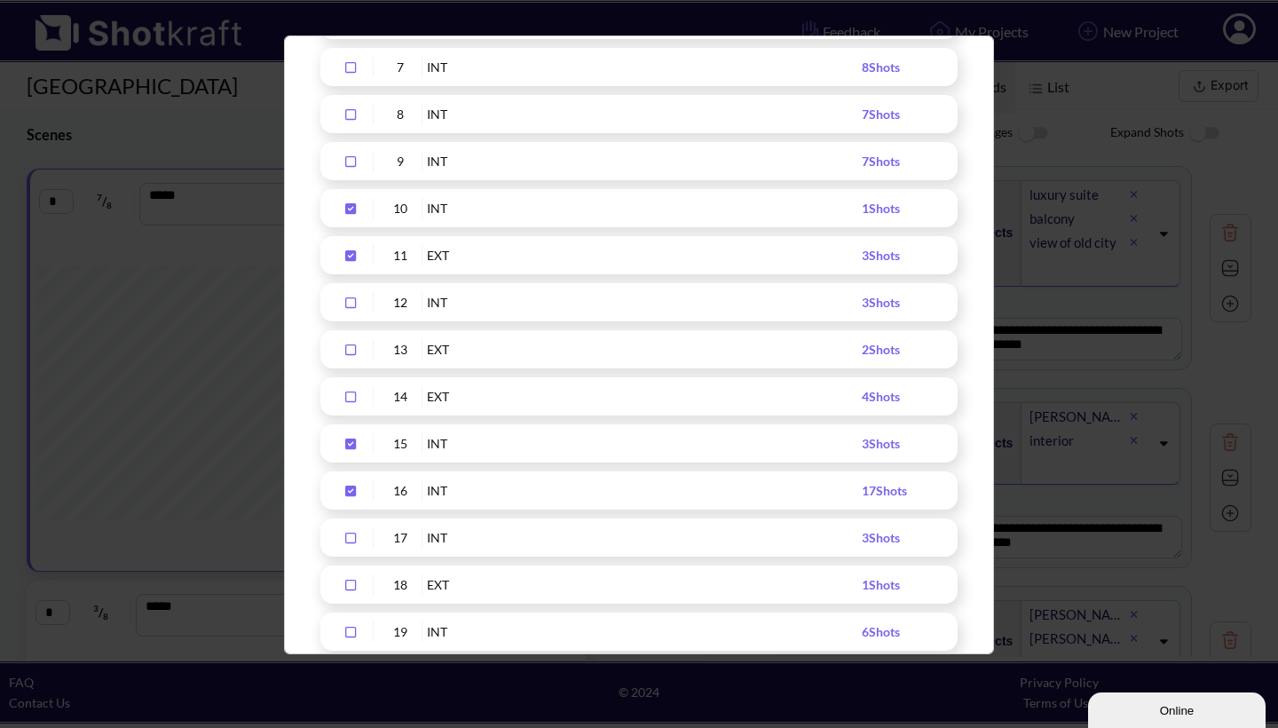
click at [351, 255] on icon "Upload Script" at bounding box center [350, 255] width 11 height 11
click at [351, 208] on icon "Upload Script" at bounding box center [350, 208] width 11 height 11
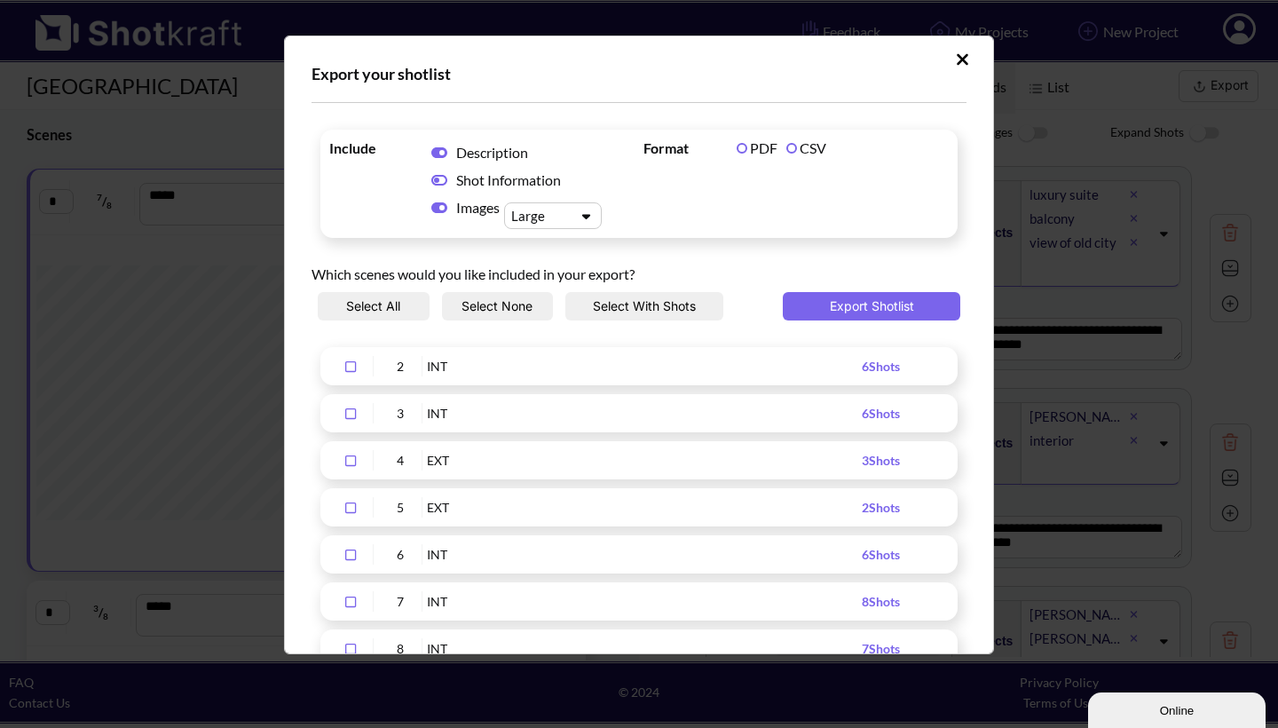
scroll to position [0, 0]
click at [856, 305] on button "Export Shotlist" at bounding box center [872, 306] width 178 height 28
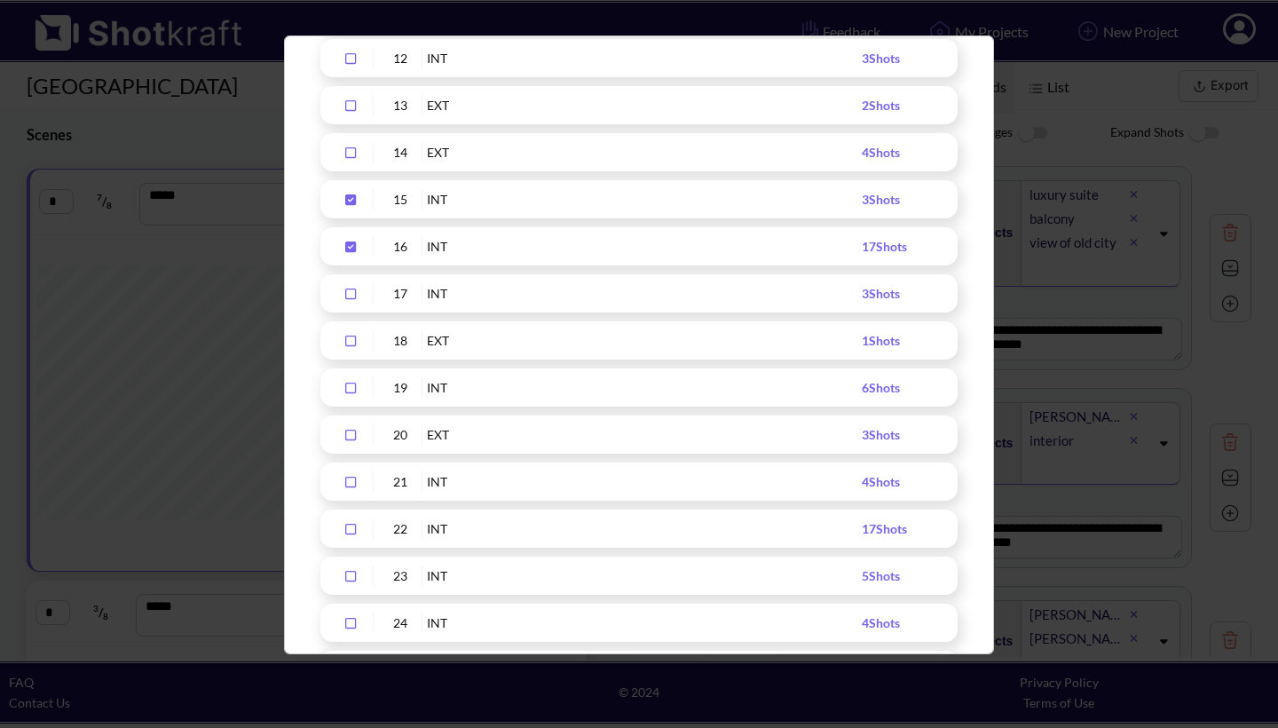
scroll to position [786, 0]
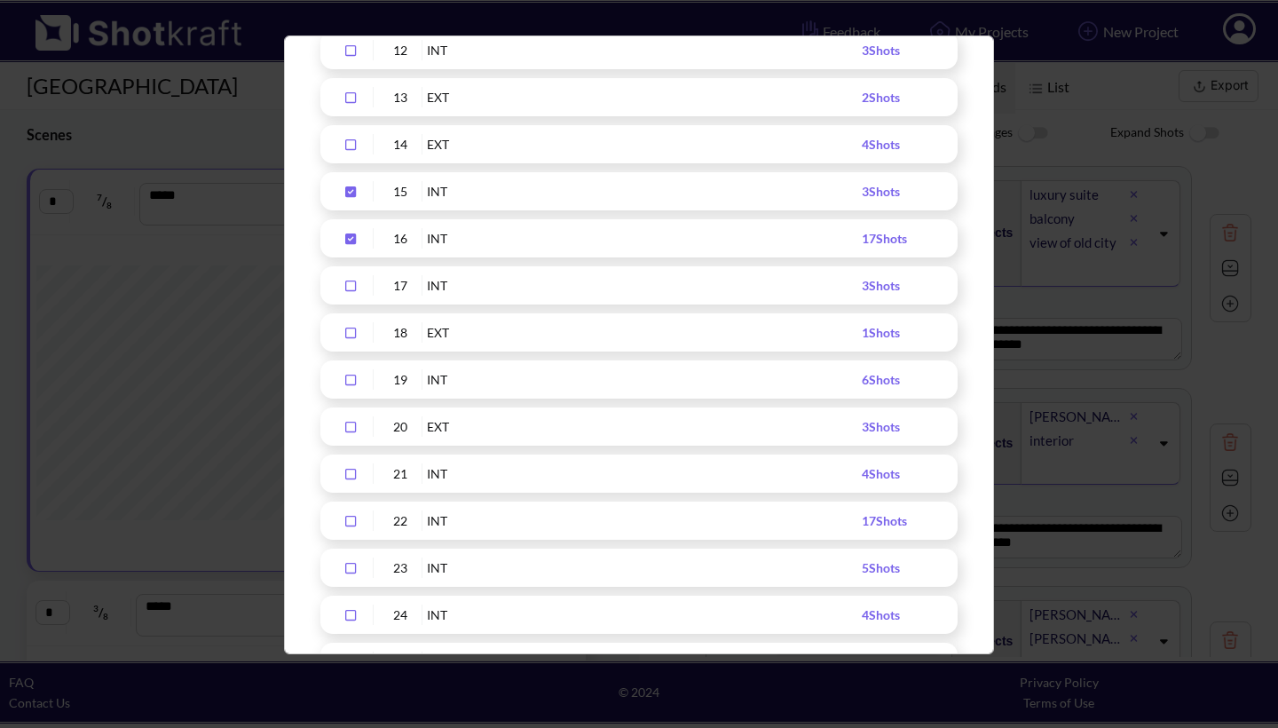
click at [359, 193] on icon "Upload Script" at bounding box center [350, 192] width 28 height 12
click at [354, 234] on icon "Upload Script" at bounding box center [350, 238] width 11 height 11
click at [350, 281] on icon "Upload Script" at bounding box center [350, 286] width 11 height 11
click at [355, 329] on icon "Upload Script" at bounding box center [350, 333] width 11 height 11
click at [350, 377] on icon "Upload Script" at bounding box center [350, 380] width 28 height 12
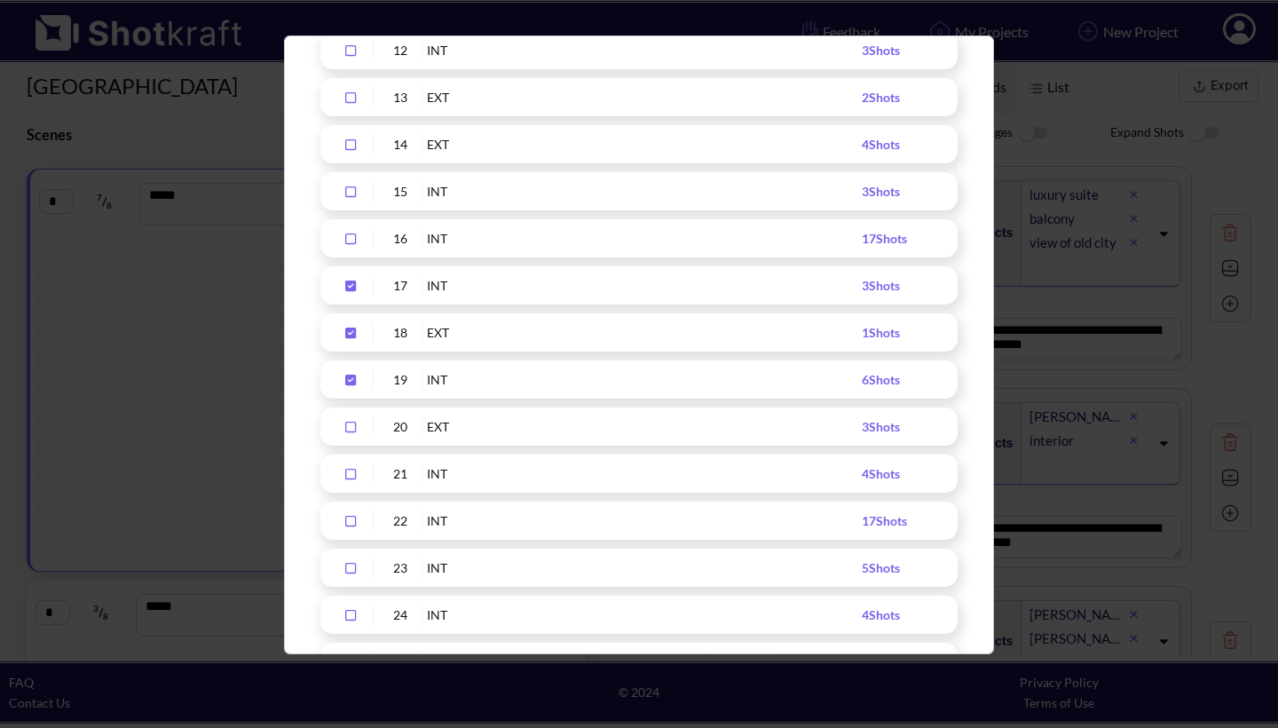
click at [350, 423] on icon "Upload Script" at bounding box center [350, 427] width 11 height 11
click at [350, 471] on icon "Upload Script" at bounding box center [350, 474] width 28 height 12
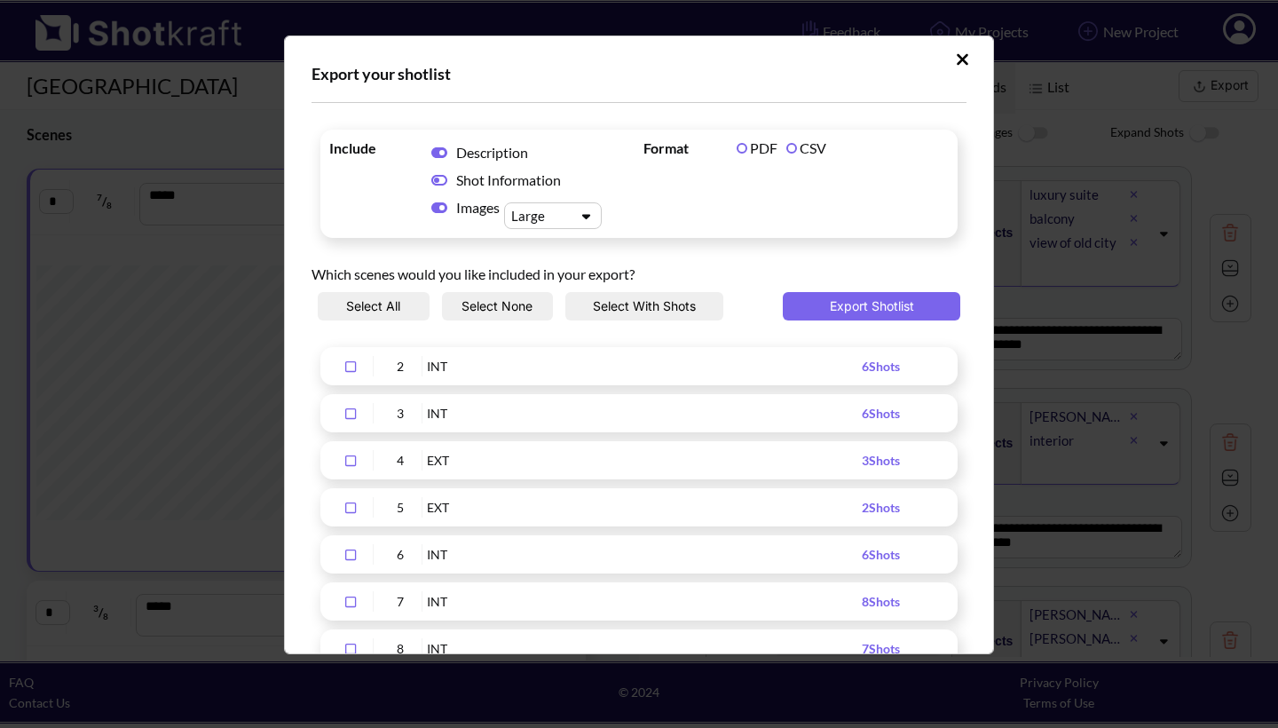
scroll to position [0, 0]
click at [863, 302] on button "Export Shotlist" at bounding box center [872, 306] width 178 height 28
